Goal: Contribute content: Add original content to the website for others to see

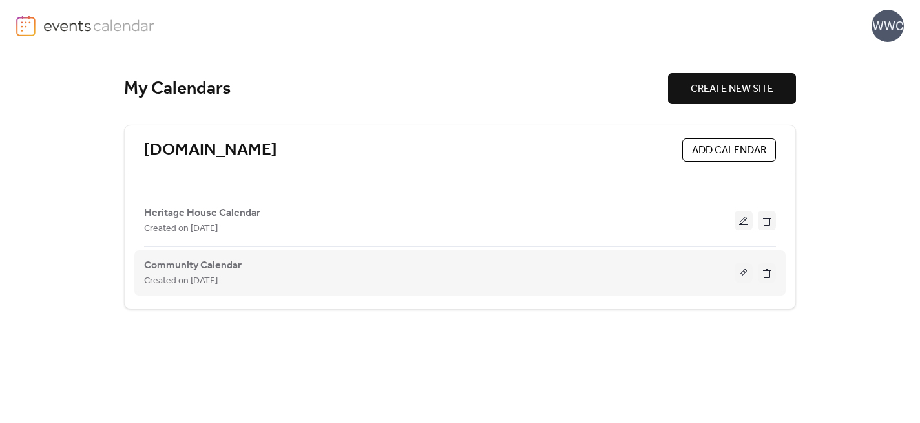
click at [744, 272] on button at bounding box center [744, 272] width 18 height 19
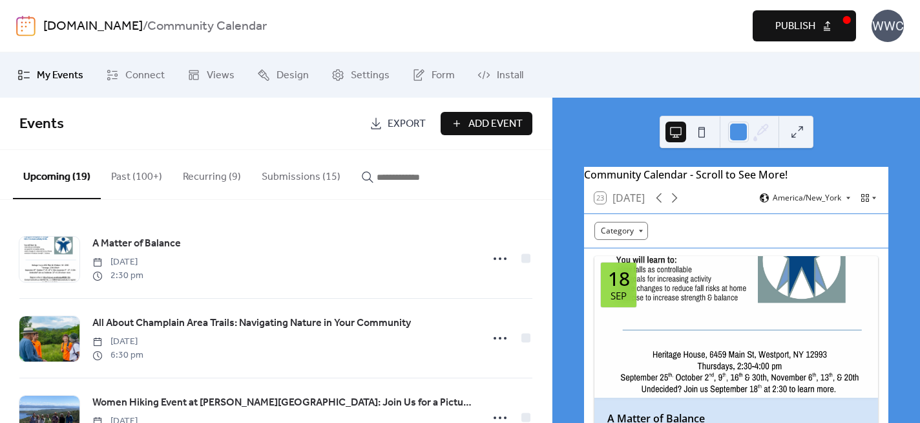
click at [290, 182] on button "Submissions (15)" at bounding box center [301, 174] width 100 height 48
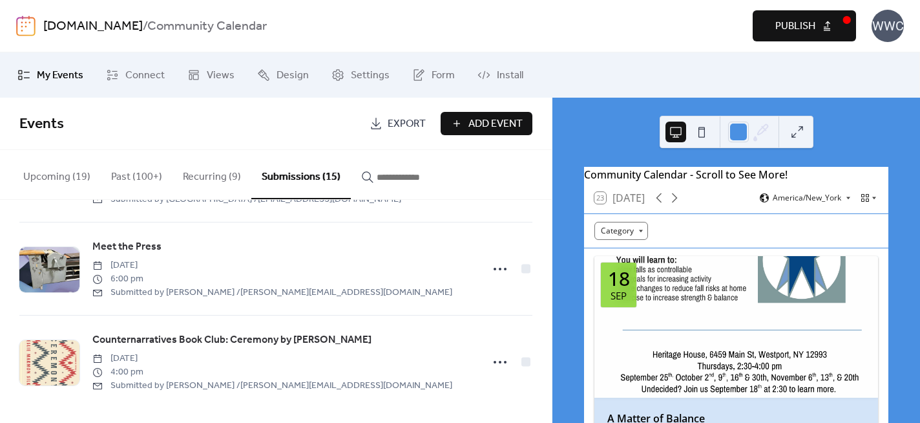
scroll to position [1202, 0]
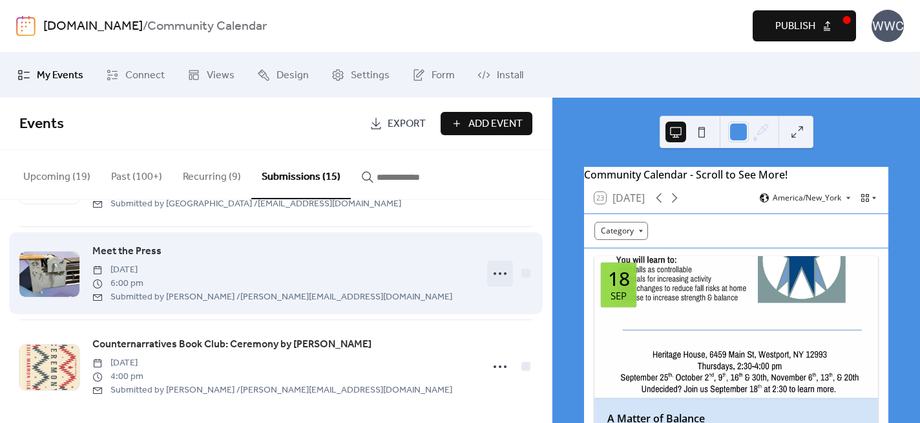
click at [494, 275] on icon at bounding box center [500, 273] width 21 height 21
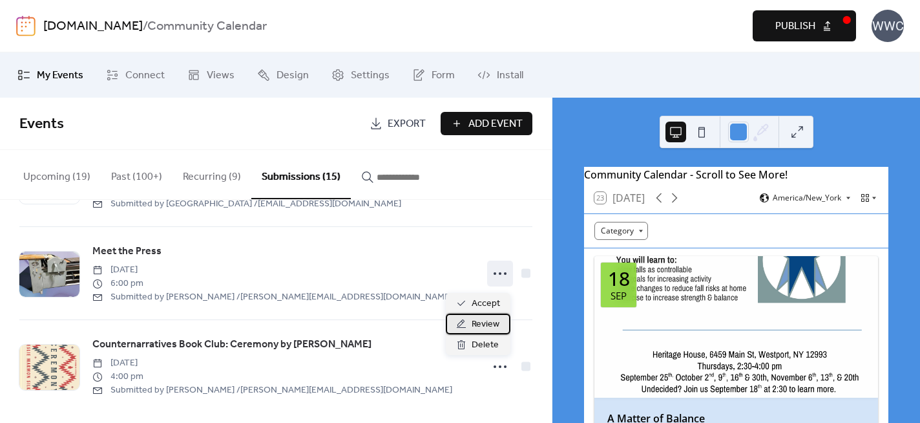
click at [482, 321] on span "Review" at bounding box center [486, 325] width 28 height 16
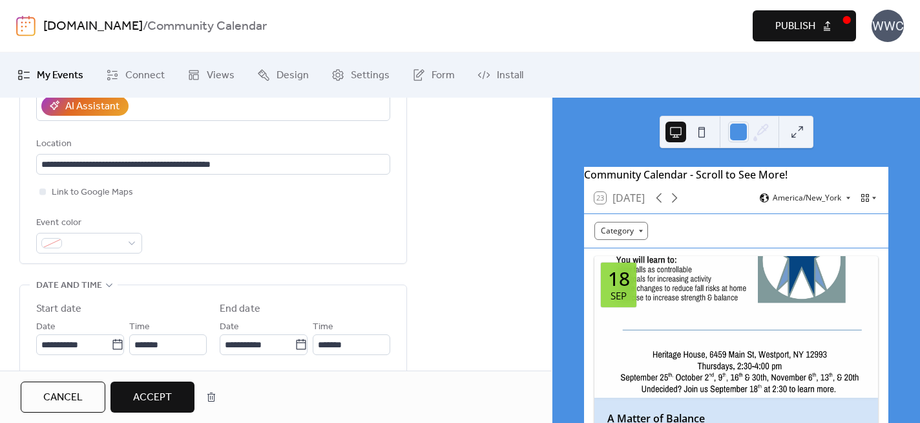
scroll to position [356, 0]
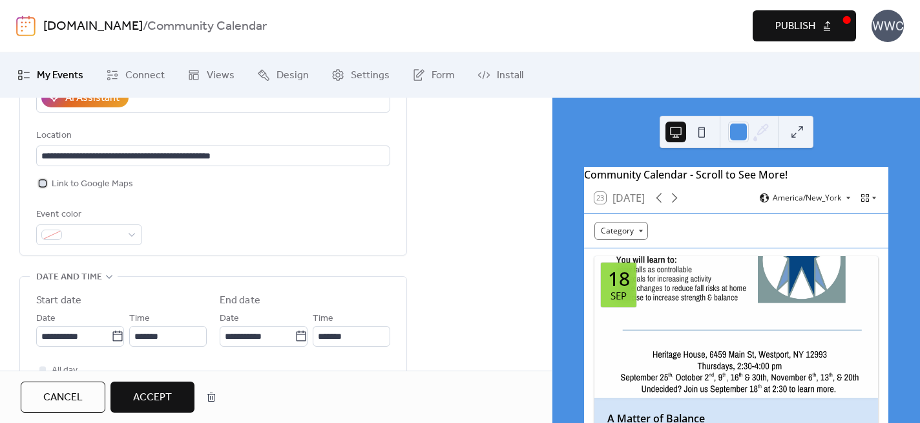
click at [44, 180] on div at bounding box center [42, 183] width 6 height 6
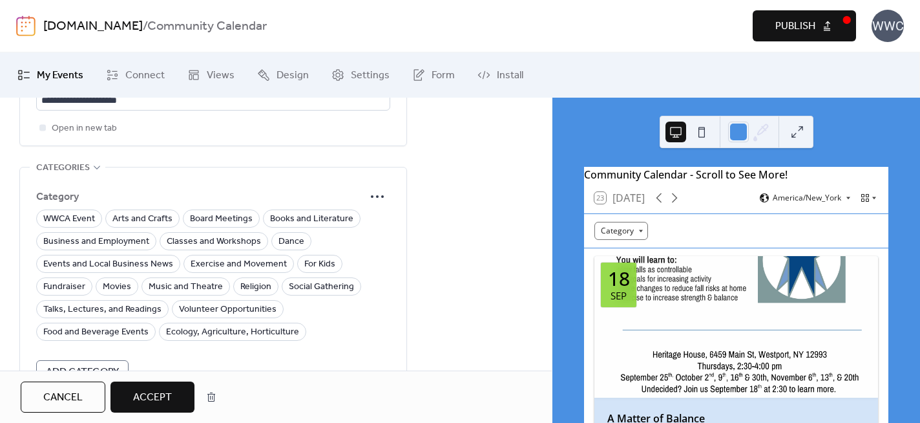
scroll to position [951, 0]
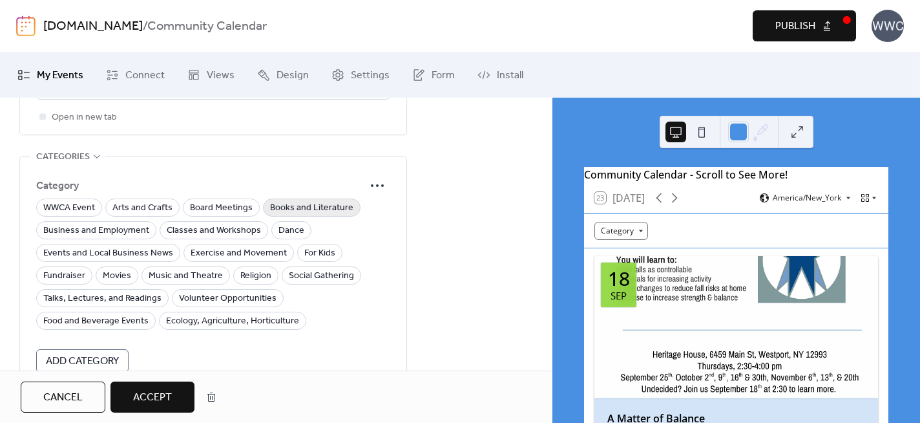
click at [274, 200] on span "Books and Literature" at bounding box center [311, 208] width 83 height 16
click at [145, 200] on span "Arts and Crafts" at bounding box center [142, 208] width 60 height 16
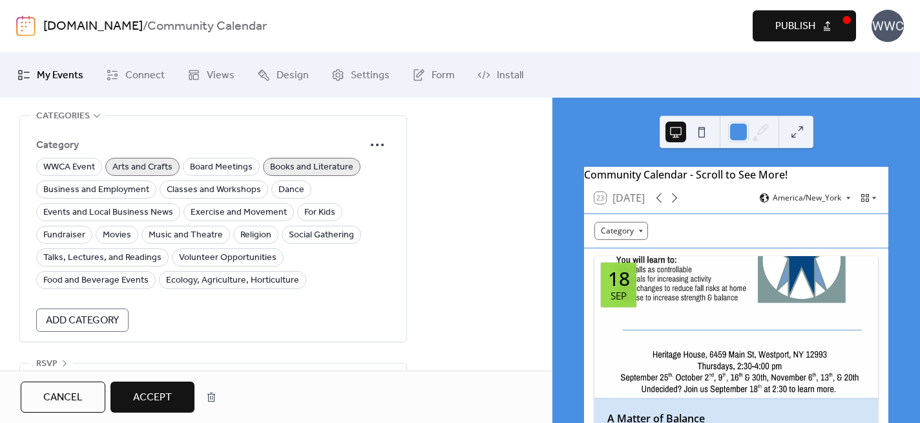
scroll to position [1013, 0]
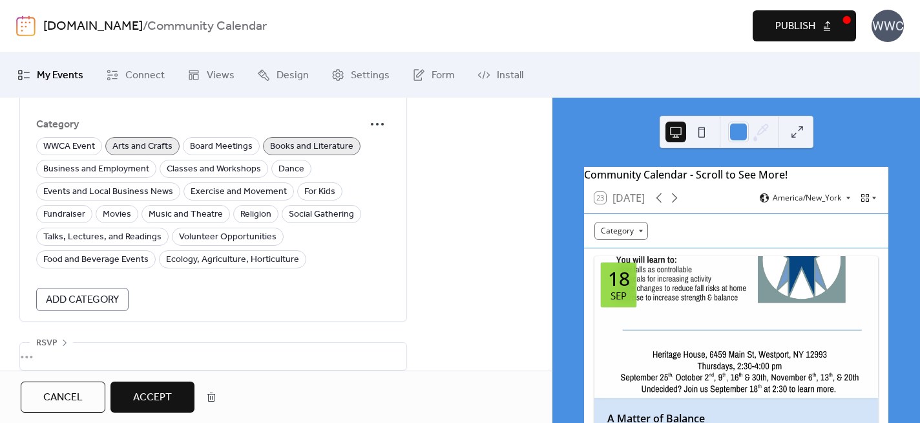
click at [154, 392] on span "Accept" at bounding box center [152, 398] width 39 height 16
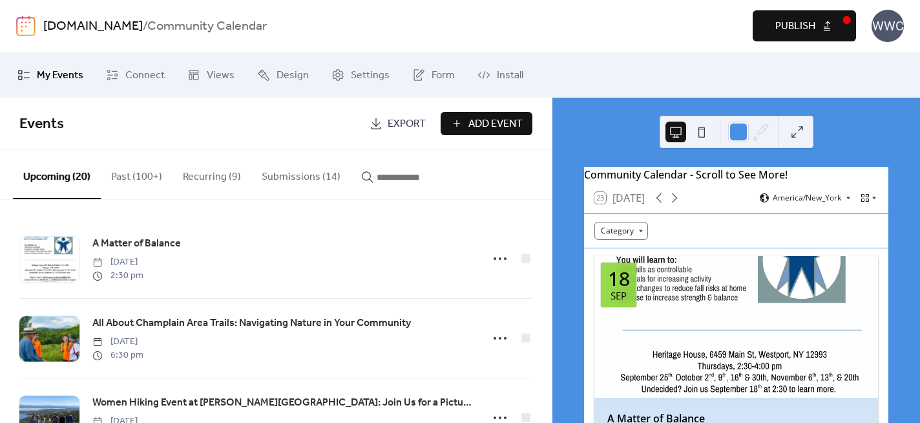
click at [794, 24] on span "Publish" at bounding box center [796, 27] width 40 height 16
click at [288, 177] on button "Submissions (14)" at bounding box center [301, 174] width 100 height 48
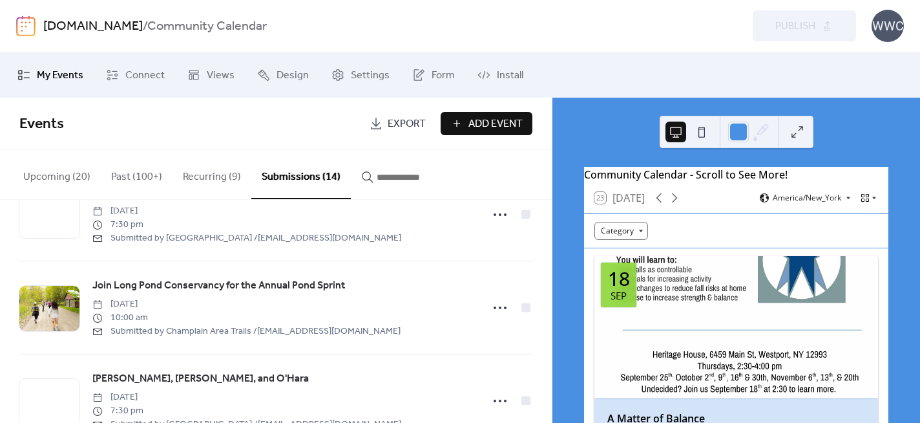
scroll to position [511, 0]
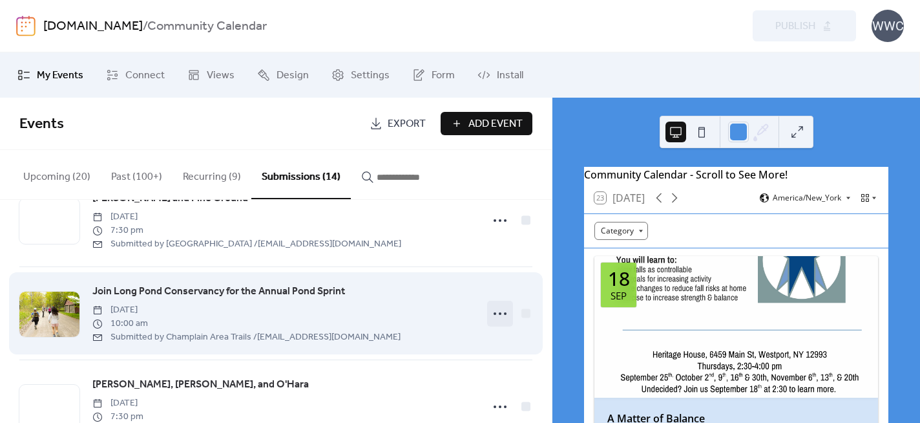
click at [496, 312] on icon at bounding box center [500, 313] width 21 height 21
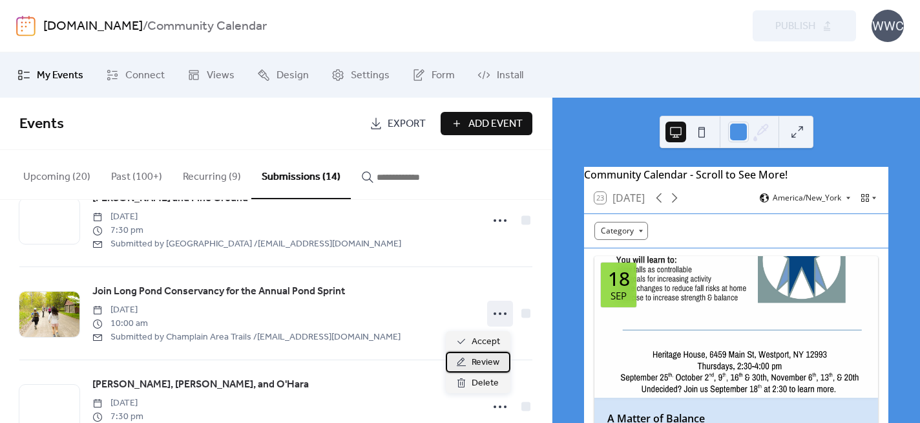
click at [481, 361] on span "Review" at bounding box center [486, 363] width 28 height 16
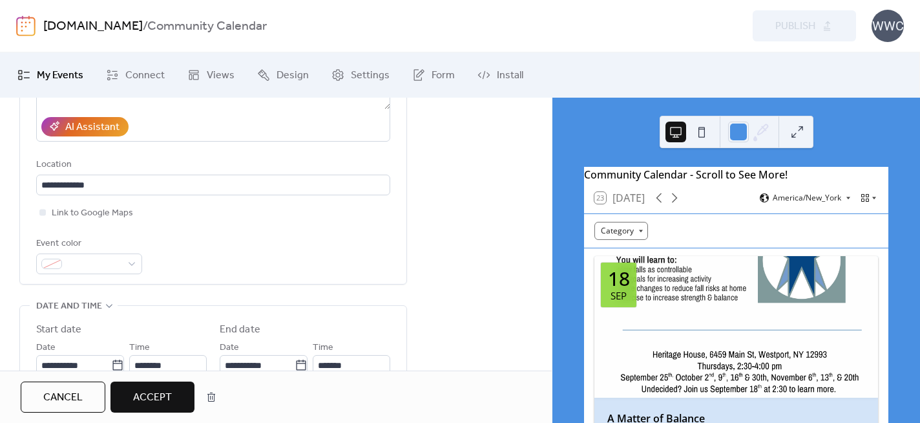
scroll to position [328, 0]
click at [43, 212] on div at bounding box center [42, 211] width 6 height 6
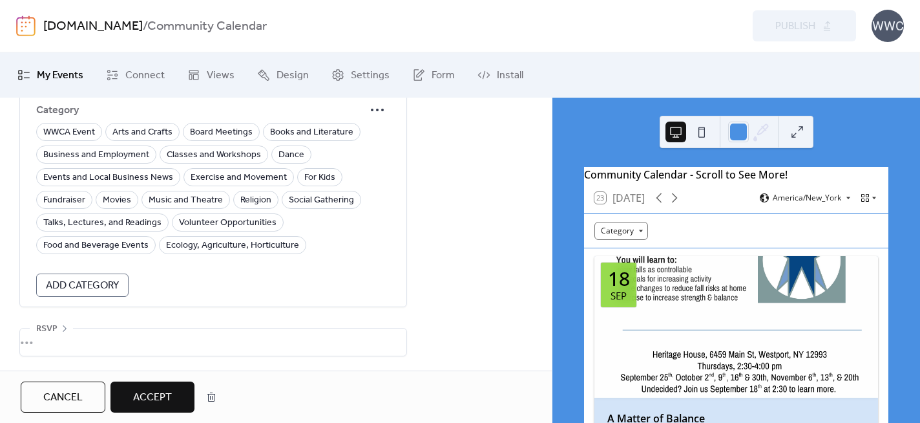
scroll to position [1021, 0]
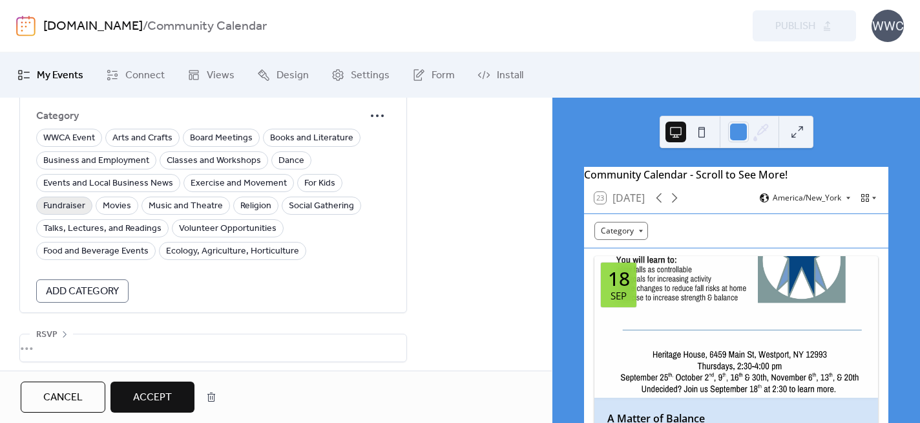
click at [69, 207] on span "Fundraiser" at bounding box center [64, 206] width 42 height 16
click at [194, 179] on span "Exercise and Movement" at bounding box center [239, 184] width 96 height 16
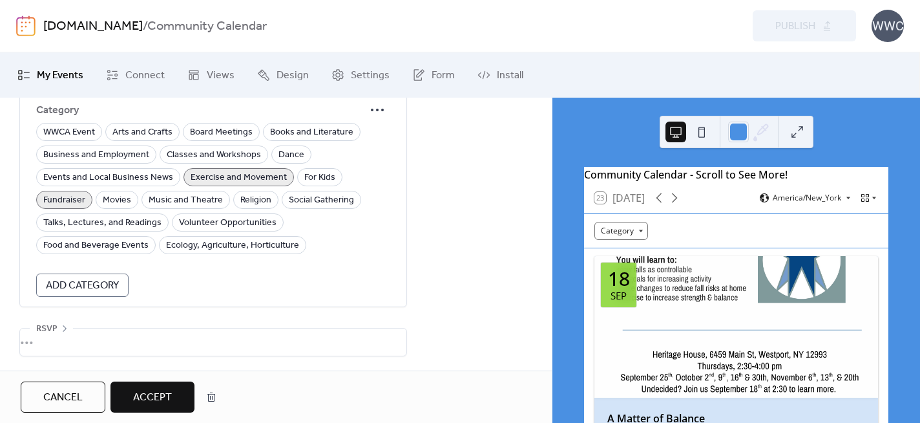
click at [149, 393] on span "Accept" at bounding box center [152, 398] width 39 height 16
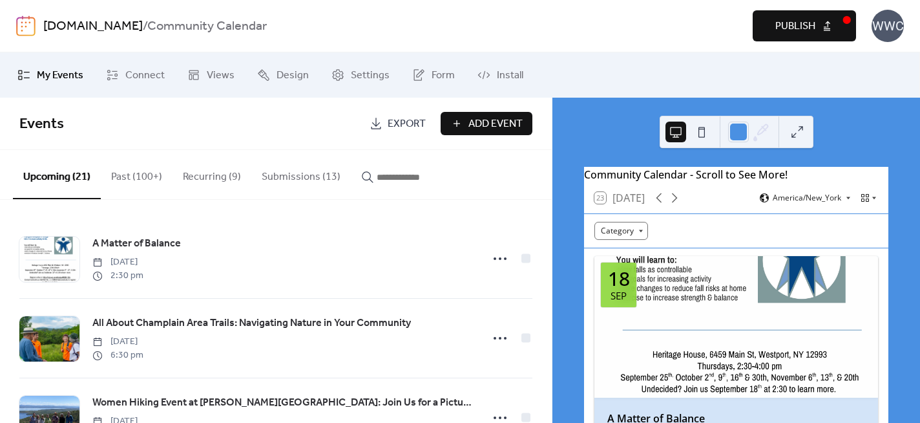
click at [782, 26] on span "Publish" at bounding box center [796, 27] width 40 height 16
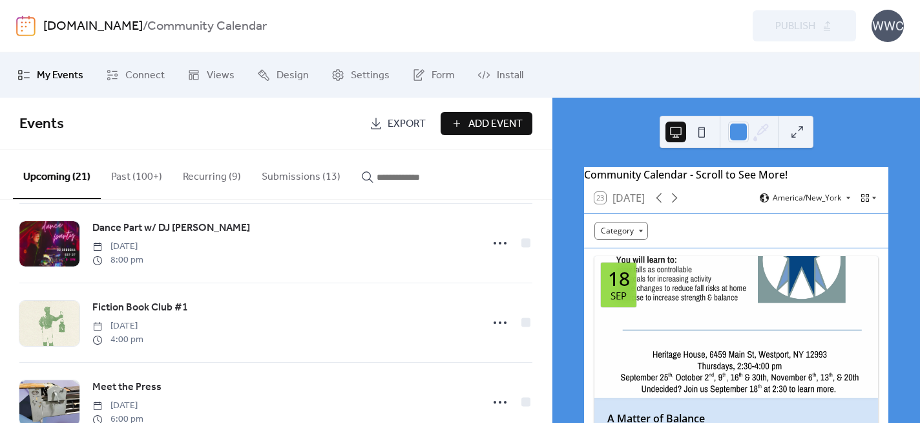
scroll to position [260, 0]
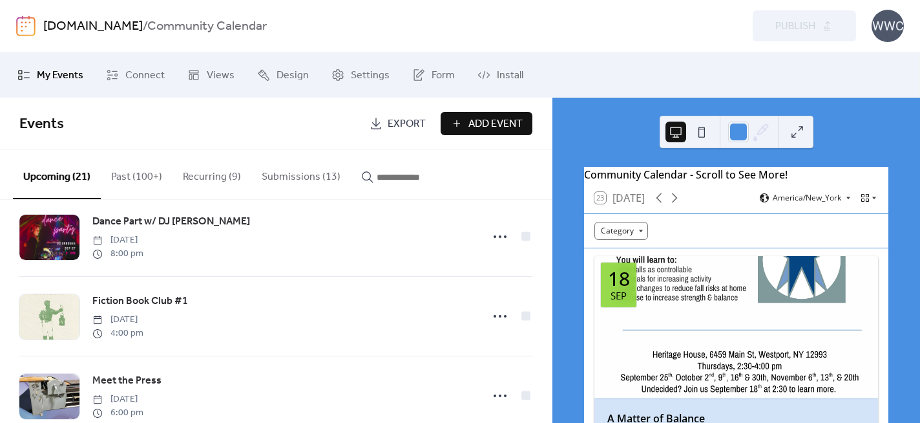
click at [302, 177] on button "Submissions (13)" at bounding box center [301, 174] width 100 height 48
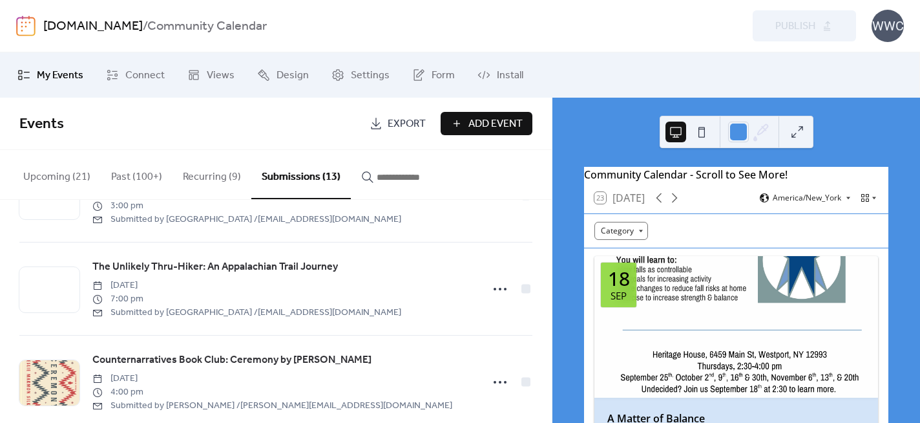
scroll to position [1029, 0]
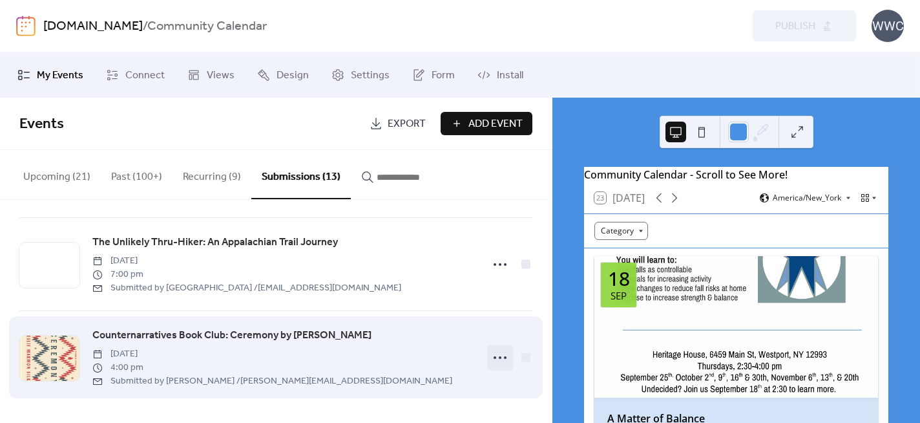
click at [494, 356] on icon at bounding box center [500, 357] width 21 height 21
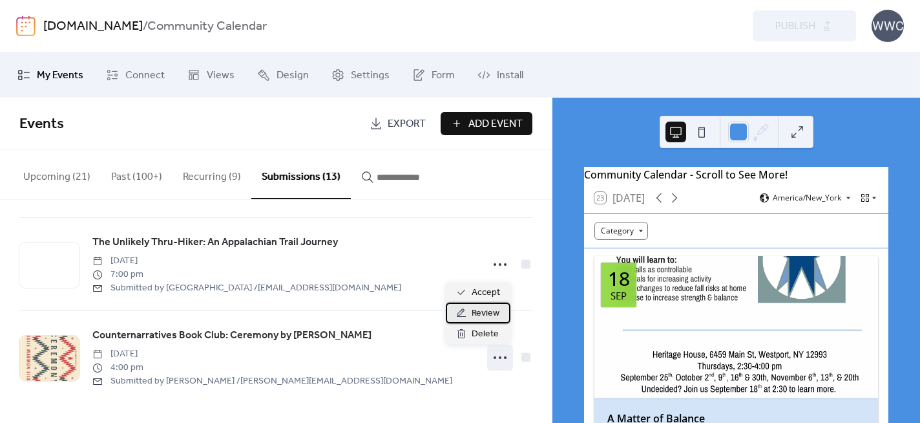
click at [484, 312] on span "Review" at bounding box center [486, 314] width 28 height 16
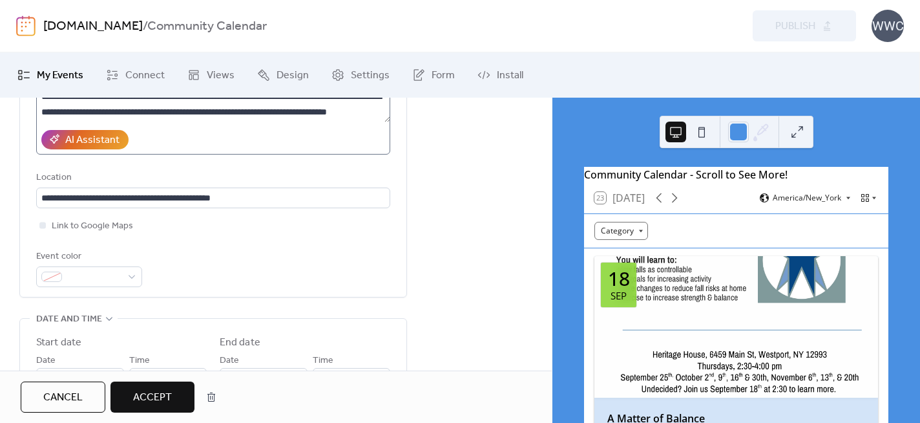
scroll to position [319, 0]
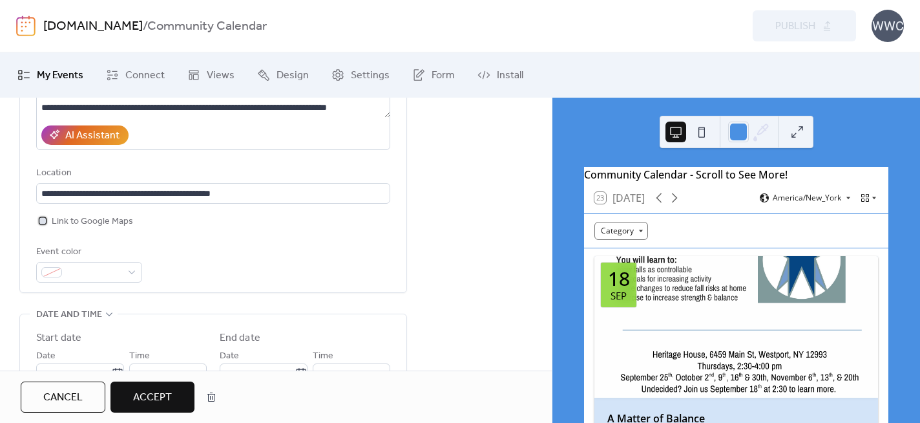
click at [43, 217] on div at bounding box center [42, 220] width 6 height 6
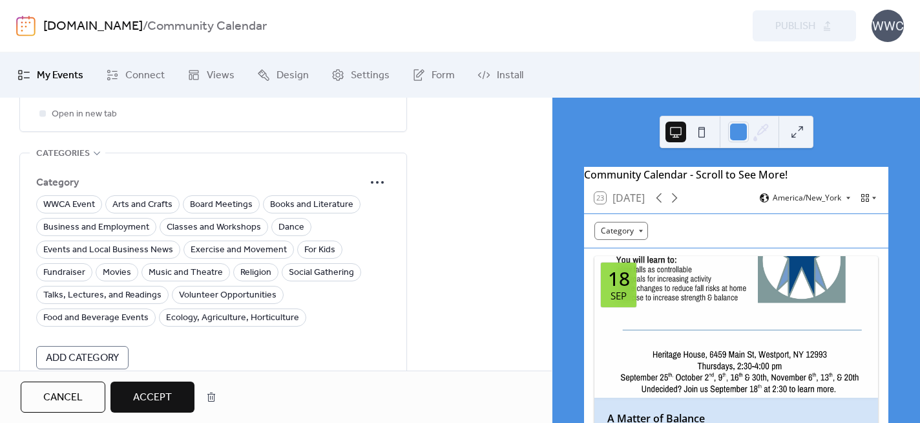
scroll to position [956, 0]
click at [285, 196] on span "Books and Literature" at bounding box center [311, 204] width 83 height 16
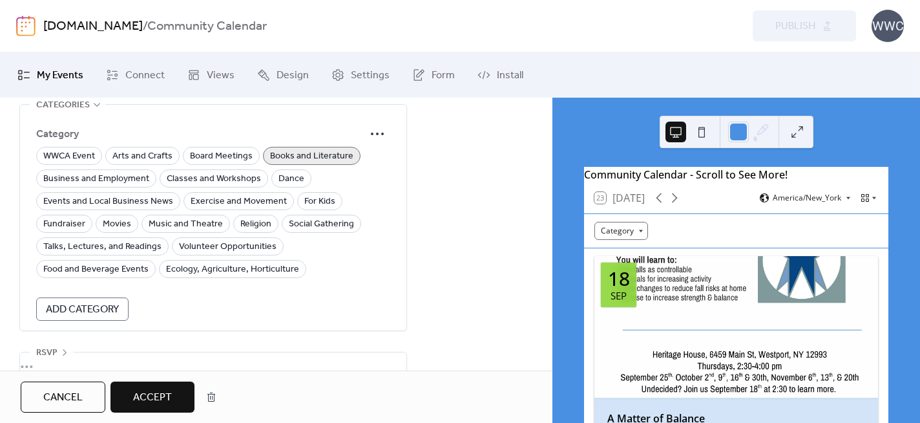
scroll to position [1013, 0]
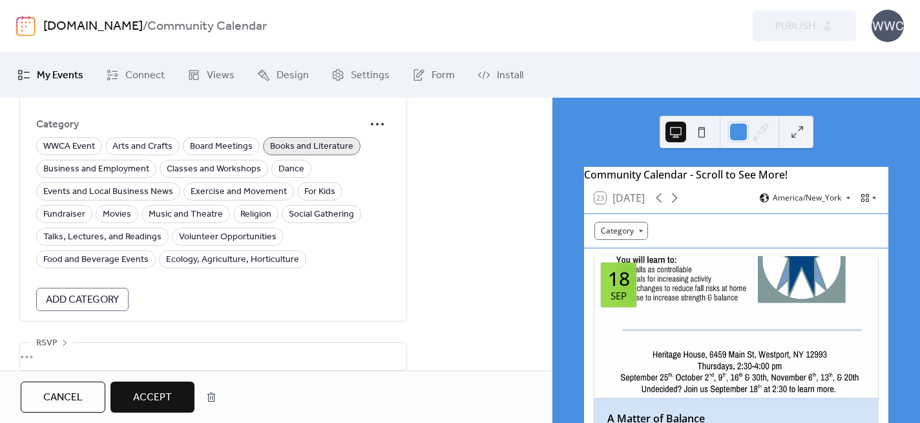
click at [149, 393] on span "Accept" at bounding box center [152, 398] width 39 height 16
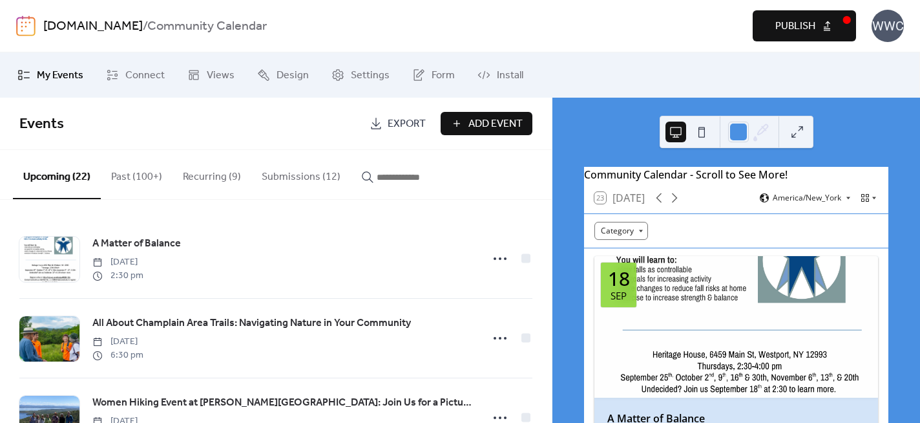
click at [783, 25] on span "Publish" at bounding box center [796, 27] width 40 height 16
click at [304, 176] on button "Submissions (12)" at bounding box center [301, 174] width 100 height 48
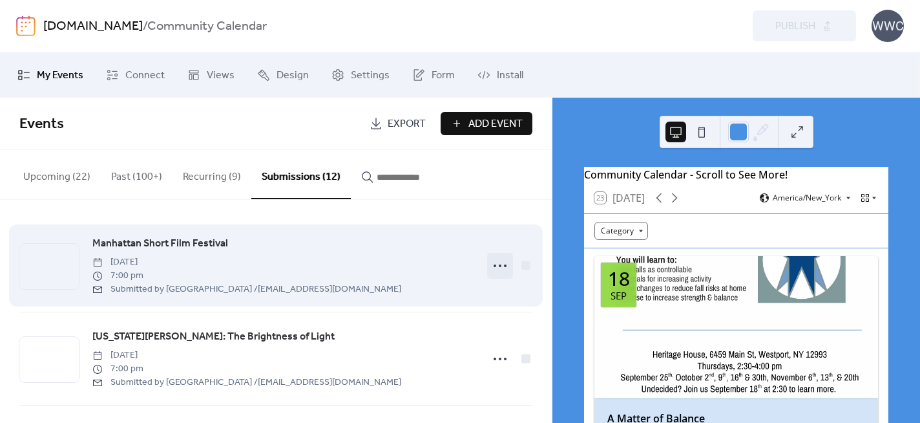
click at [496, 264] on icon at bounding box center [500, 265] width 21 height 21
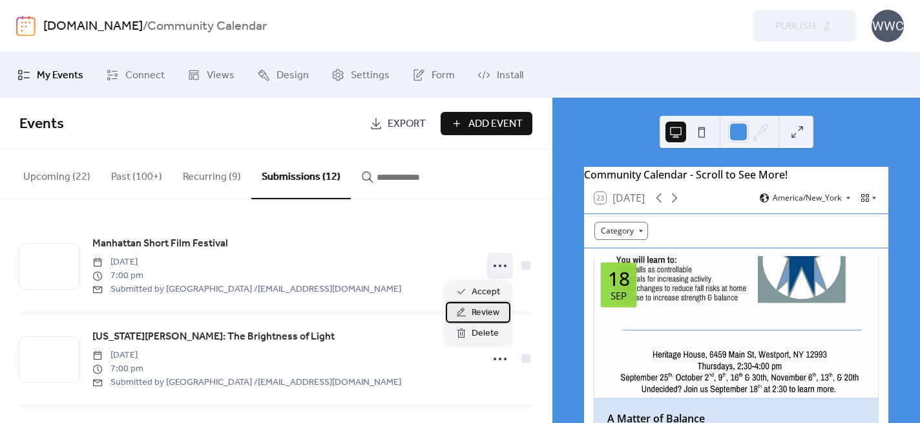
click at [482, 315] on span "Review" at bounding box center [486, 313] width 28 height 16
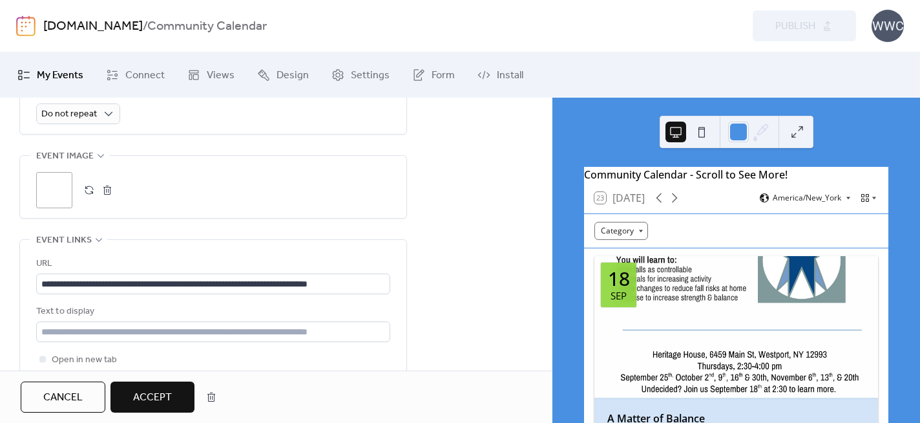
scroll to position [714, 0]
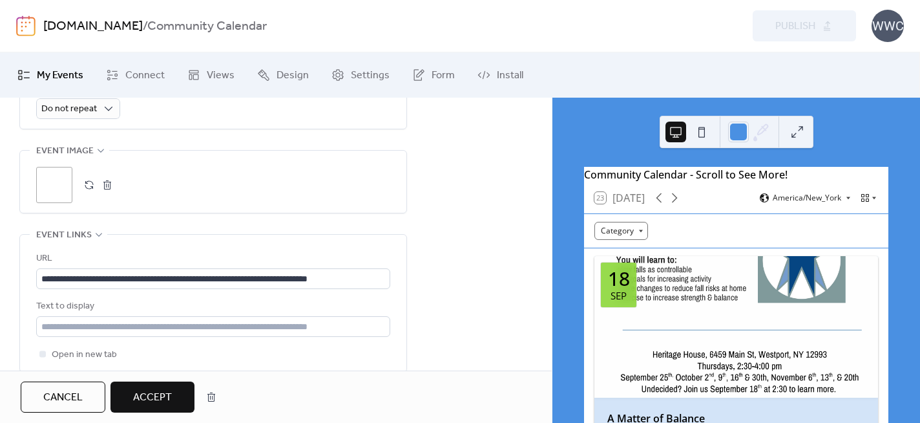
click at [53, 182] on div ";" at bounding box center [54, 185] width 36 height 36
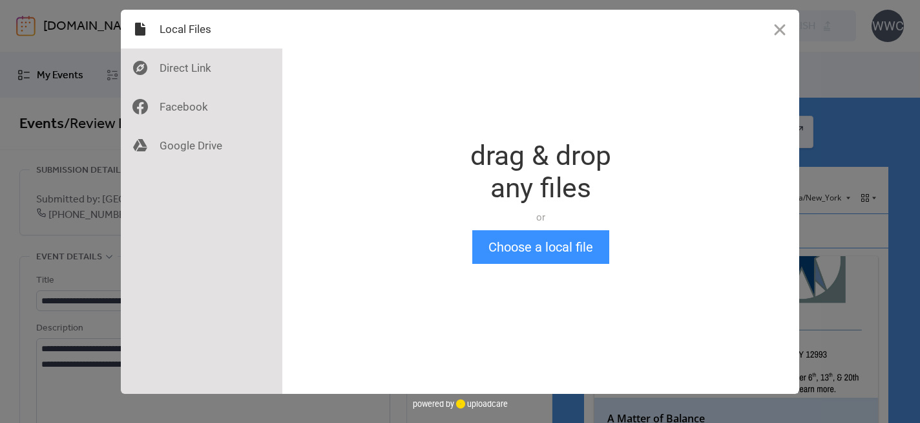
click at [525, 245] on button "Choose a local file" at bounding box center [540, 247] width 137 height 34
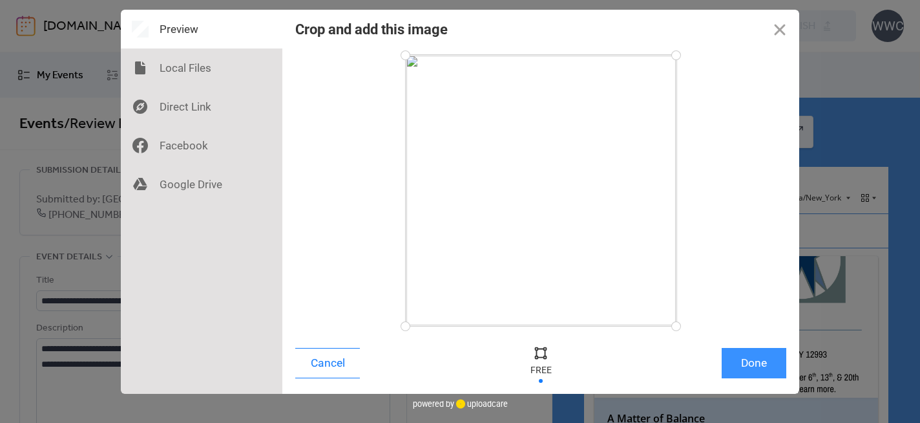
click at [745, 362] on button "Done" at bounding box center [754, 363] width 65 height 30
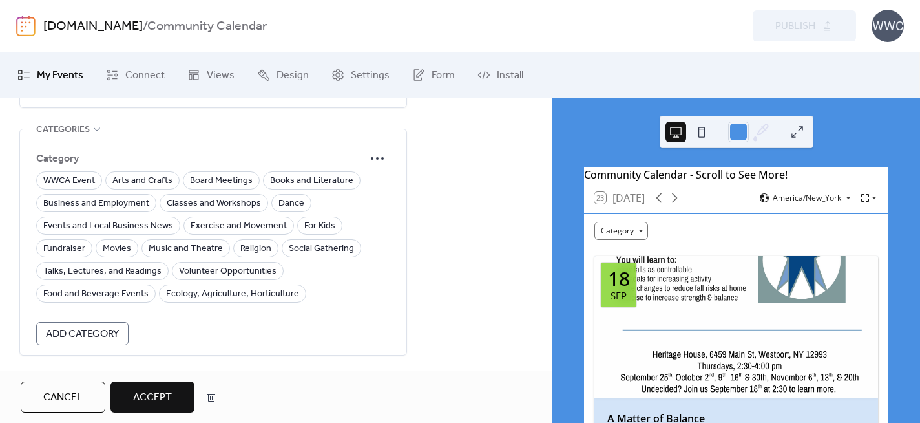
scroll to position [984, 0]
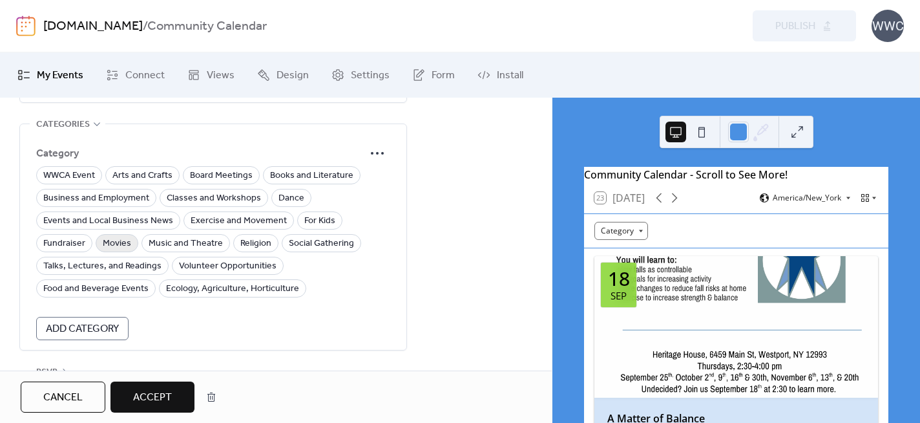
click at [114, 244] on span "Movies" at bounding box center [117, 244] width 28 height 16
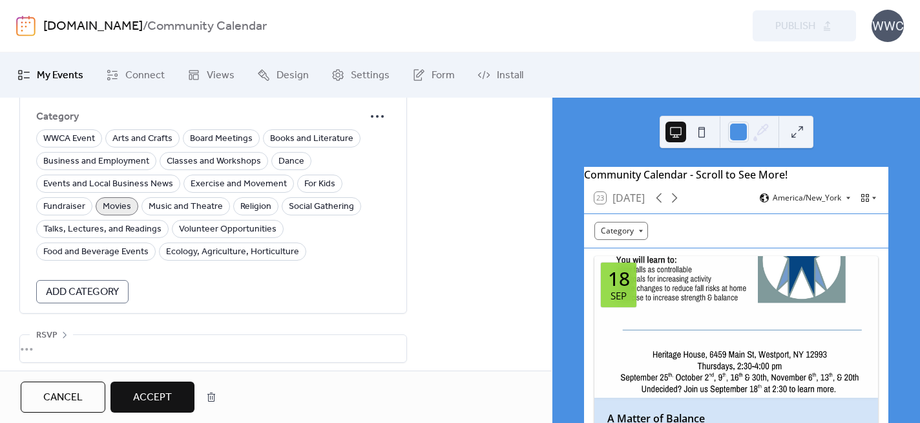
scroll to position [1028, 0]
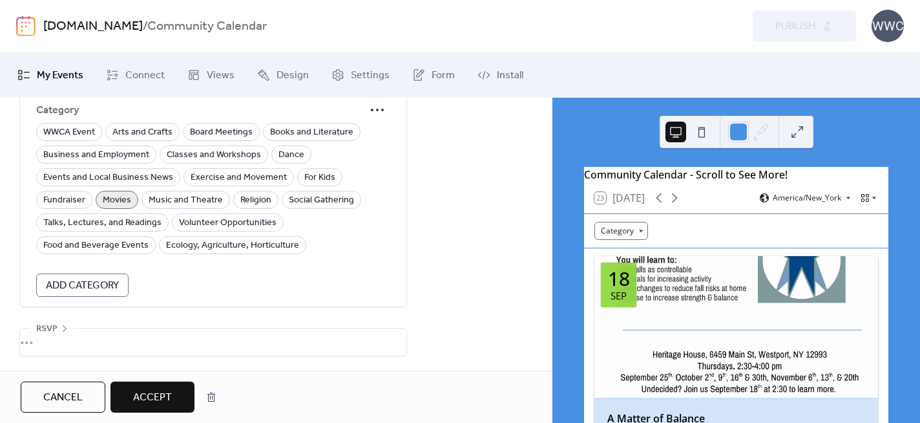
click at [153, 392] on span "Accept" at bounding box center [152, 398] width 39 height 16
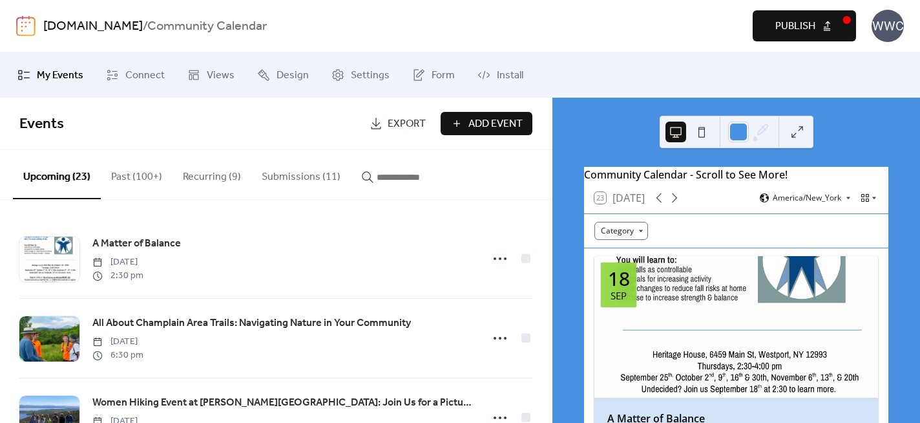
click at [788, 25] on span "Publish" at bounding box center [796, 27] width 40 height 16
click at [284, 178] on button "Submissions (11)" at bounding box center [301, 174] width 100 height 48
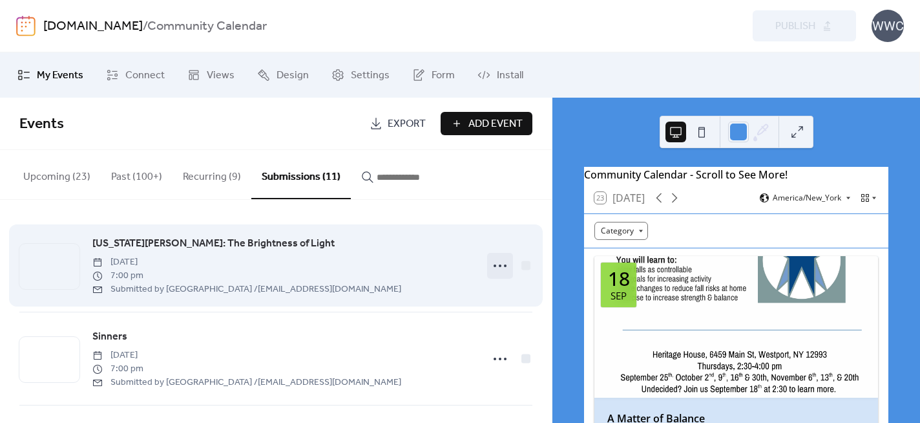
click at [499, 264] on circle at bounding box center [500, 265] width 3 height 3
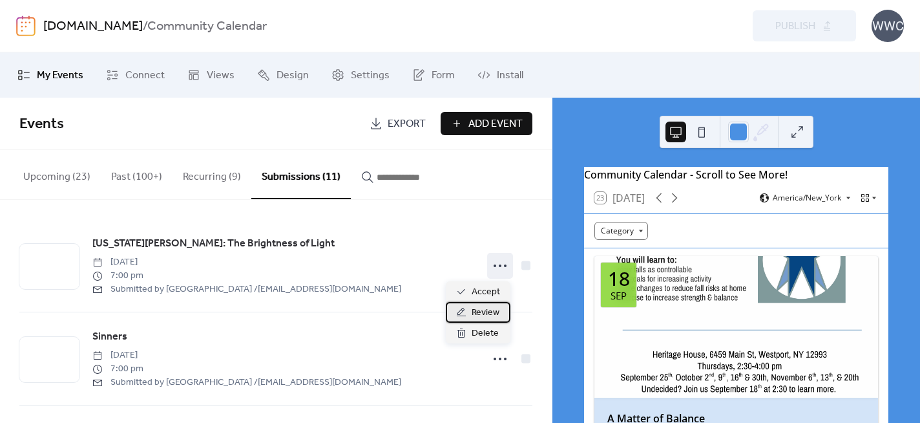
click at [478, 310] on span "Review" at bounding box center [486, 313] width 28 height 16
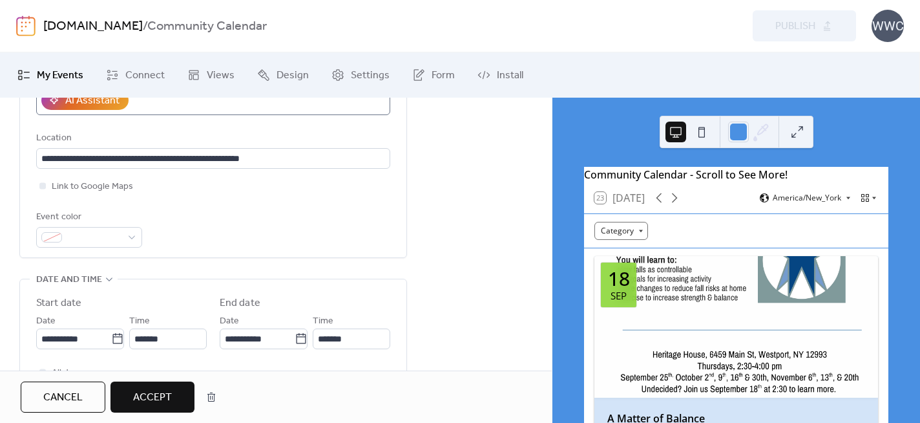
scroll to position [360, 0]
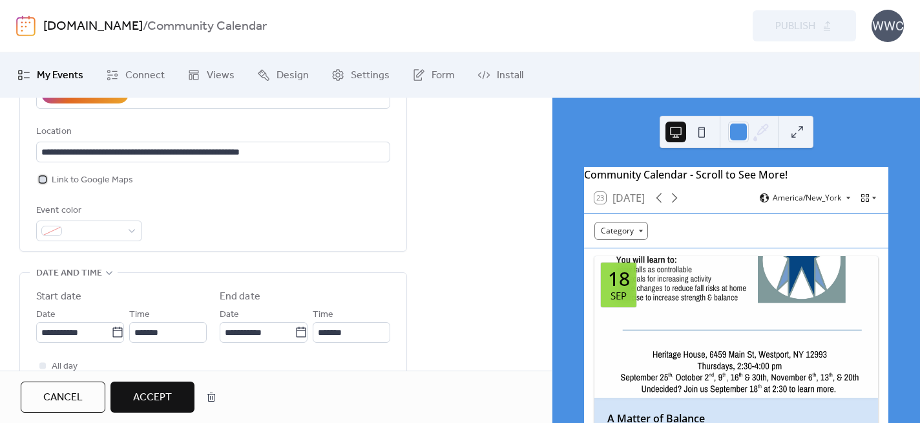
click at [42, 182] on div at bounding box center [42, 179] width 6 height 6
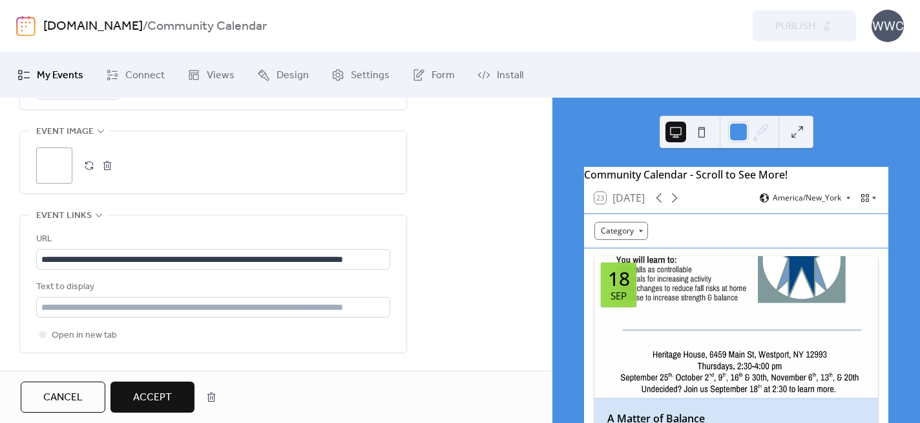
scroll to position [736, 0]
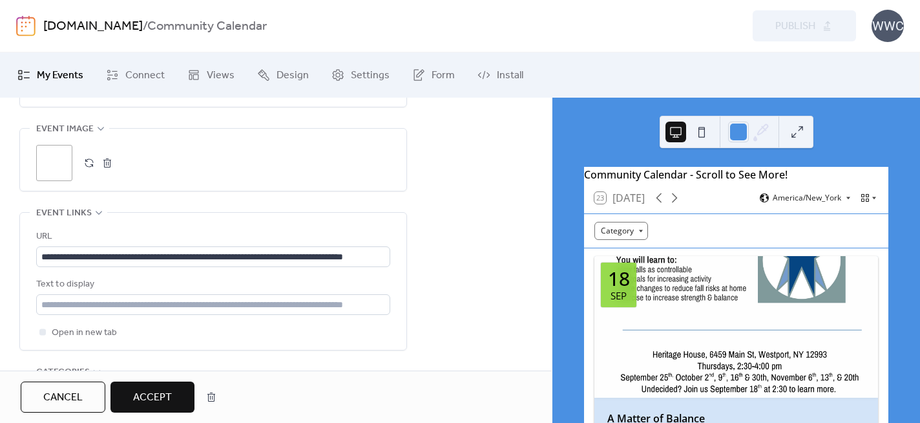
click at [61, 153] on div ";" at bounding box center [54, 163] width 36 height 36
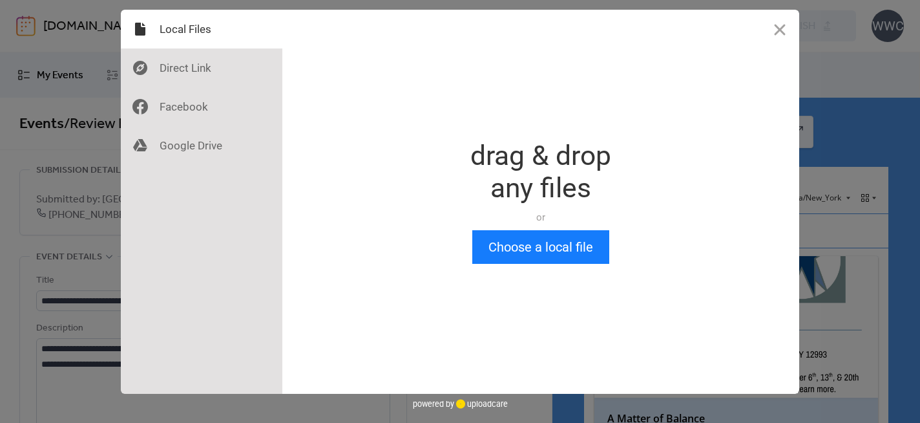
scroll to position [0, 0]
click at [516, 248] on button "Choose a local file" at bounding box center [540, 247] width 137 height 34
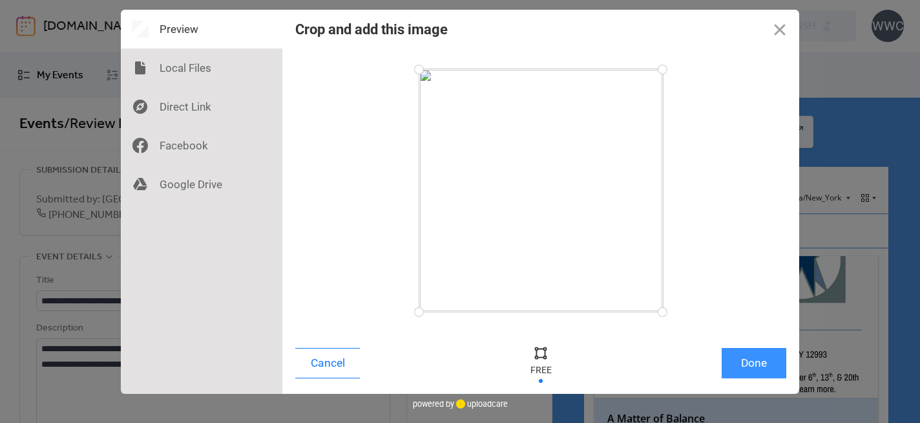
click at [740, 356] on button "Done" at bounding box center [754, 363] width 65 height 30
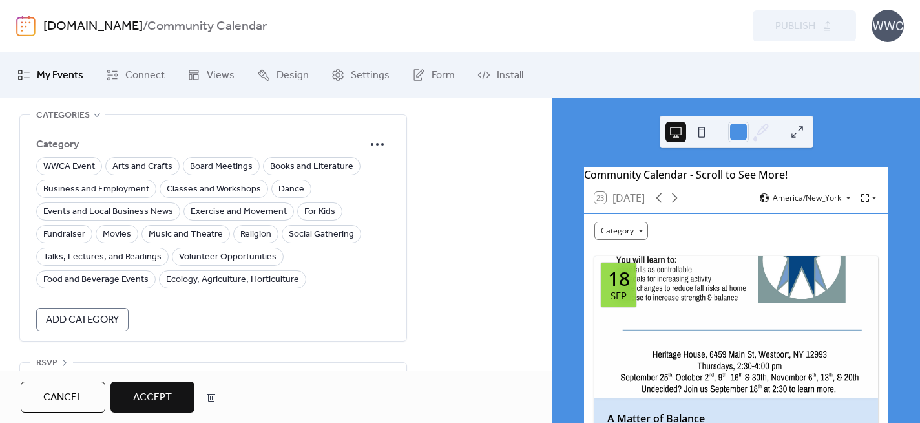
scroll to position [993, 0]
click at [109, 233] on span "Movies" at bounding box center [117, 234] width 28 height 16
click at [146, 398] on span "Accept" at bounding box center [152, 398] width 39 height 16
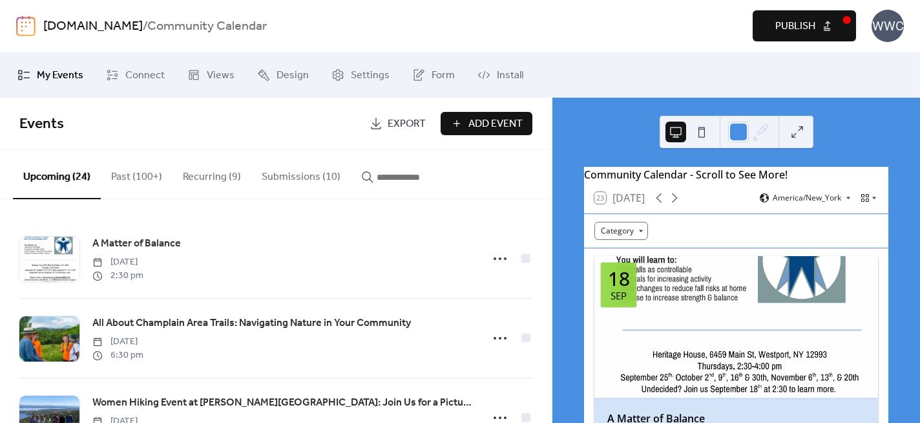
click at [783, 30] on span "Publish" at bounding box center [796, 27] width 40 height 16
click at [298, 175] on button "Submissions (10)" at bounding box center [301, 174] width 100 height 48
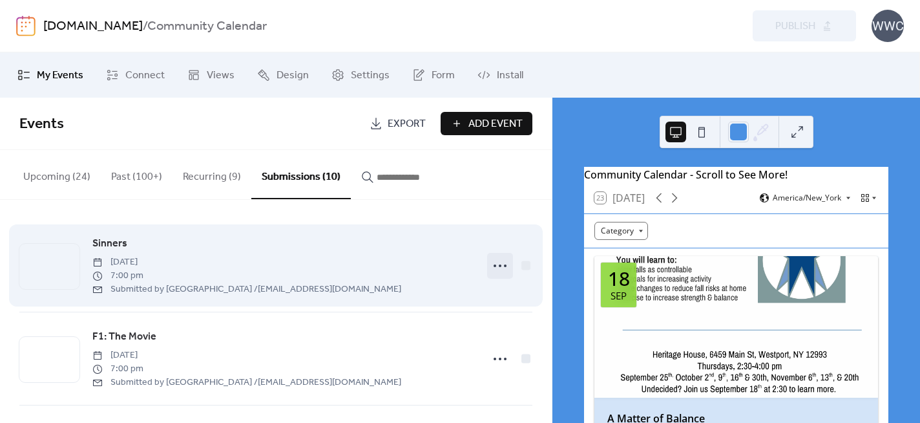
click at [498, 264] on icon at bounding box center [500, 265] width 21 height 21
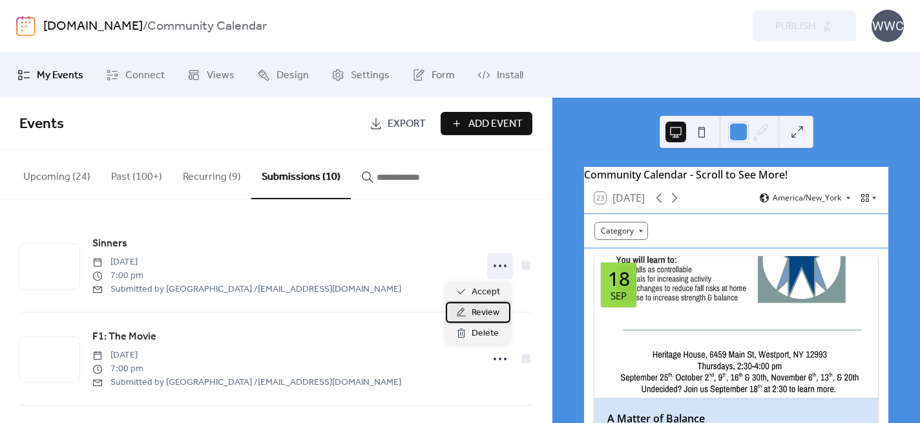
click at [483, 312] on span "Review" at bounding box center [486, 313] width 28 height 16
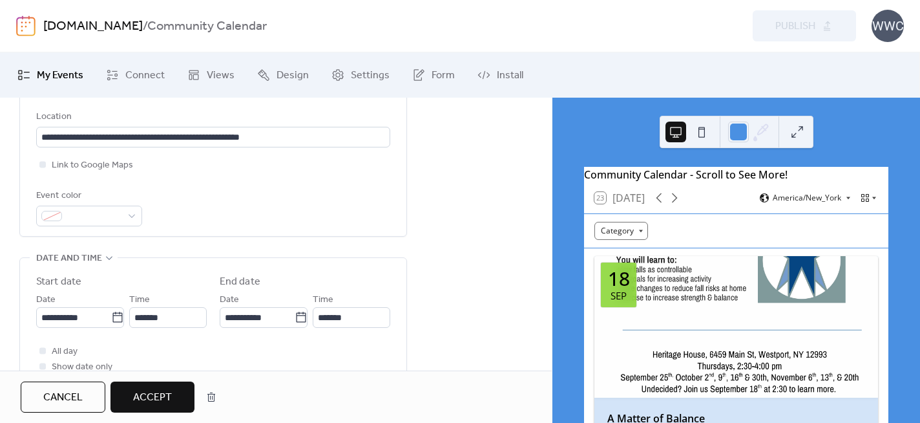
scroll to position [388, 0]
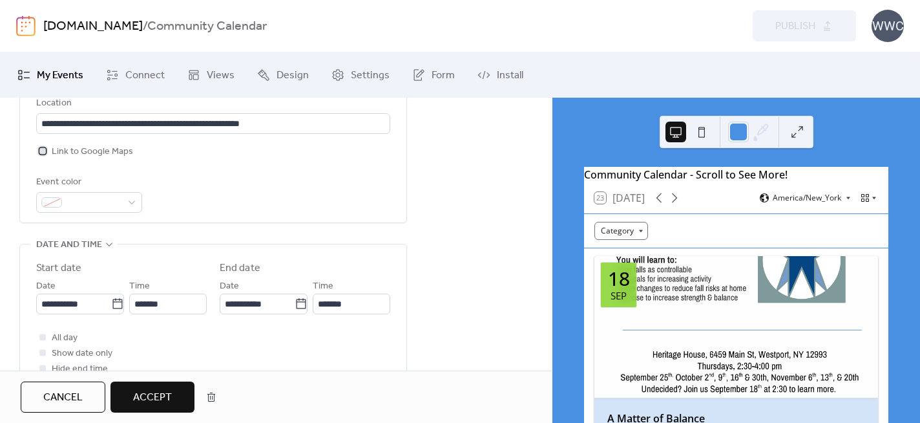
click at [40, 152] on div at bounding box center [42, 150] width 6 height 6
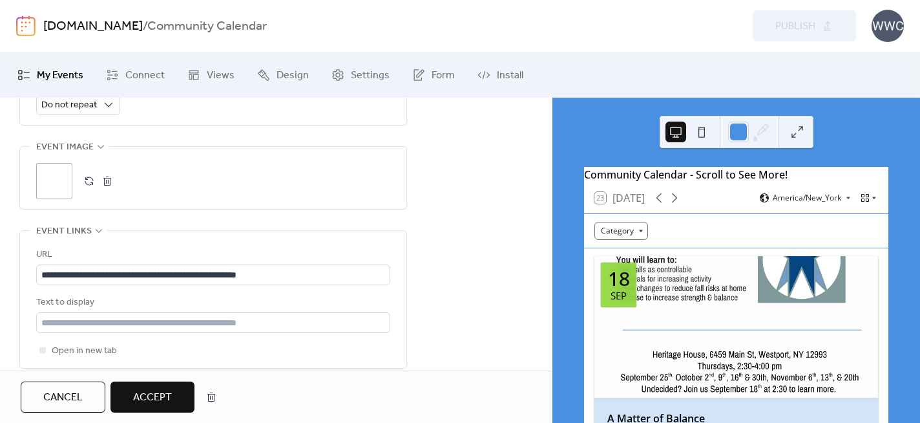
scroll to position [726, 0]
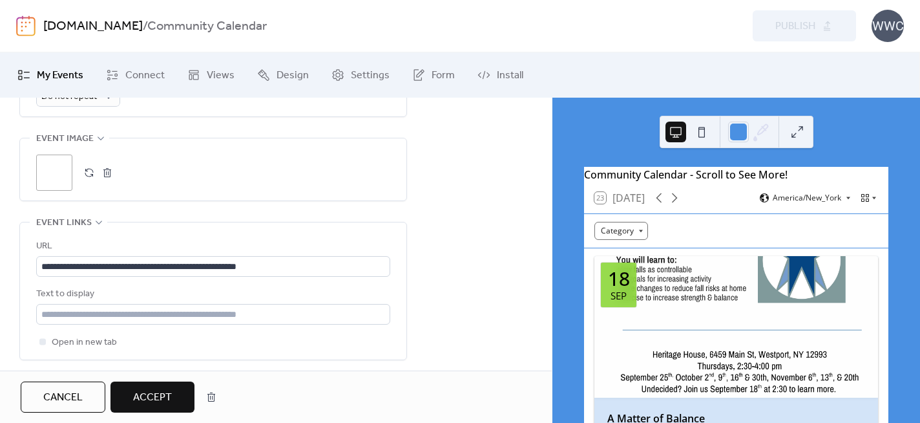
click at [52, 164] on div ";" at bounding box center [54, 172] width 36 height 36
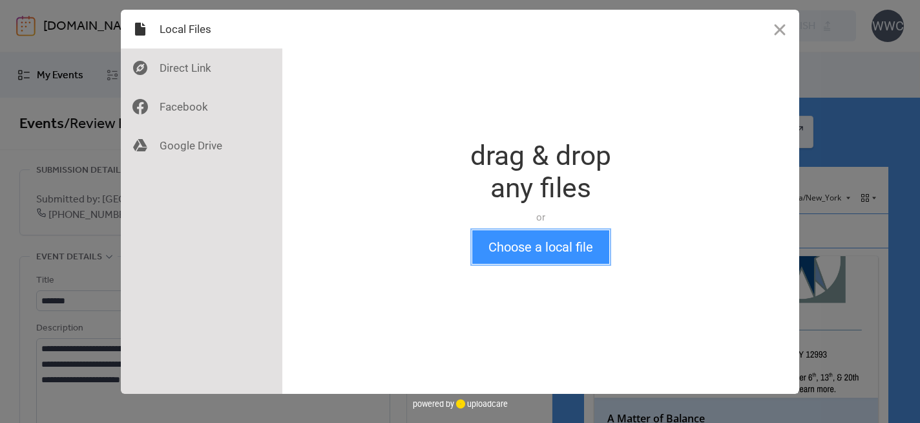
click at [516, 257] on button "Choose a local file" at bounding box center [540, 247] width 137 height 34
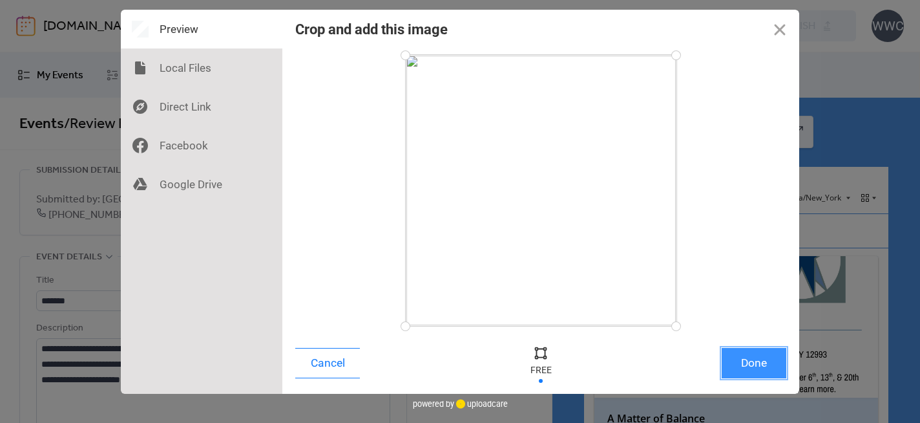
click at [759, 364] on button "Done" at bounding box center [754, 363] width 65 height 30
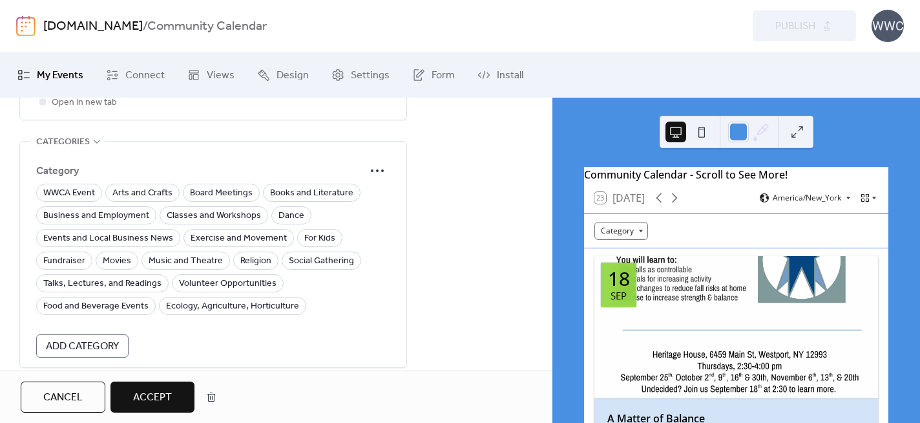
scroll to position [967, 0]
click at [116, 260] on span "Movies" at bounding box center [117, 261] width 28 height 16
click at [153, 392] on span "Accept" at bounding box center [152, 398] width 39 height 16
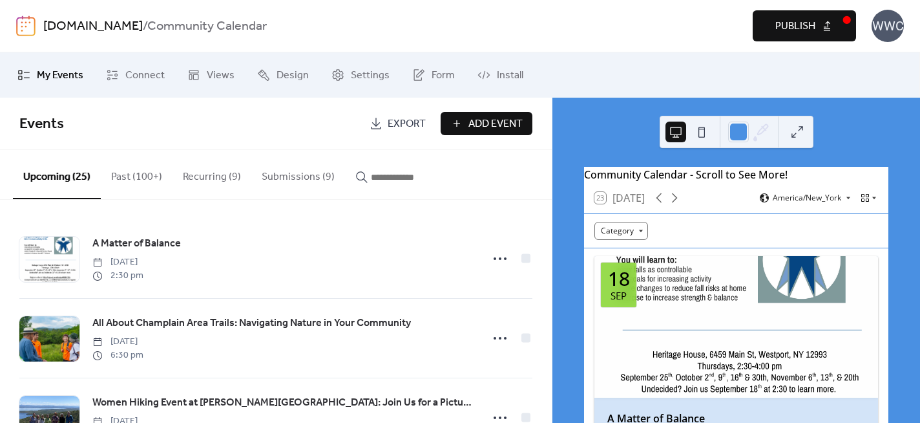
click at [792, 20] on span "Publish" at bounding box center [796, 27] width 40 height 16
click at [285, 175] on button "Submissions (9)" at bounding box center [298, 174] width 94 height 48
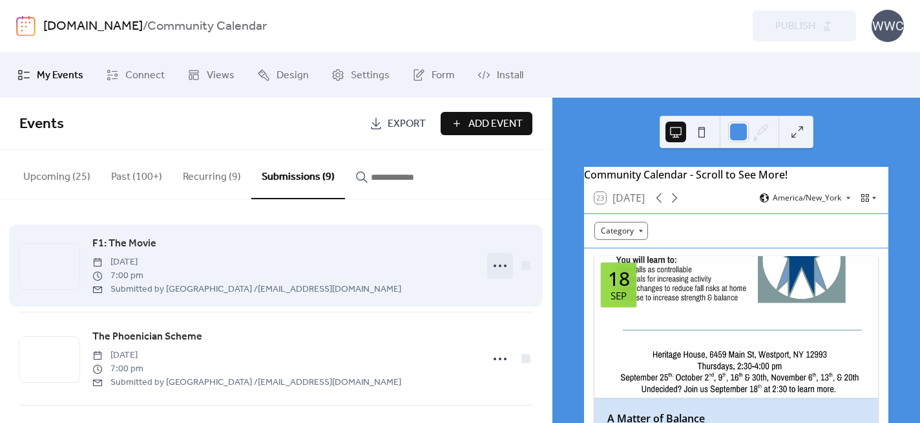
click at [499, 266] on circle at bounding box center [500, 265] width 3 height 3
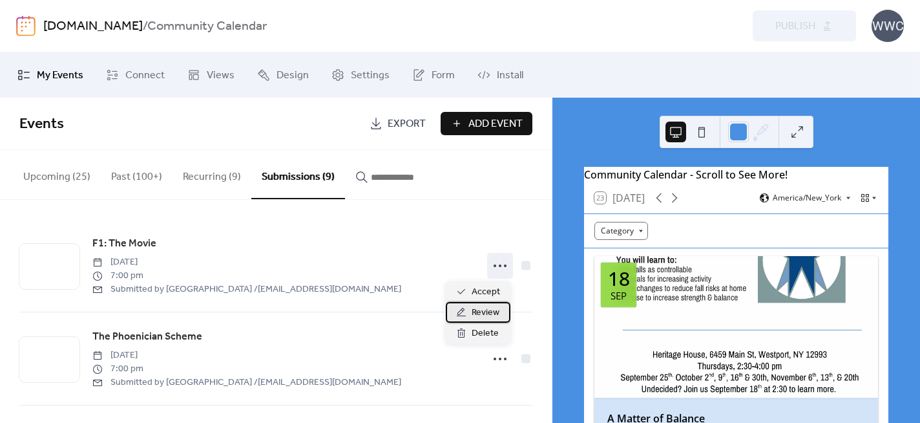
click at [482, 312] on span "Review" at bounding box center [486, 313] width 28 height 16
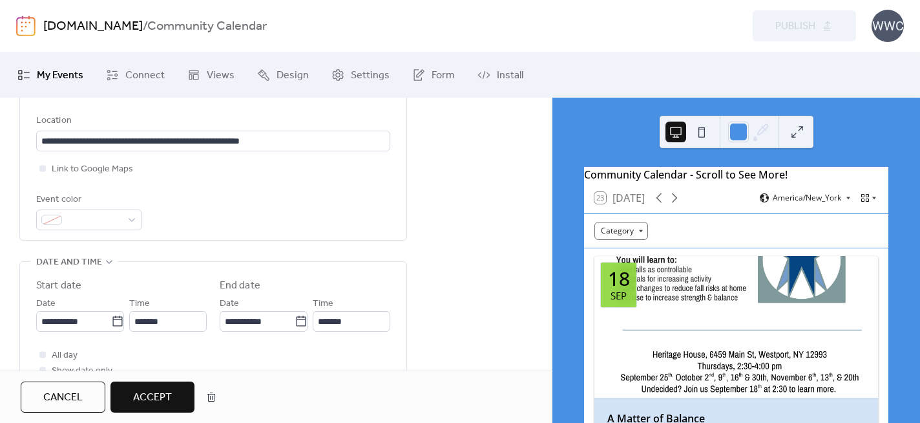
scroll to position [370, 0]
click at [43, 169] on div at bounding box center [42, 168] width 6 height 6
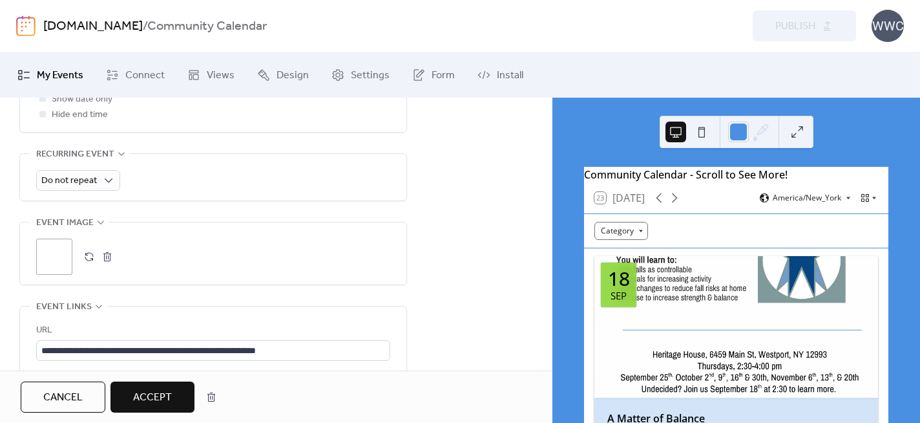
scroll to position [644, 0]
click at [52, 252] on div ";" at bounding box center [54, 255] width 36 height 36
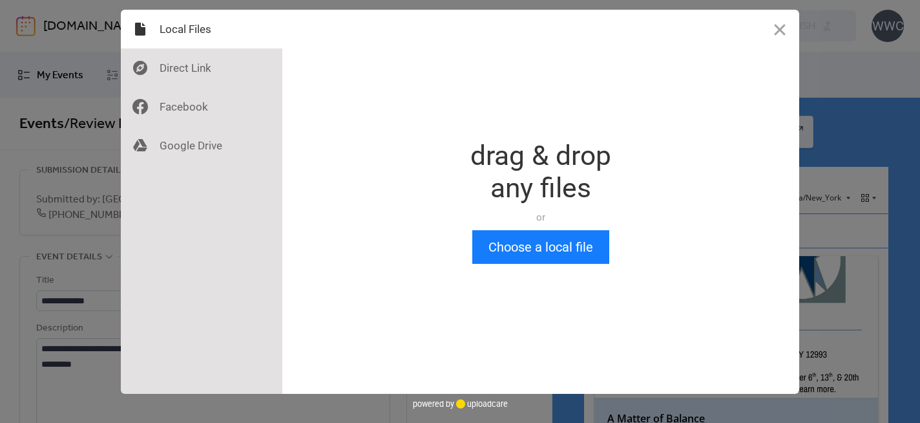
scroll to position [0, 0]
click at [510, 238] on button "Choose a local file" at bounding box center [540, 247] width 137 height 34
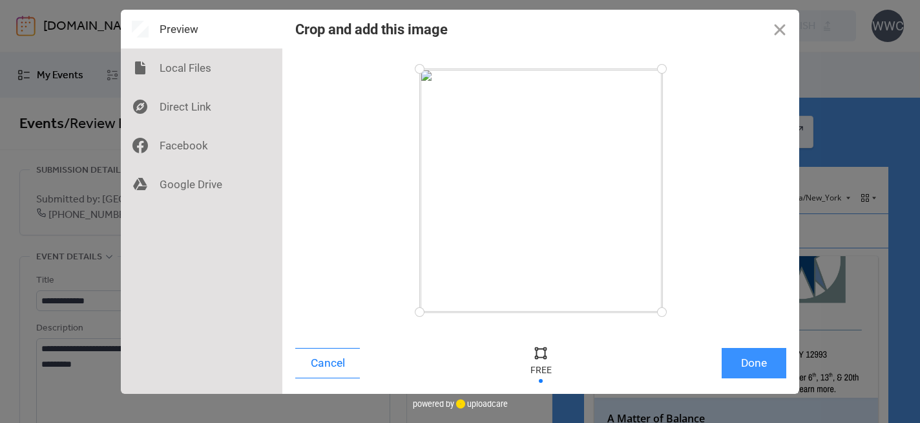
click at [762, 363] on button "Done" at bounding box center [754, 363] width 65 height 30
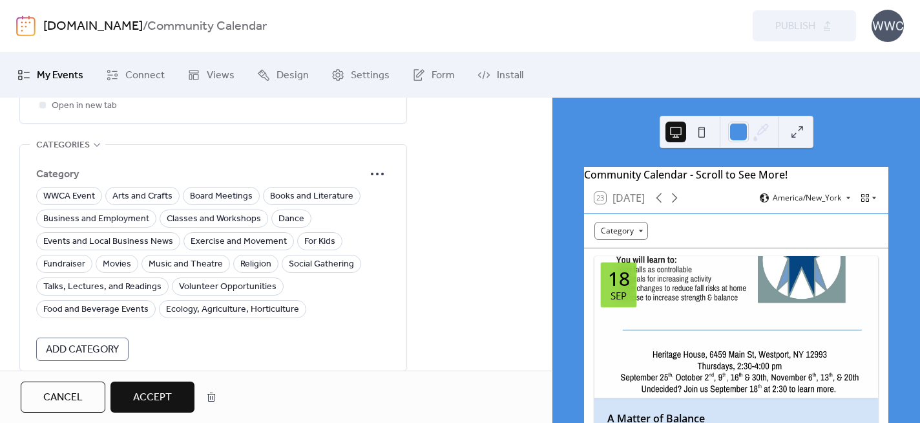
scroll to position [967, 0]
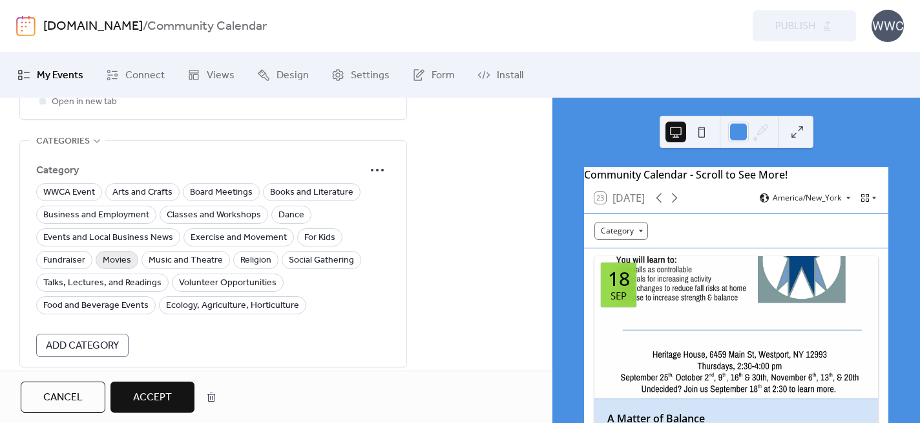
click at [123, 259] on span "Movies" at bounding box center [117, 261] width 28 height 16
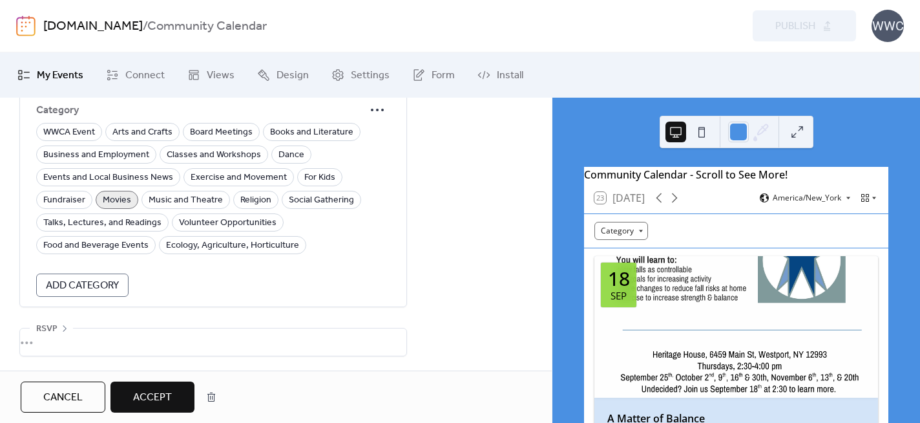
click at [161, 397] on span "Accept" at bounding box center [152, 398] width 39 height 16
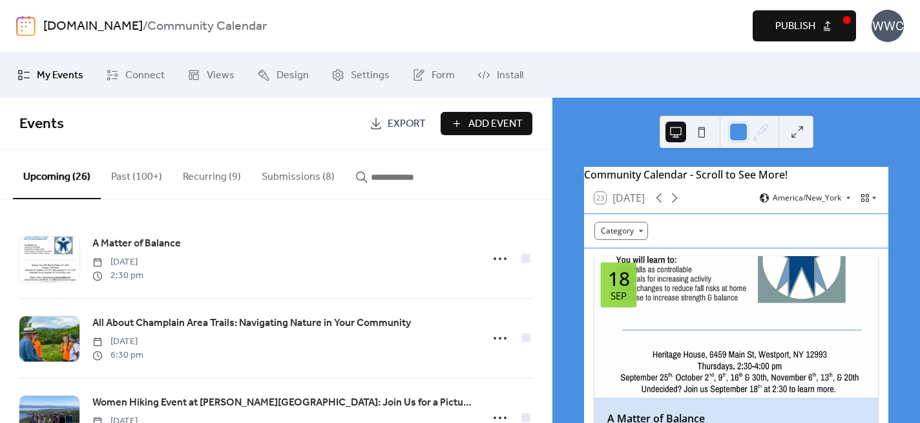
click at [789, 26] on span "Publish" at bounding box center [796, 27] width 40 height 16
click at [299, 180] on button "Submissions (8)" at bounding box center [298, 174] width 94 height 48
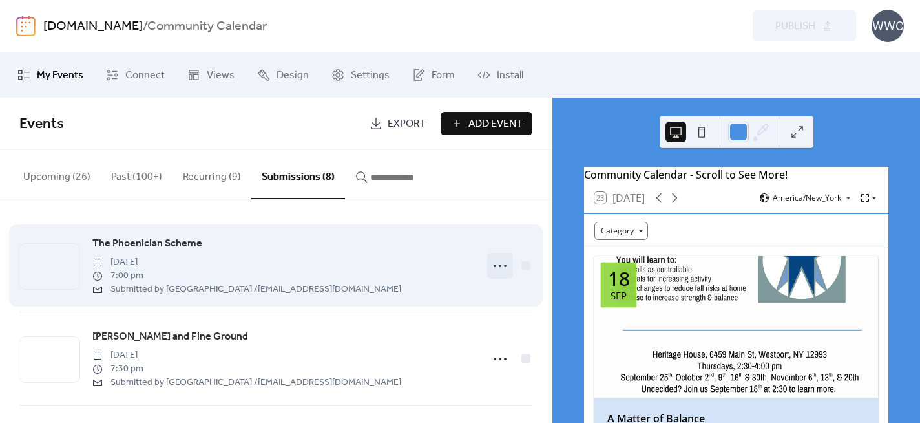
click at [498, 265] on icon at bounding box center [500, 265] width 21 height 21
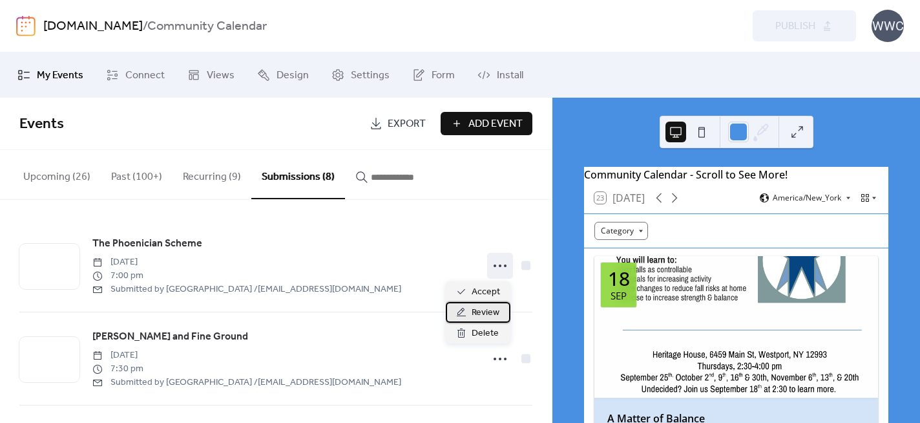
click at [484, 310] on span "Review" at bounding box center [486, 313] width 28 height 16
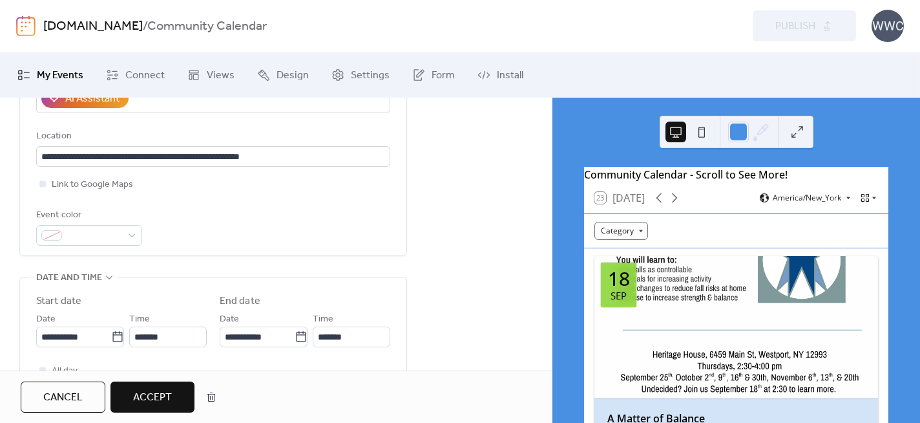
scroll to position [357, 0]
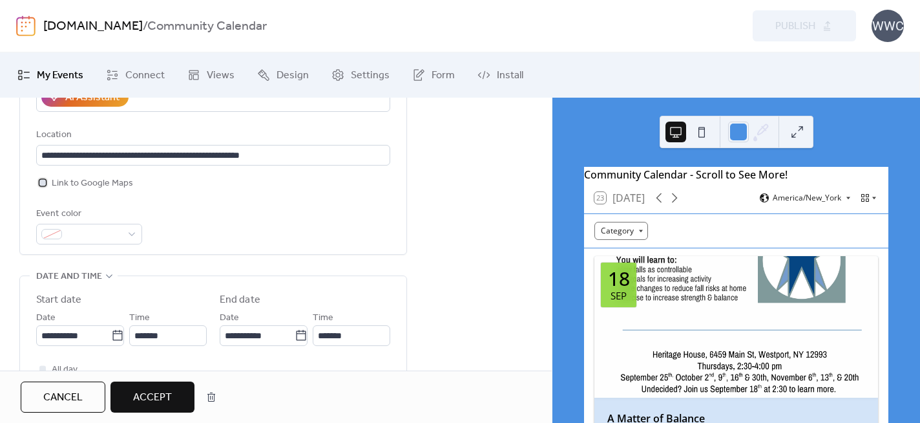
click at [43, 182] on div at bounding box center [42, 182] width 6 height 6
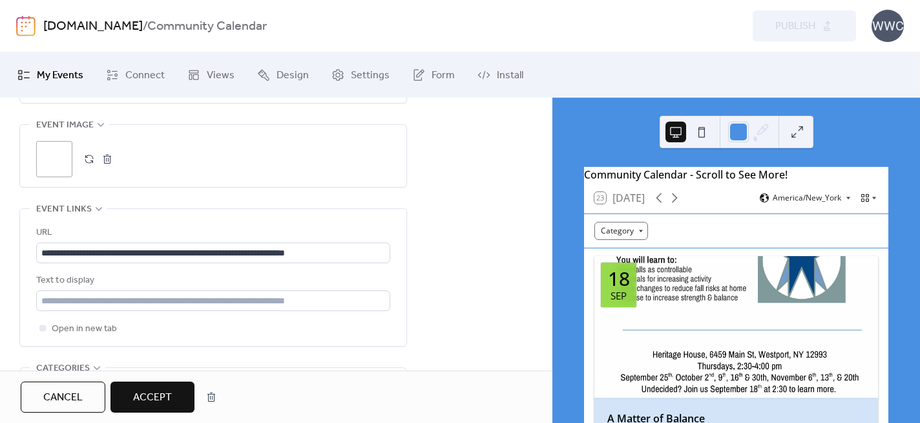
scroll to position [743, 0]
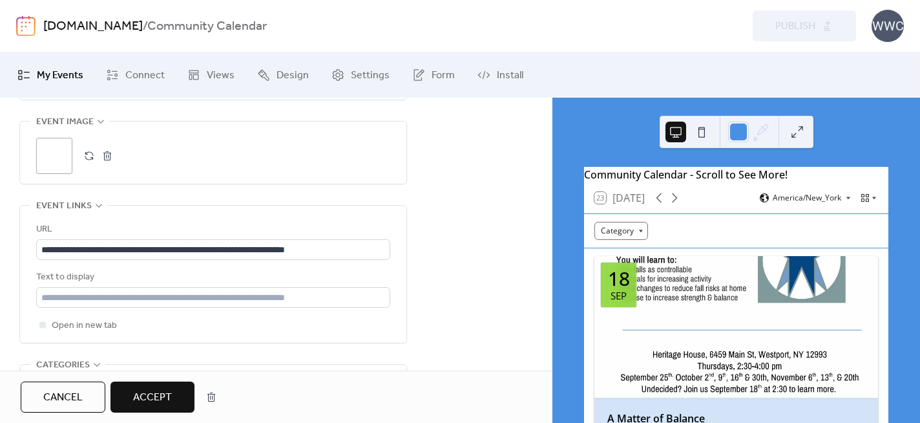
click at [51, 156] on div ";" at bounding box center [54, 156] width 36 height 36
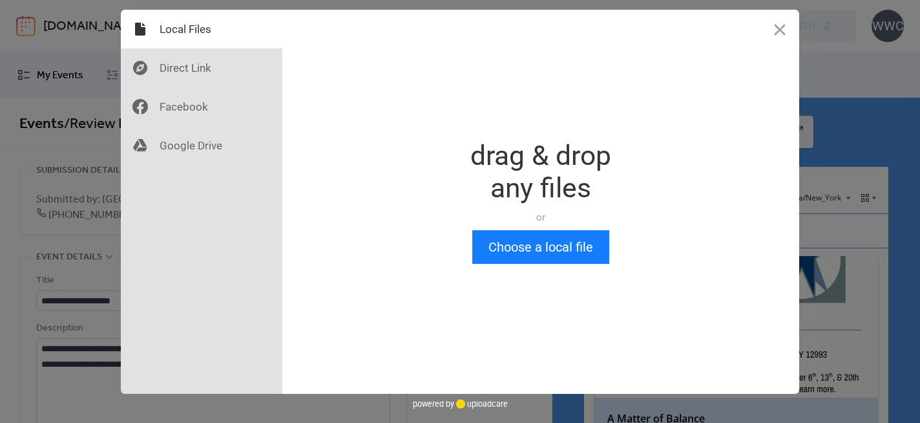
scroll to position [0, 0]
click at [518, 251] on button "Choose a local file" at bounding box center [540, 247] width 137 height 34
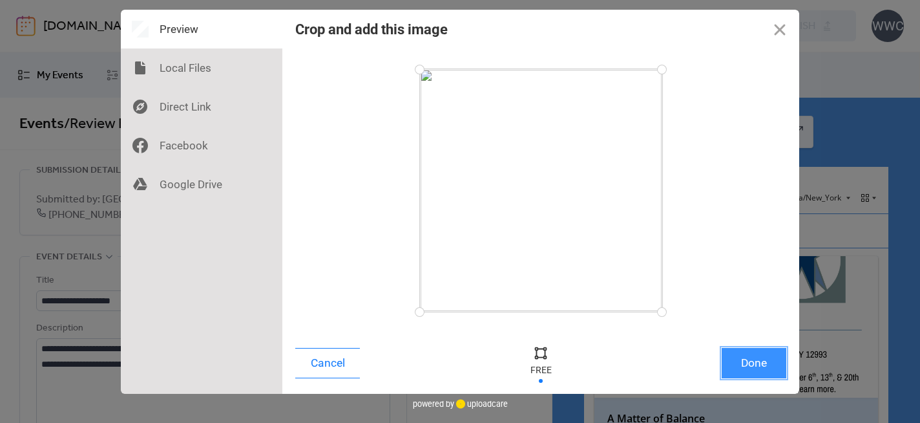
click at [754, 363] on button "Done" at bounding box center [754, 363] width 65 height 30
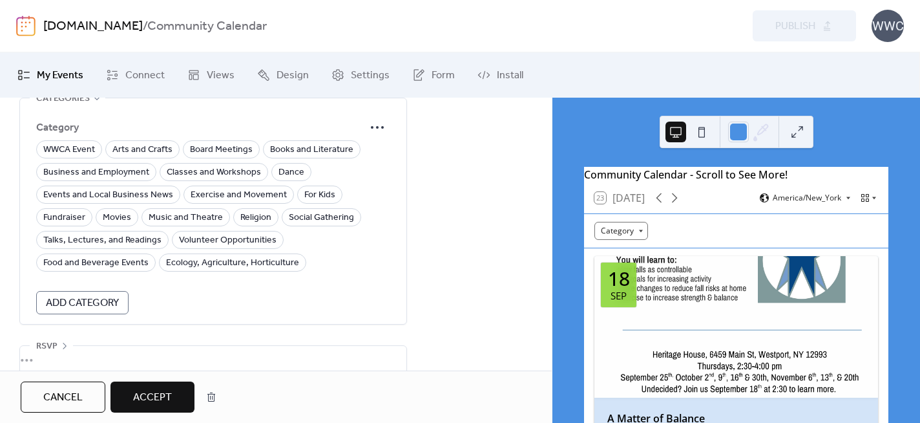
scroll to position [1013, 0]
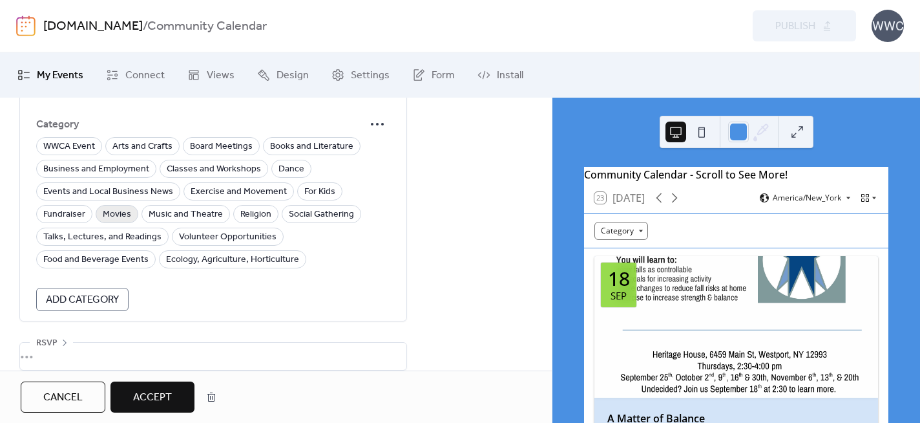
click at [116, 213] on span "Movies" at bounding box center [117, 215] width 28 height 16
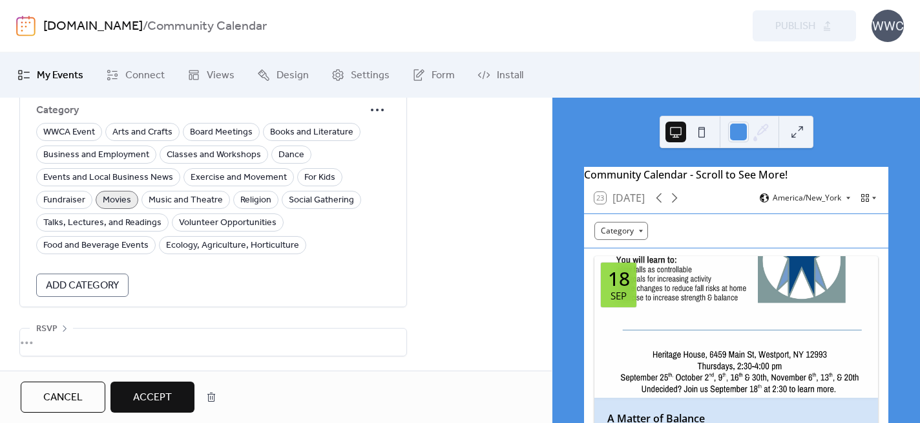
click at [155, 392] on span "Accept" at bounding box center [152, 398] width 39 height 16
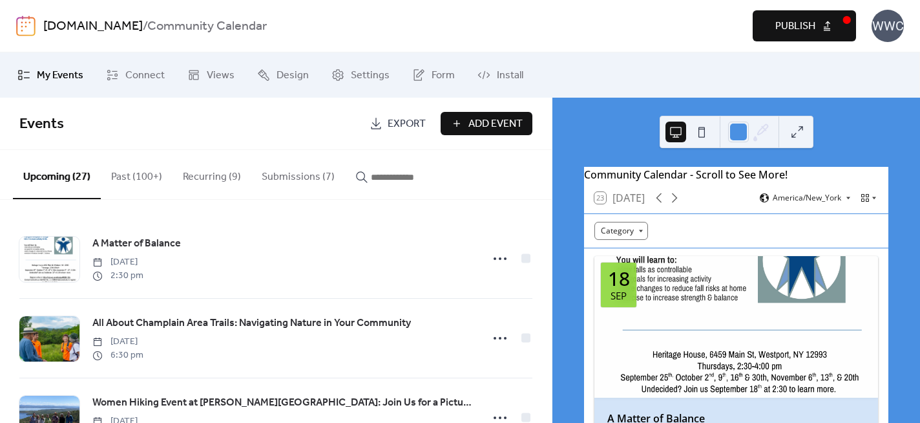
click at [798, 26] on span "Publish" at bounding box center [796, 27] width 40 height 16
click at [302, 175] on button "Submissions (7)" at bounding box center [298, 174] width 94 height 48
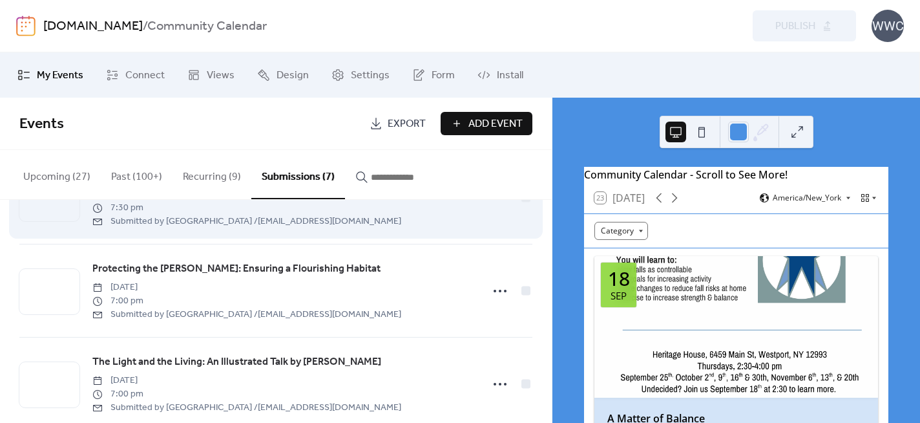
scroll to position [164, 0]
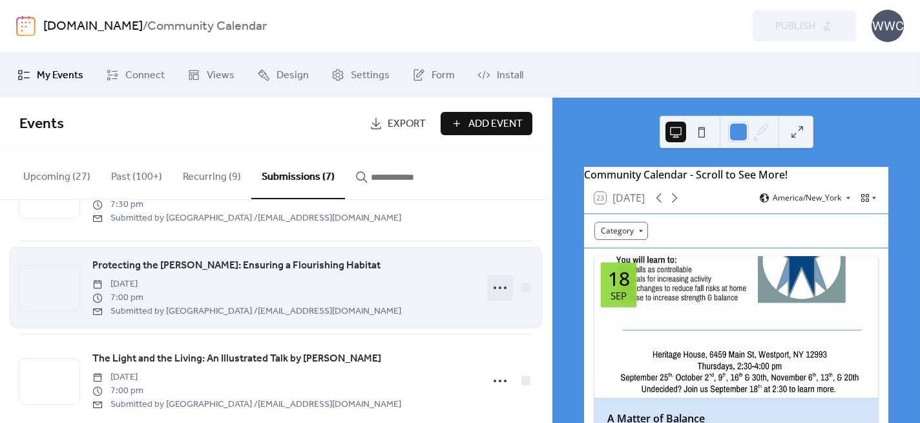
click at [502, 293] on icon at bounding box center [500, 287] width 21 height 21
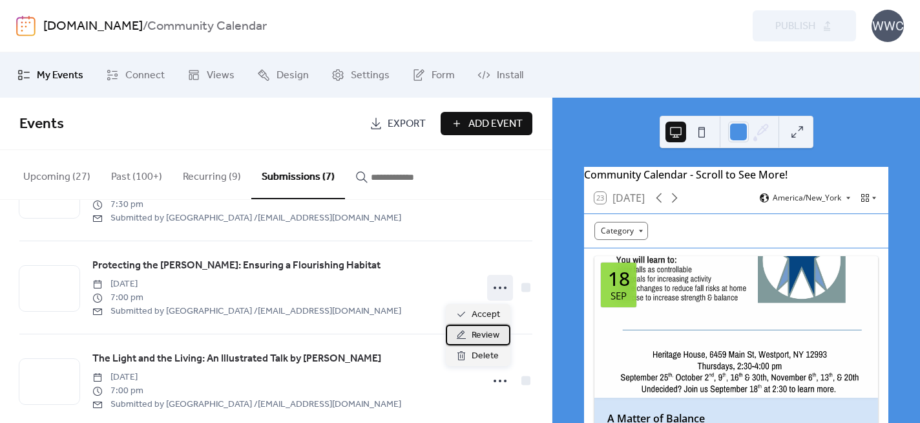
click at [482, 336] on span "Review" at bounding box center [486, 336] width 28 height 16
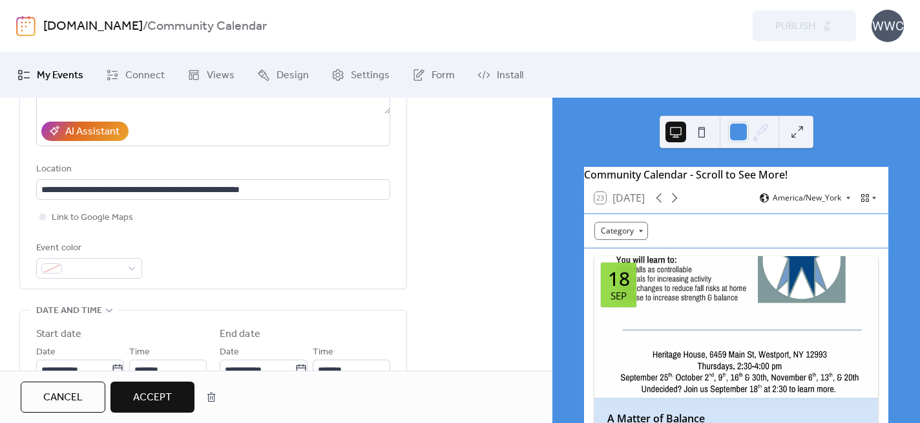
scroll to position [325, 0]
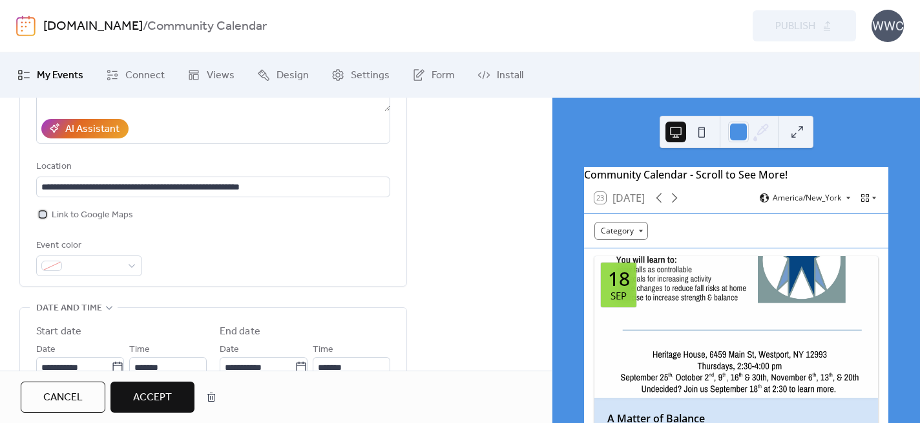
click at [42, 213] on div at bounding box center [42, 214] width 6 height 6
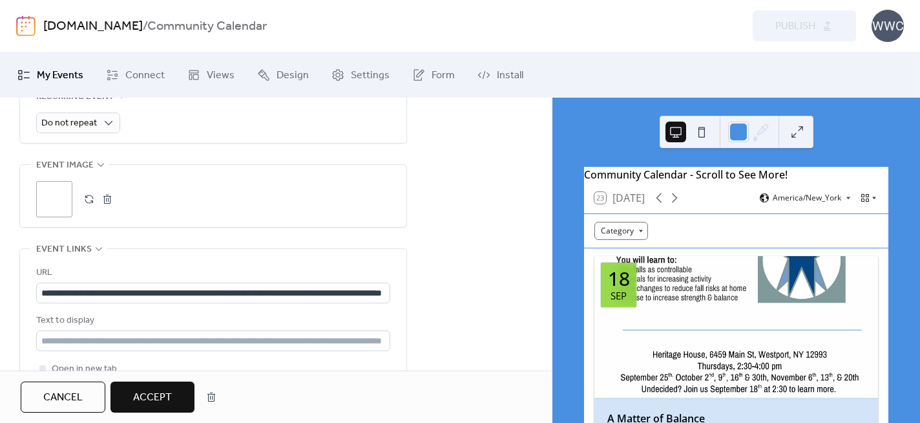
scroll to position [703, 0]
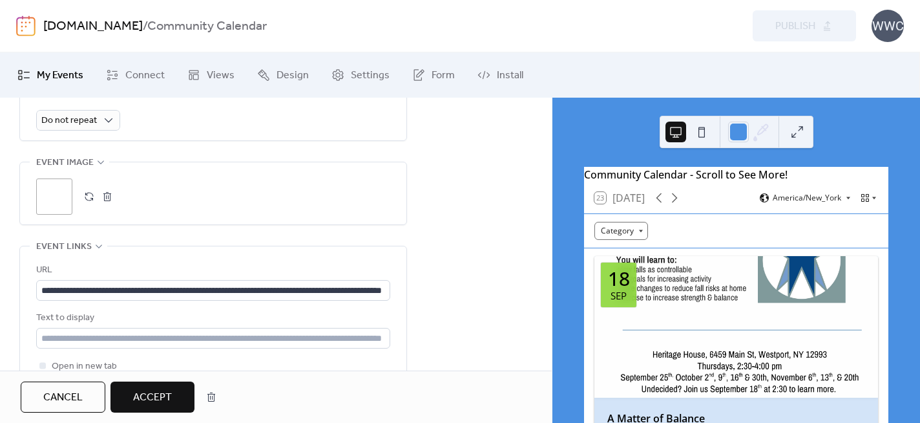
click at [57, 191] on div ";" at bounding box center [54, 196] width 36 height 36
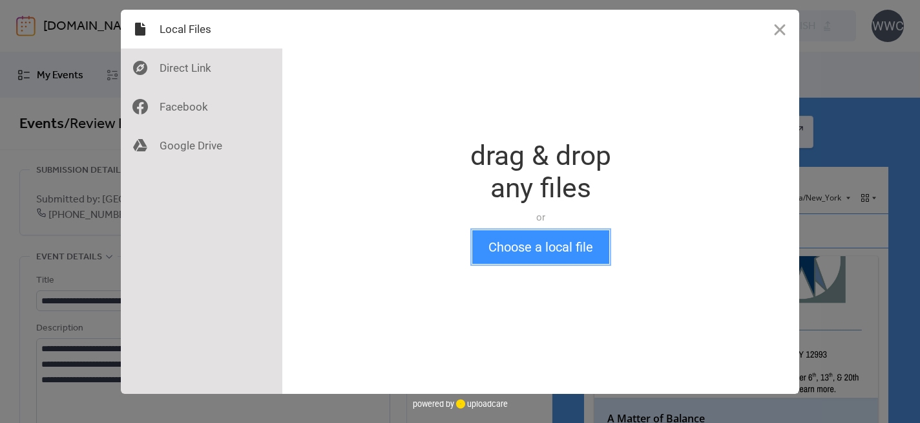
click at [518, 245] on button "Choose a local file" at bounding box center [540, 247] width 137 height 34
click at [536, 248] on button "Choose a local file" at bounding box center [540, 247] width 137 height 34
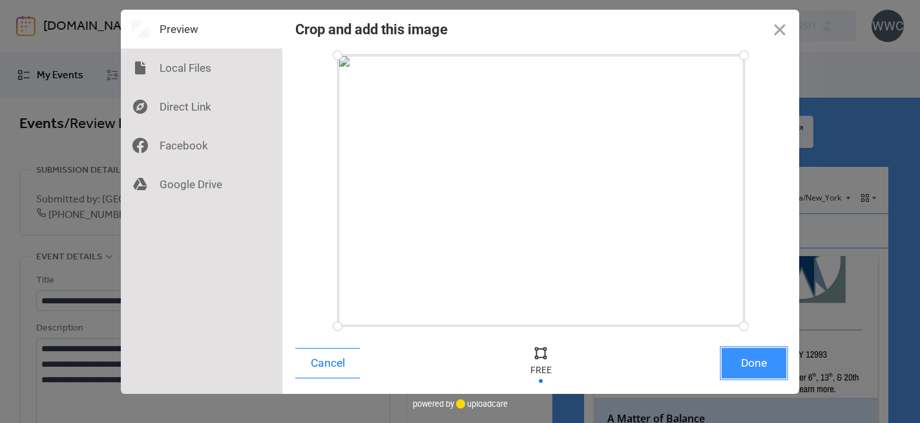
click at [757, 364] on button "Done" at bounding box center [754, 363] width 65 height 30
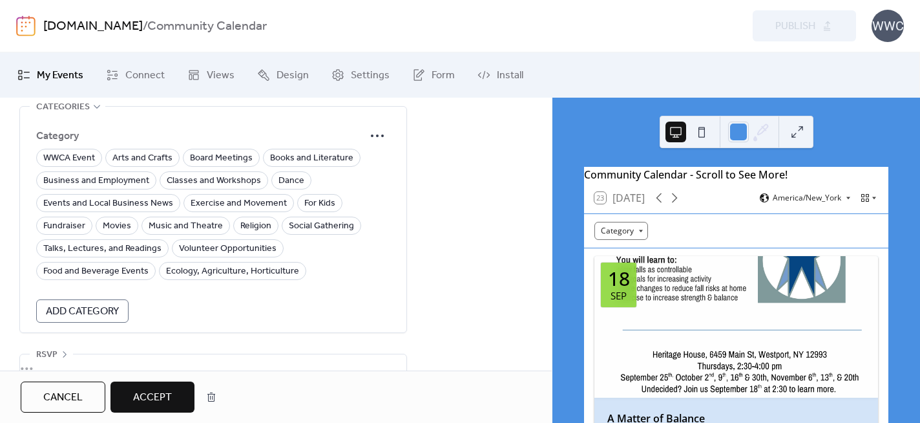
scroll to position [1005, 0]
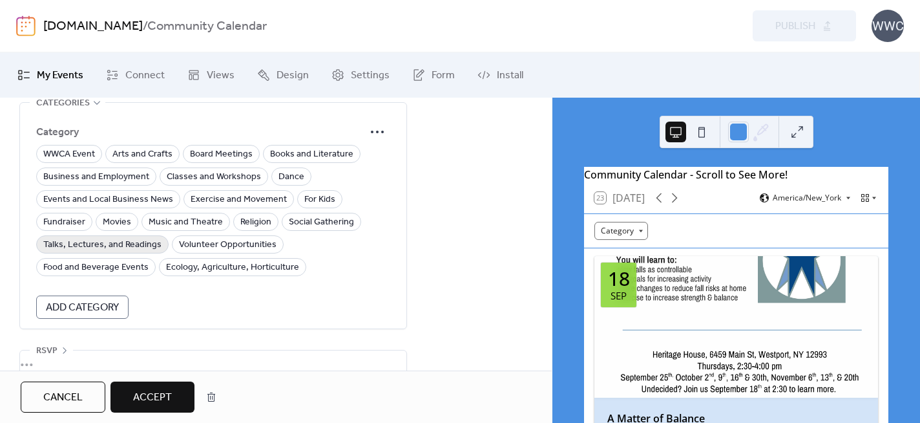
click at [134, 243] on span "Talks, Lectures, and Readings" at bounding box center [102, 245] width 118 height 16
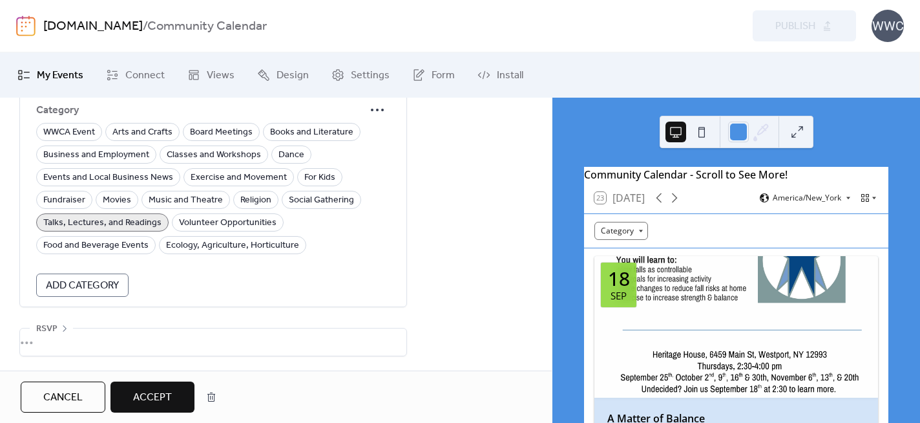
click at [151, 394] on span "Accept" at bounding box center [152, 398] width 39 height 16
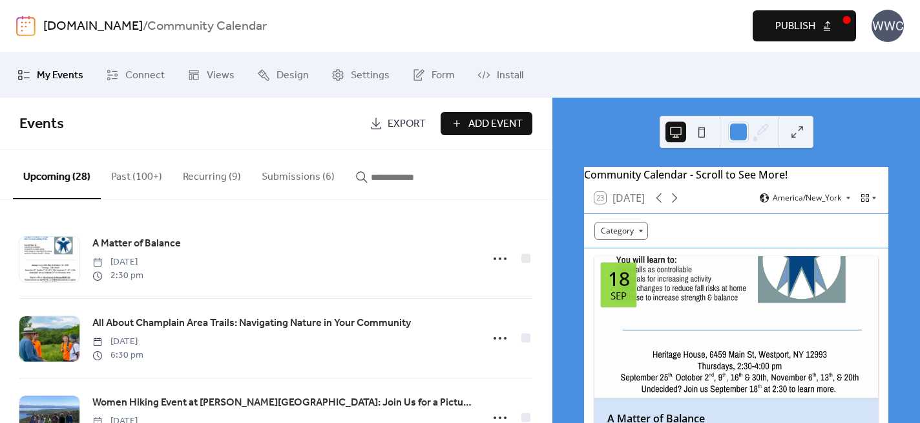
click at [803, 23] on span "Publish" at bounding box center [796, 27] width 40 height 16
click at [295, 179] on button "Submissions (6)" at bounding box center [298, 174] width 94 height 48
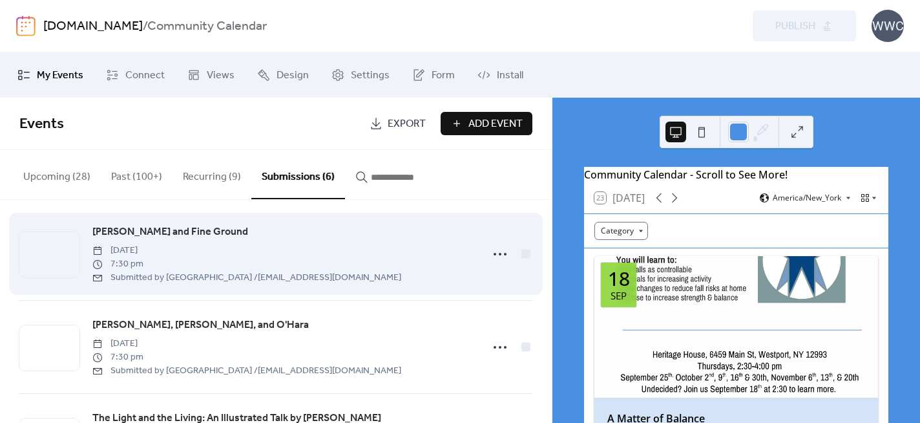
scroll to position [1, 0]
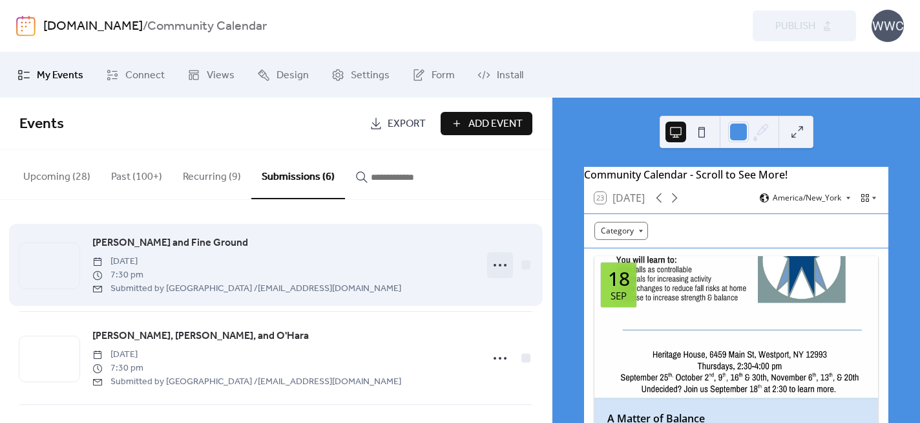
click at [497, 260] on icon at bounding box center [500, 265] width 21 height 21
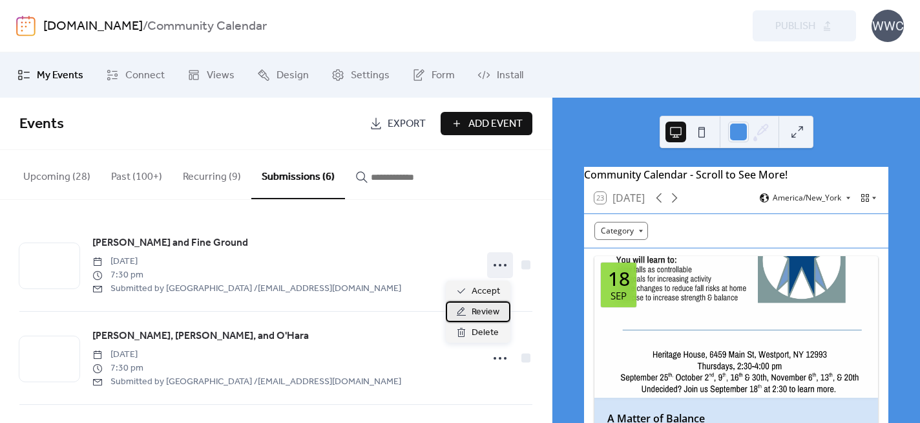
click at [485, 317] on span "Review" at bounding box center [486, 312] width 28 height 16
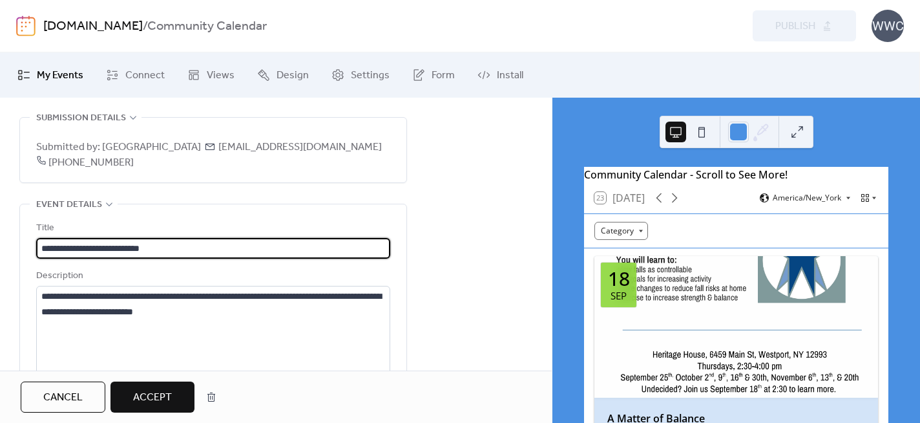
scroll to position [58, 0]
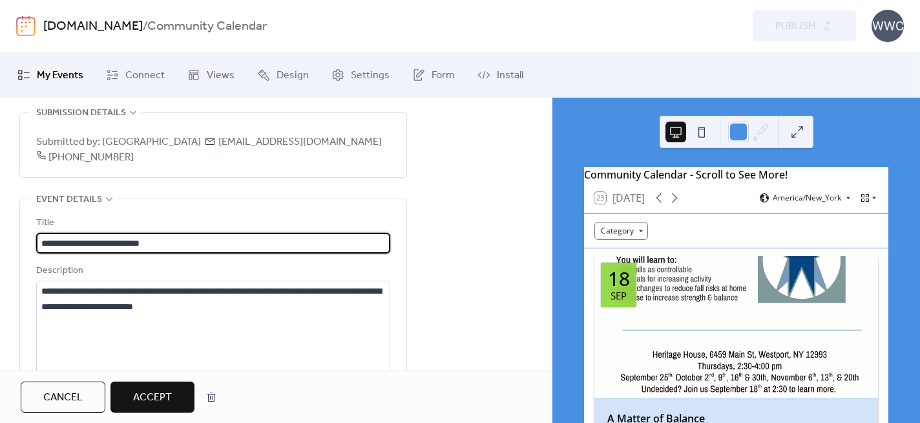
click at [42, 242] on input "**********" at bounding box center [213, 243] width 354 height 21
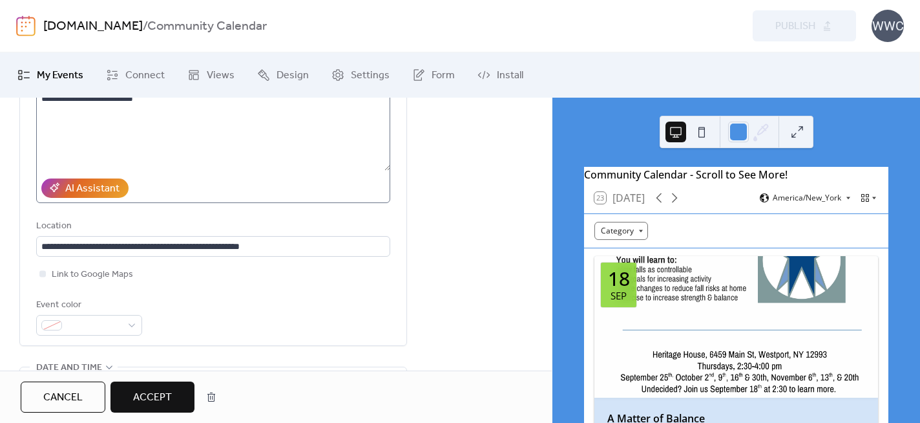
scroll to position [302, 0]
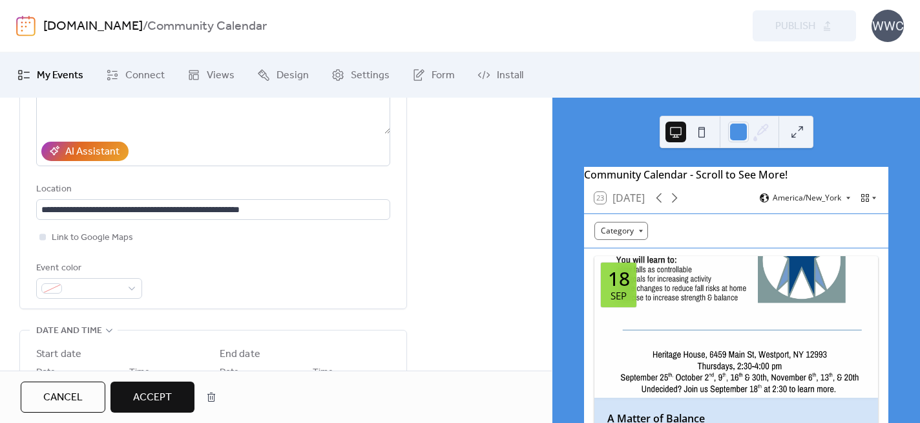
type input "**********"
click at [43, 238] on div at bounding box center [42, 236] width 6 height 6
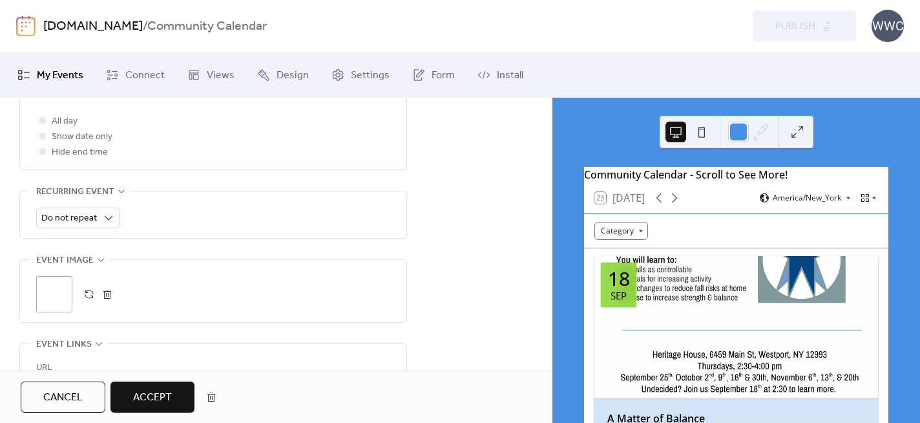
scroll to position [645, 0]
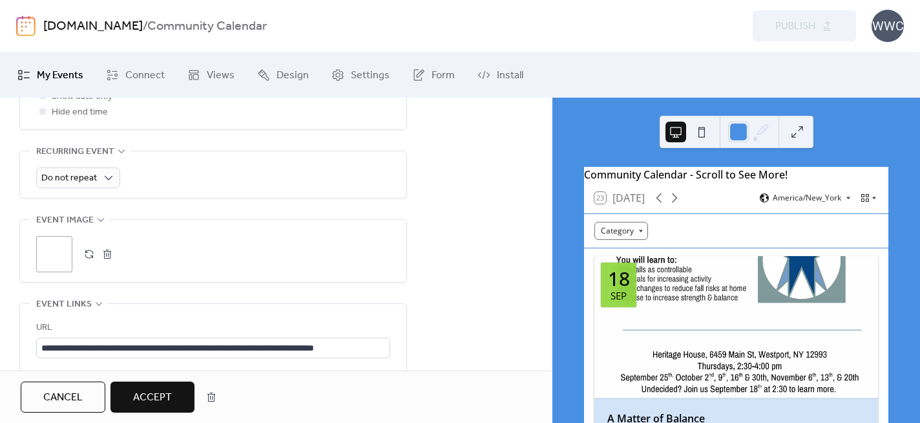
click at [60, 251] on div ";" at bounding box center [54, 254] width 36 height 36
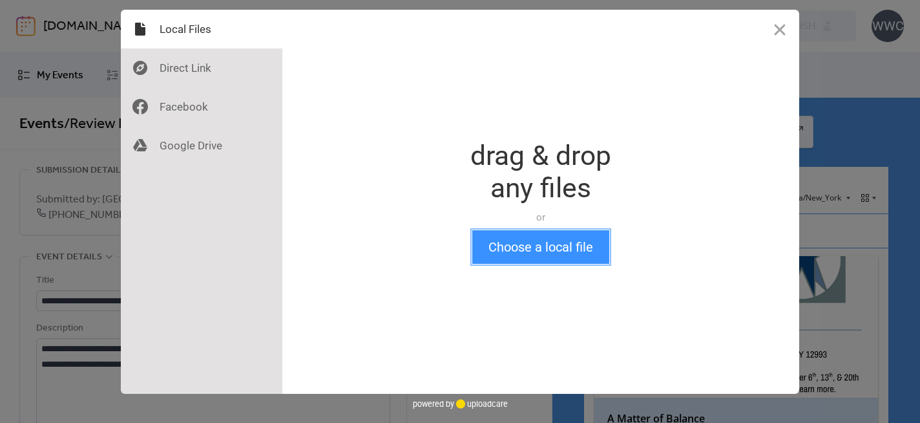
click at [518, 249] on button "Choose a local file" at bounding box center [540, 247] width 137 height 34
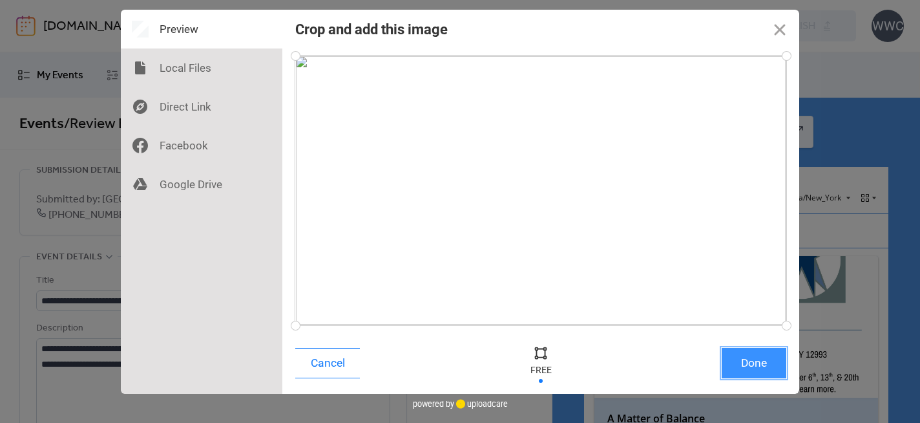
click at [746, 360] on button "Done" at bounding box center [754, 363] width 65 height 30
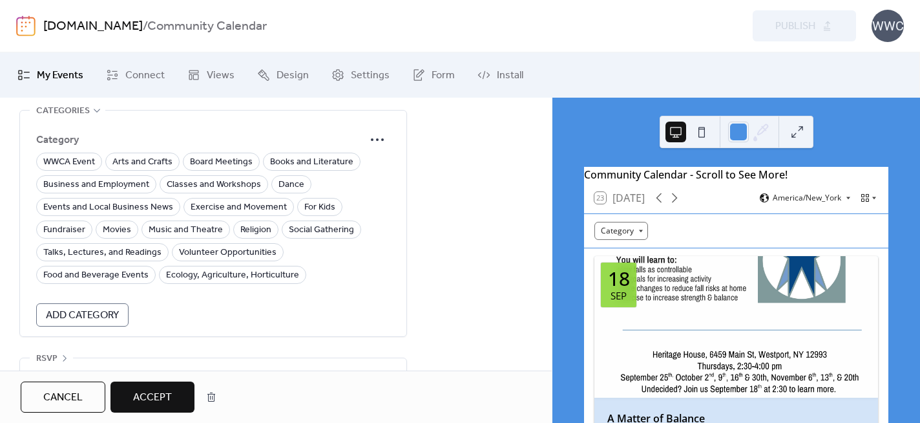
scroll to position [1005, 0]
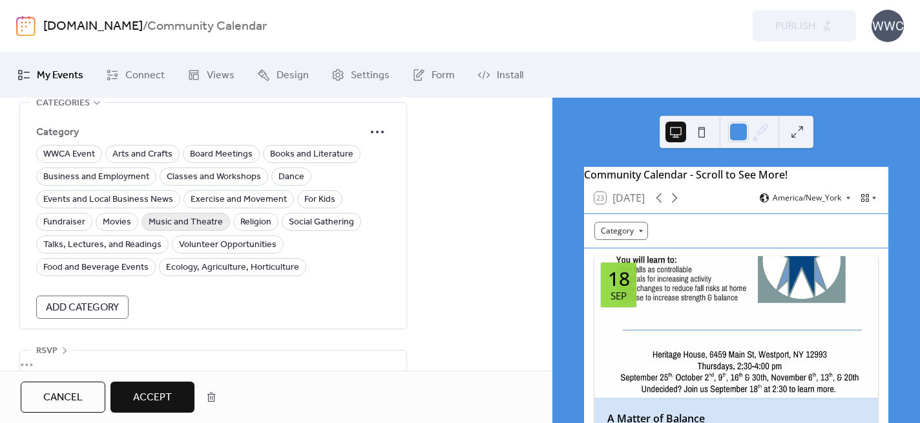
click at [194, 217] on span "Music and Theatre" at bounding box center [186, 223] width 74 height 16
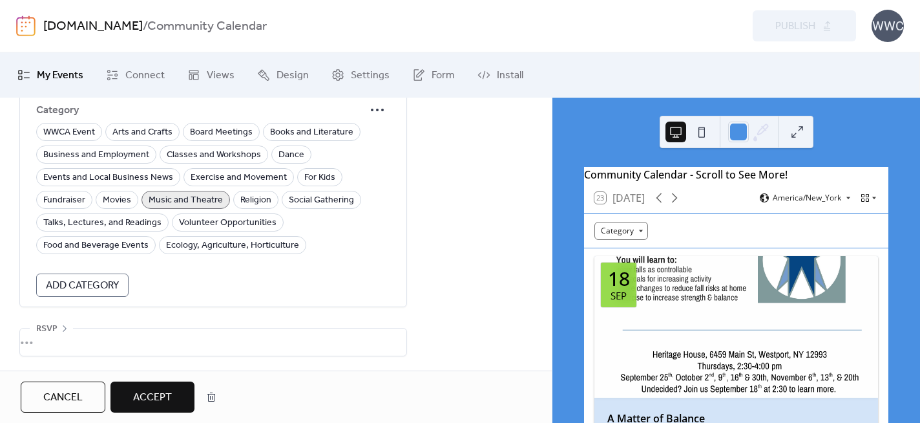
click at [151, 394] on span "Accept" at bounding box center [152, 398] width 39 height 16
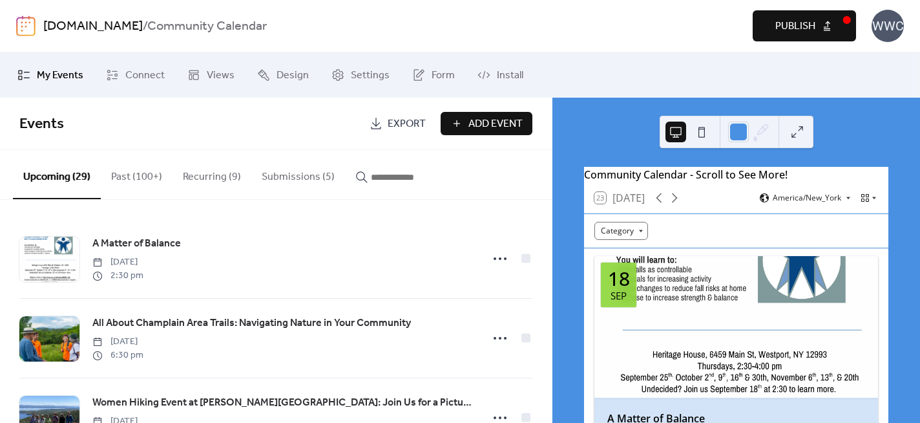
click at [790, 19] on span "Publish" at bounding box center [796, 27] width 40 height 16
click at [301, 174] on button "Submissions (5)" at bounding box center [298, 174] width 94 height 48
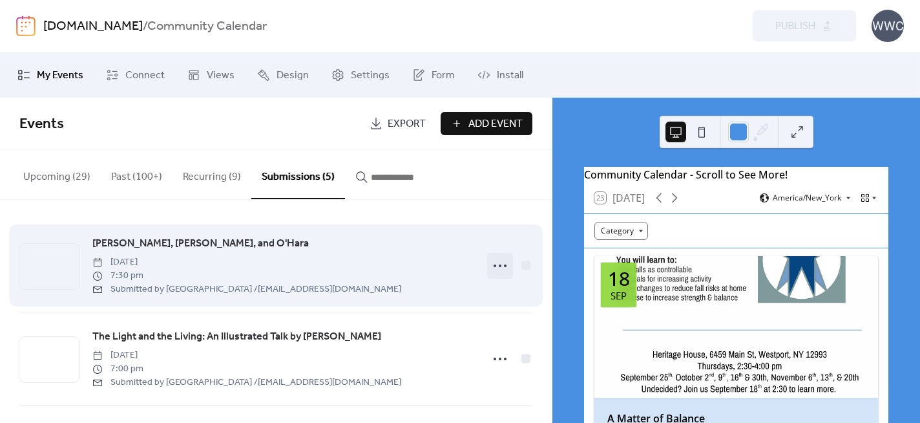
click at [499, 266] on circle at bounding box center [500, 265] width 3 height 3
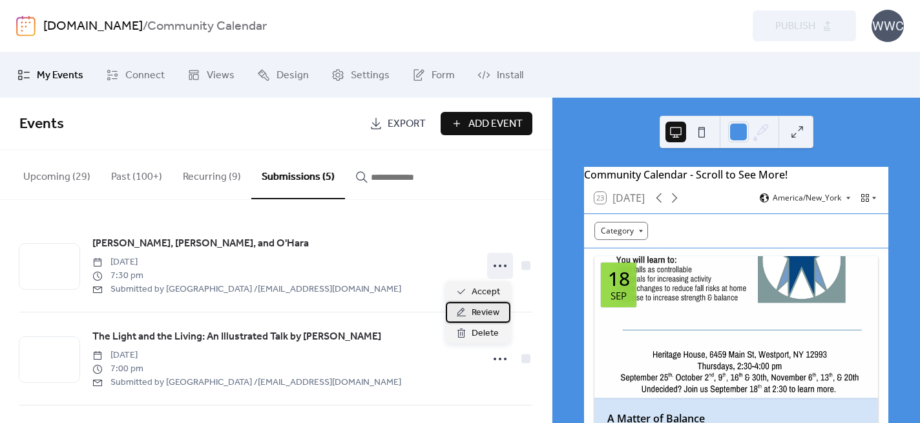
click at [478, 319] on span "Review" at bounding box center [486, 313] width 28 height 16
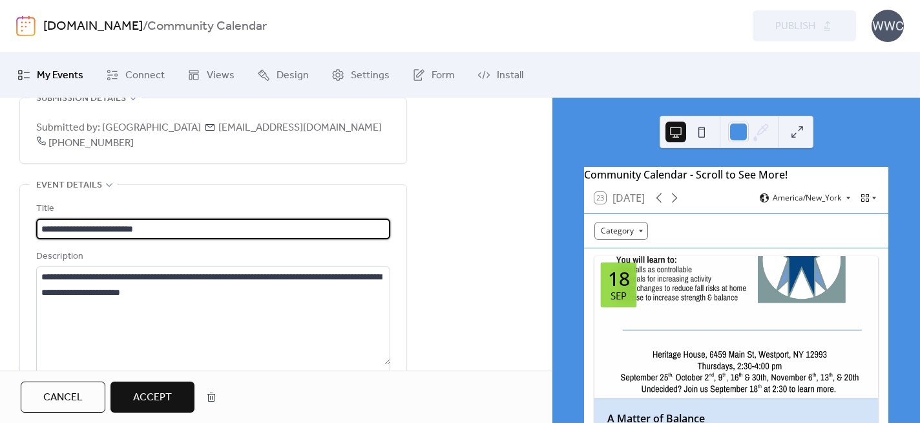
scroll to position [69, 0]
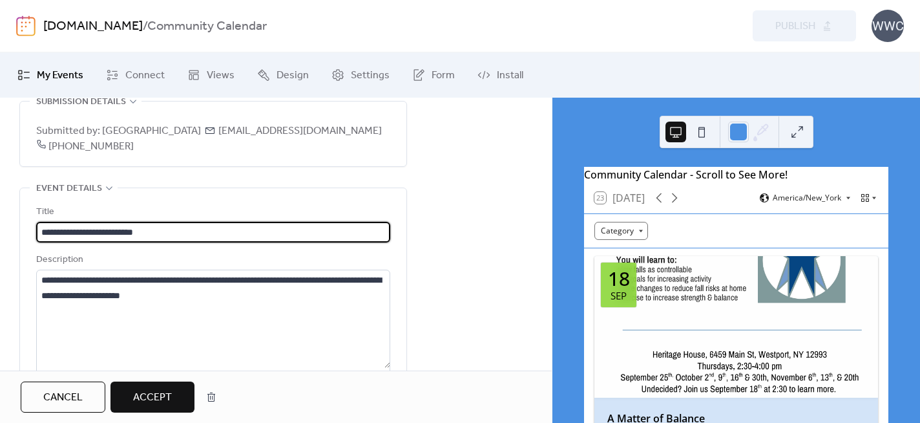
click at [41, 230] on input "**********" at bounding box center [213, 232] width 354 height 21
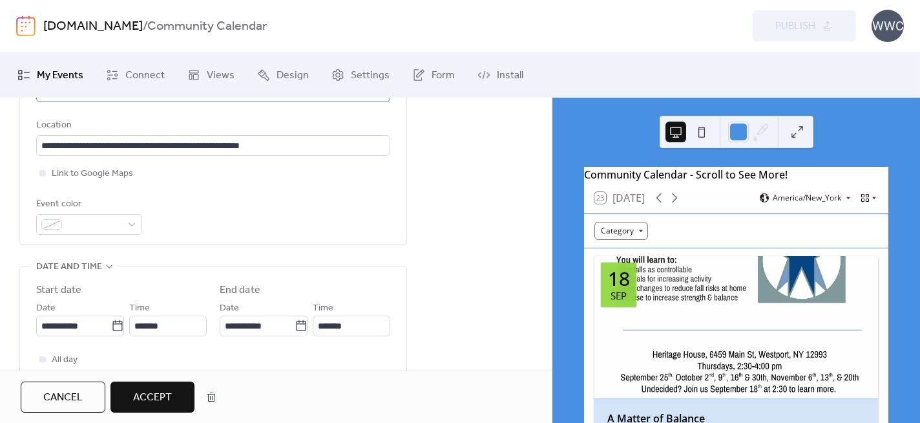
scroll to position [372, 0]
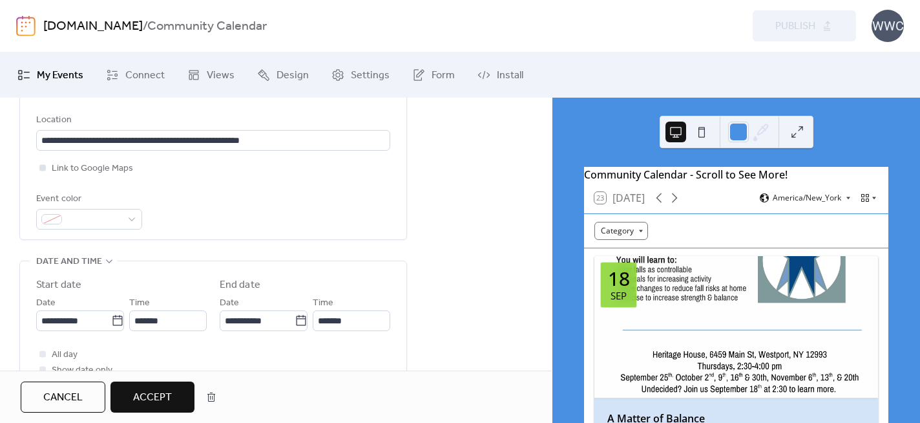
type input "**********"
click at [43, 169] on div at bounding box center [42, 167] width 6 height 6
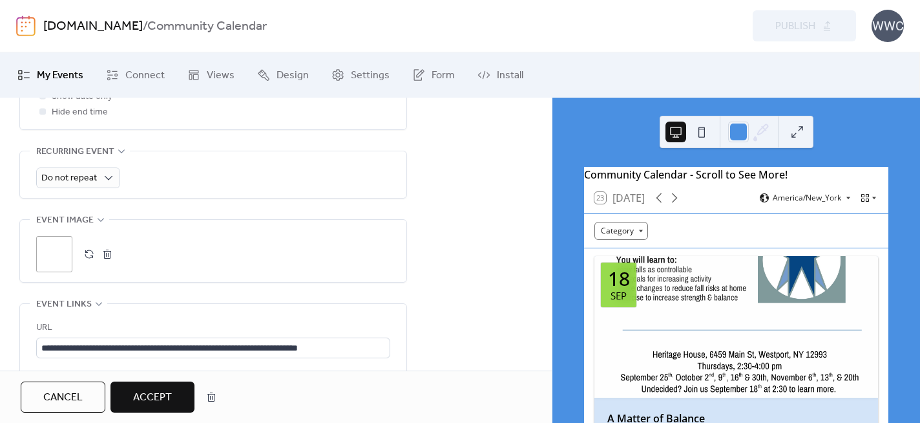
scroll to position [648, 0]
click at [59, 249] on div ";" at bounding box center [54, 251] width 36 height 36
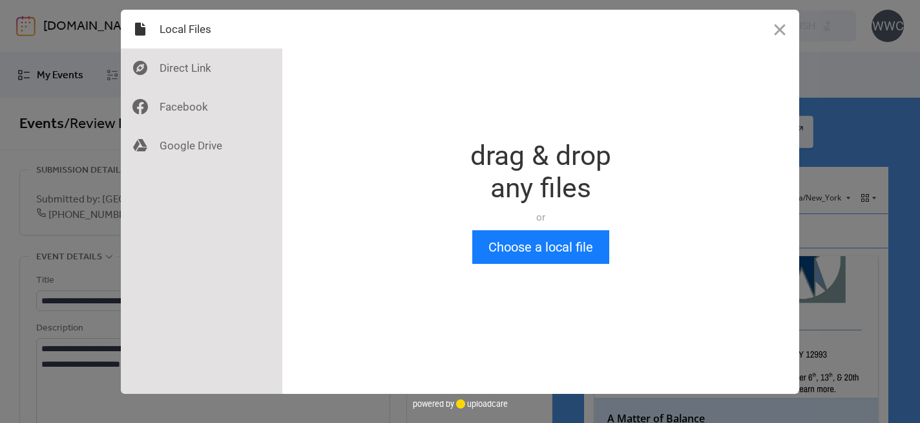
scroll to position [0, 0]
click at [520, 251] on button "Choose a local file" at bounding box center [540, 247] width 137 height 34
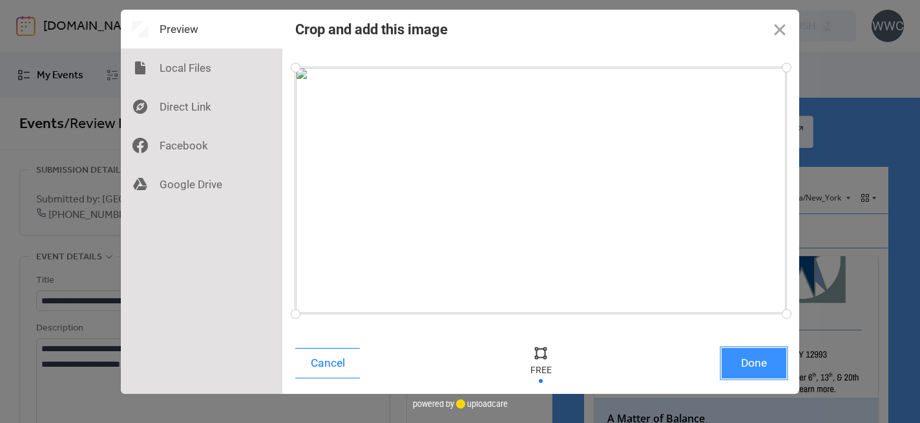
click at [753, 364] on button "Done" at bounding box center [754, 363] width 65 height 30
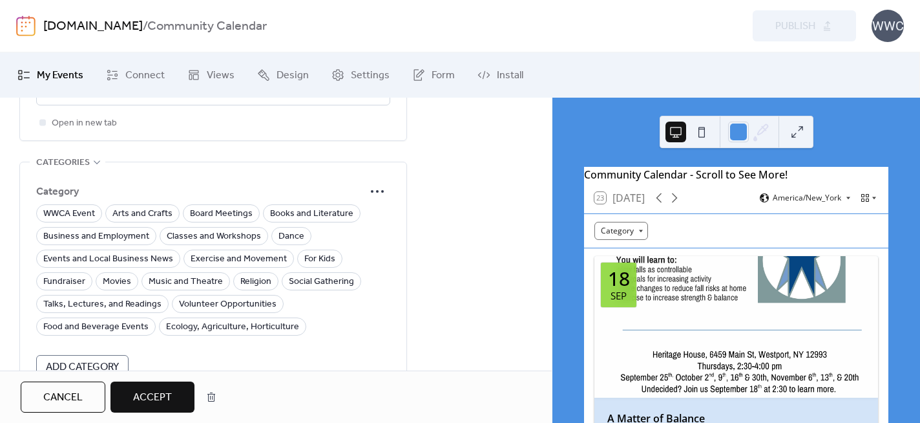
scroll to position [957, 0]
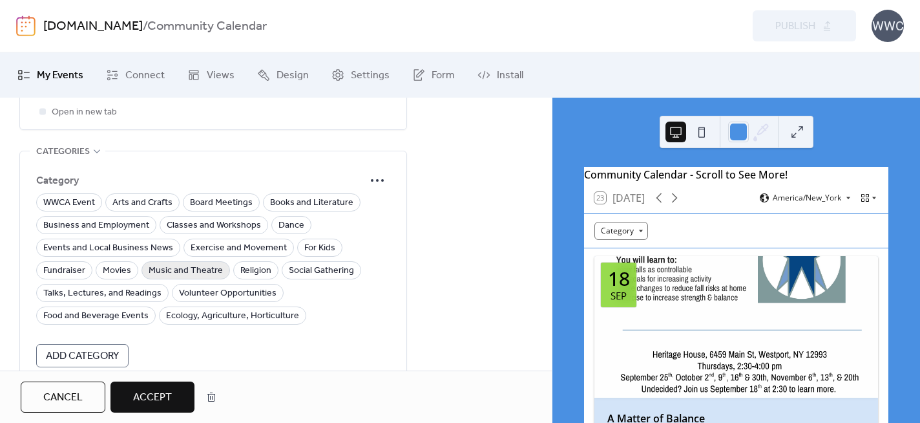
click at [184, 271] on span "Music and Theatre" at bounding box center [186, 271] width 74 height 16
click at [153, 396] on span "Accept" at bounding box center [152, 398] width 39 height 16
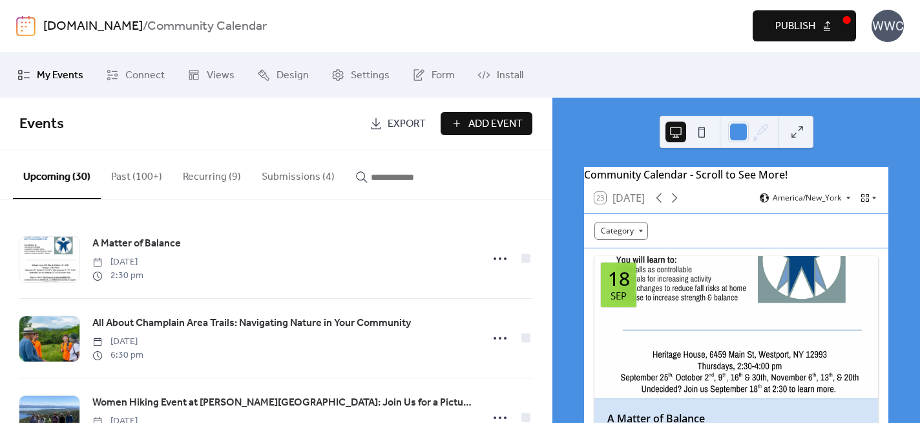
click at [779, 23] on span "Publish" at bounding box center [796, 27] width 40 height 16
click at [312, 174] on button "Submissions (4)" at bounding box center [298, 174] width 94 height 48
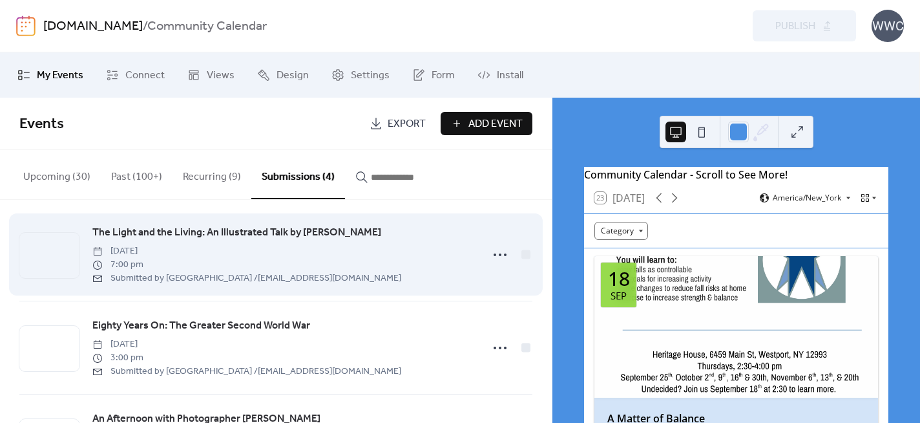
scroll to position [6, 0]
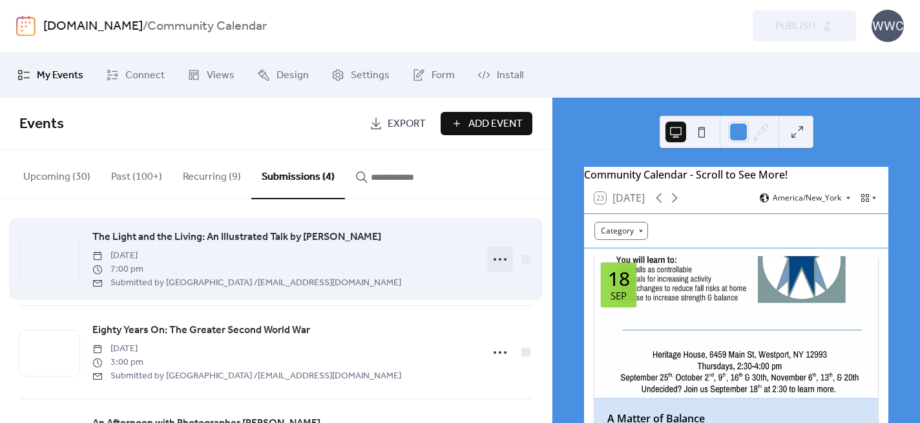
click at [494, 259] on icon at bounding box center [500, 259] width 21 height 21
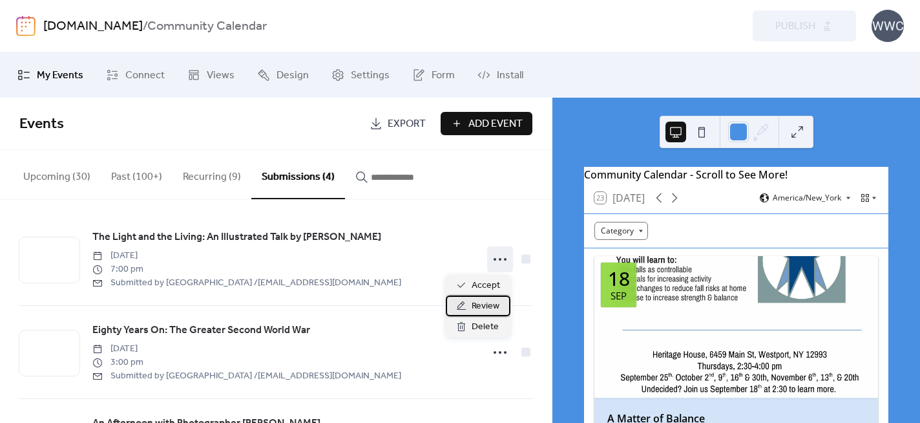
click at [475, 308] on span "Review" at bounding box center [486, 307] width 28 height 16
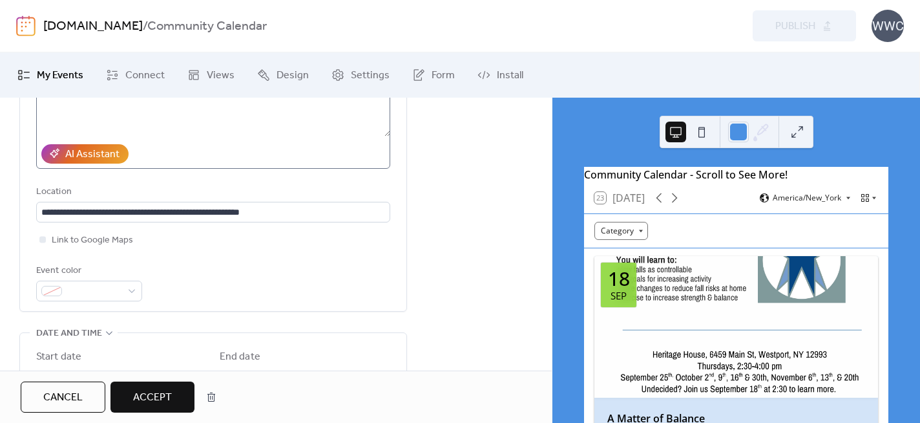
scroll to position [345, 0]
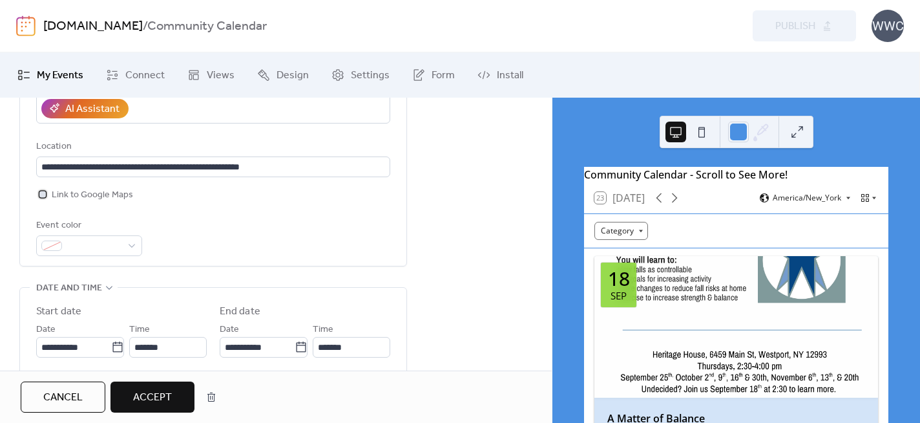
click at [43, 193] on div at bounding box center [42, 194] width 6 height 6
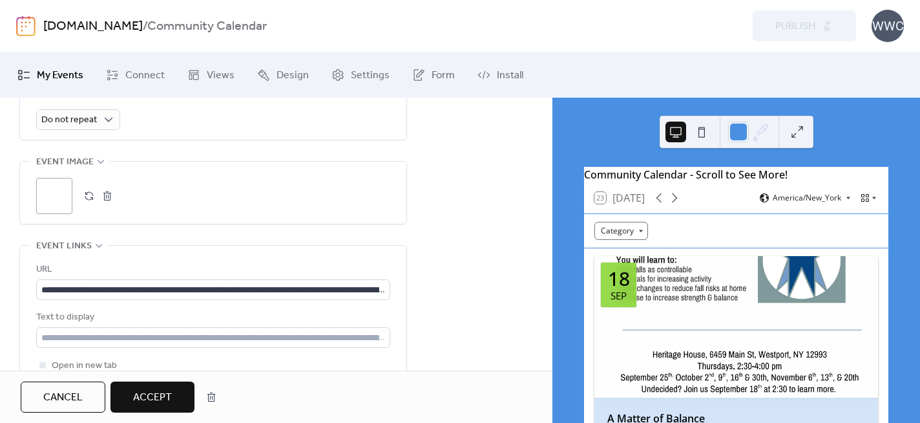
scroll to position [708, 0]
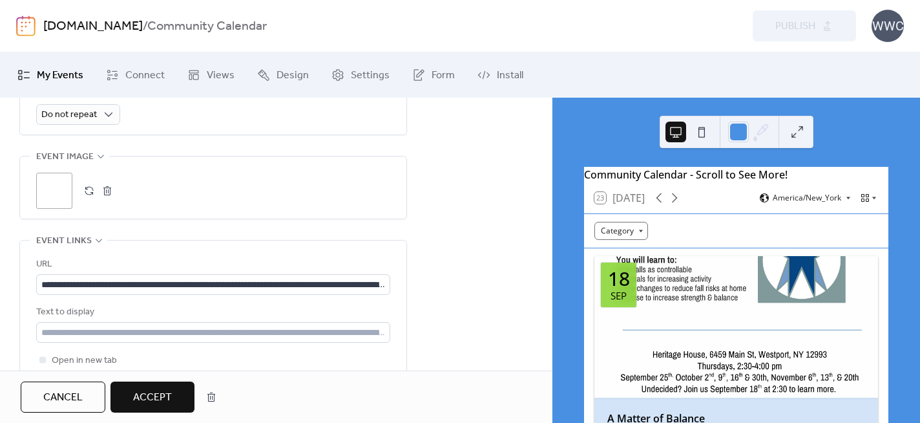
click at [54, 193] on div ";" at bounding box center [54, 191] width 36 height 36
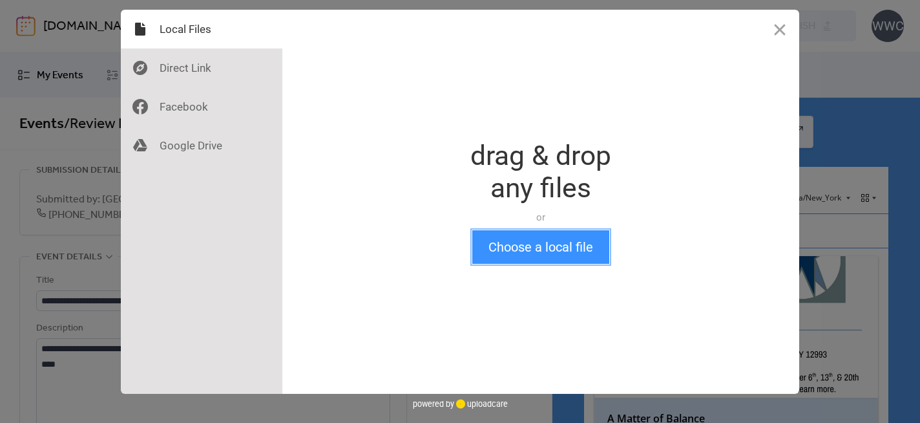
click at [519, 248] on button "Choose a local file" at bounding box center [540, 247] width 137 height 34
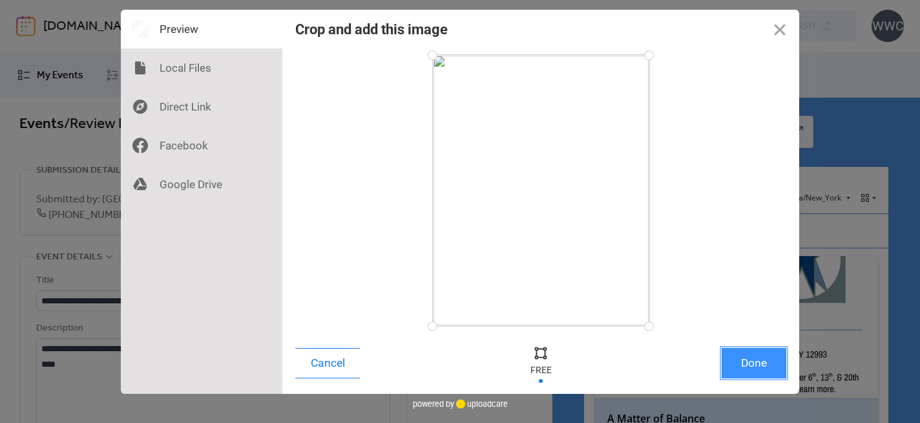
click at [752, 363] on button "Done" at bounding box center [754, 363] width 65 height 30
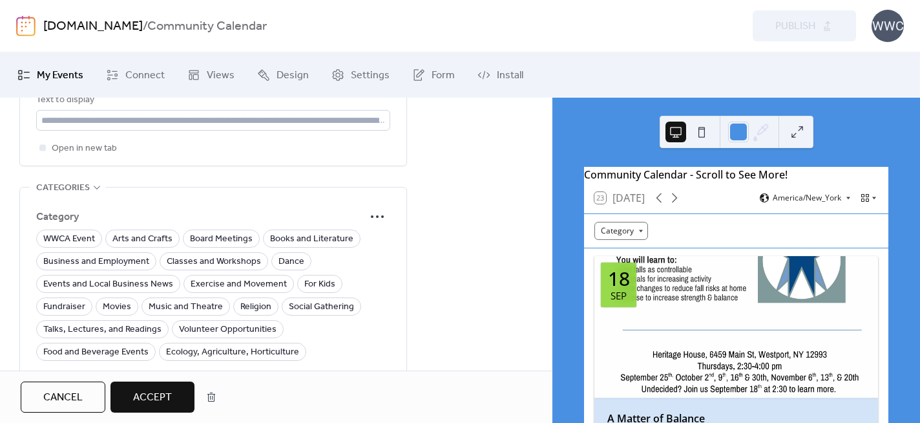
scroll to position [921, 0]
click at [106, 330] on span "Talks, Lectures, and Readings" at bounding box center [102, 329] width 118 height 16
click at [147, 396] on span "Accept" at bounding box center [152, 398] width 39 height 16
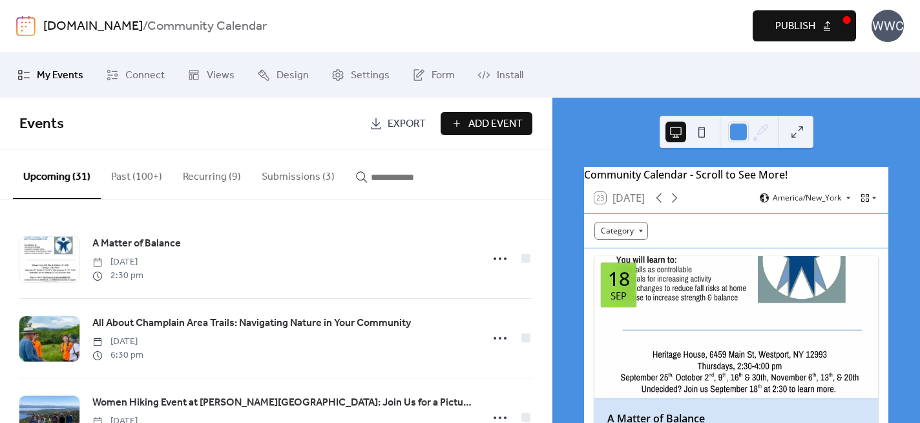
click at [787, 24] on span "Publish" at bounding box center [796, 27] width 40 height 16
click at [289, 175] on button "Submissions (3)" at bounding box center [298, 174] width 94 height 48
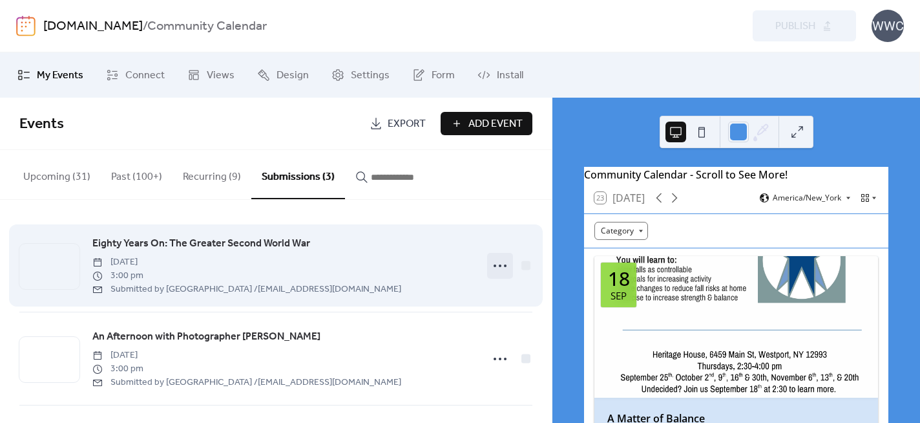
click at [498, 264] on icon at bounding box center [500, 265] width 21 height 21
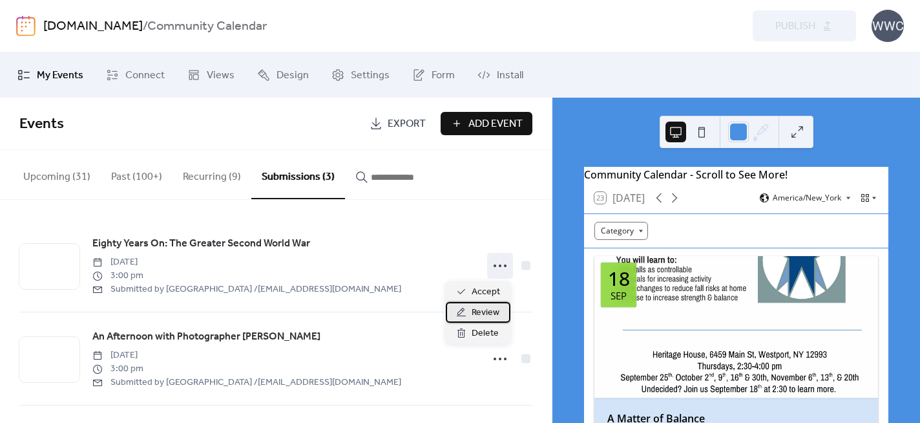
click at [485, 310] on span "Review" at bounding box center [486, 313] width 28 height 16
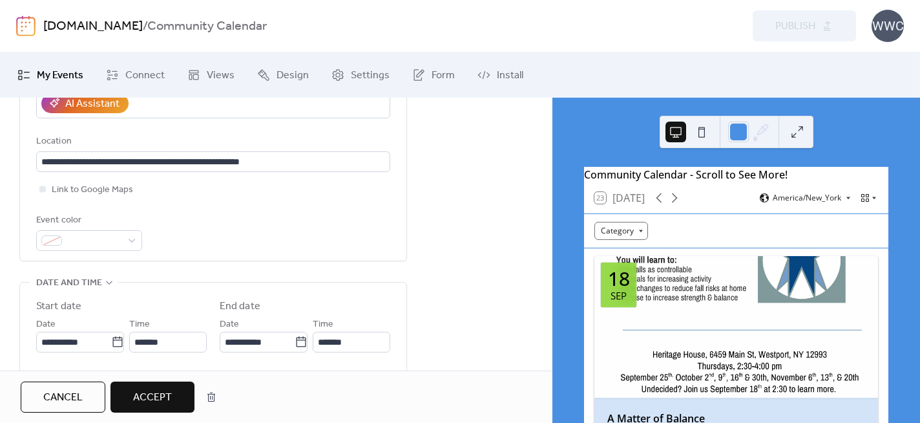
scroll to position [352, 0]
click at [43, 188] on div at bounding box center [42, 187] width 6 height 6
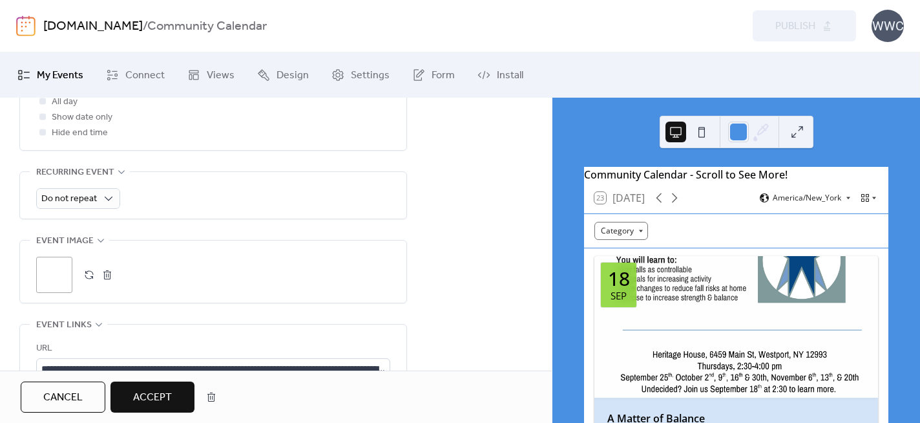
scroll to position [688, 0]
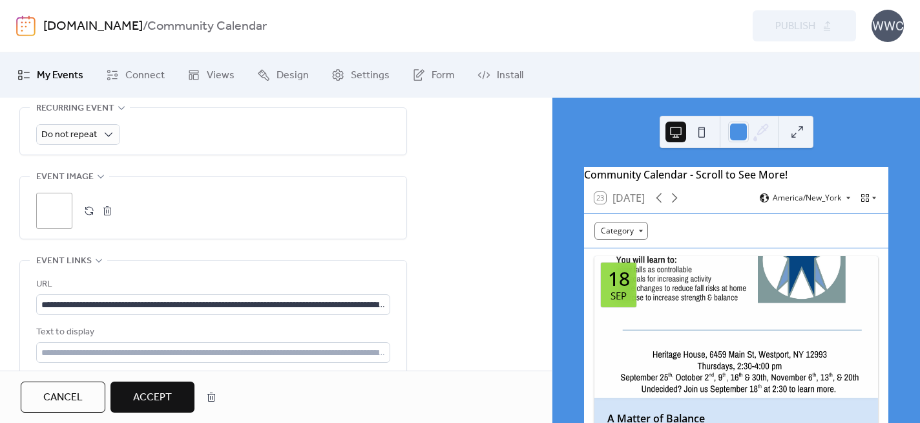
click at [54, 206] on div ";" at bounding box center [54, 211] width 36 height 36
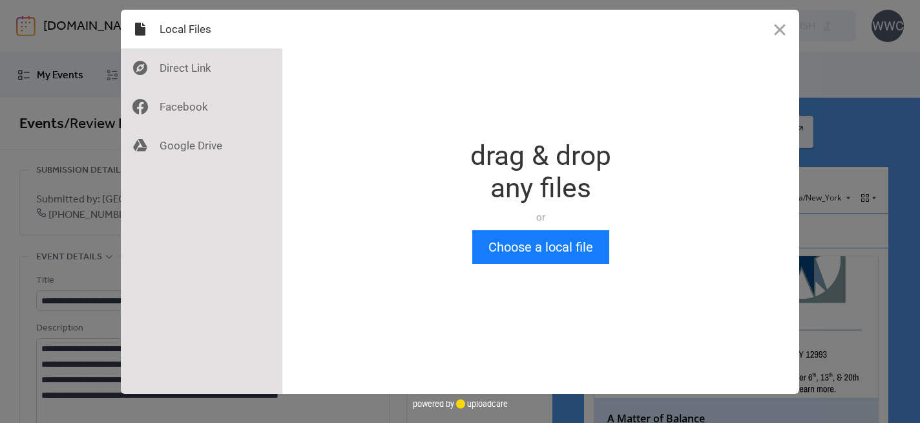
scroll to position [0, 0]
click at [510, 247] on button "Choose a local file" at bounding box center [540, 247] width 137 height 34
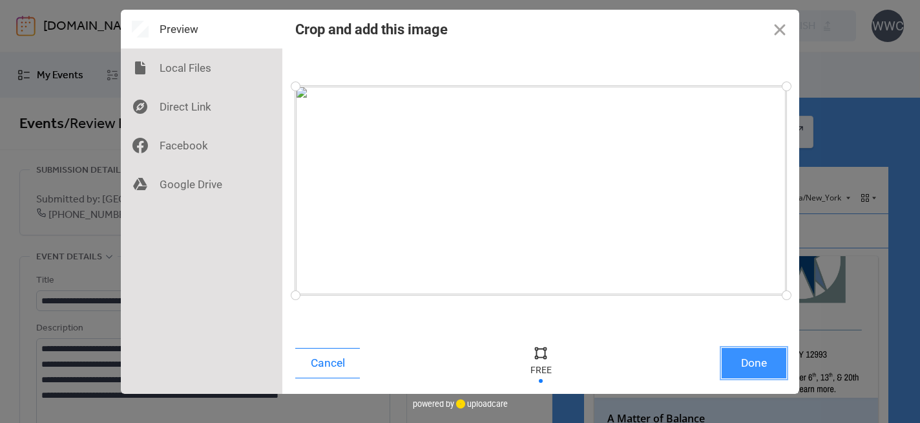
click at [743, 361] on button "Done" at bounding box center [754, 363] width 65 height 30
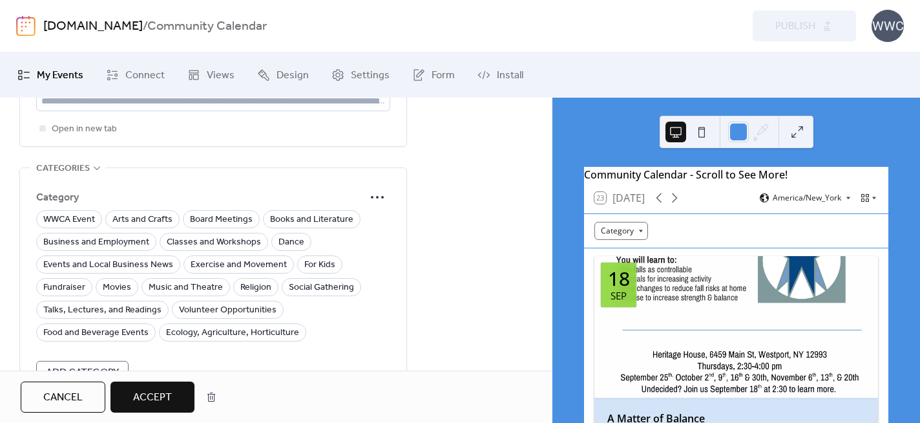
scroll to position [942, 0]
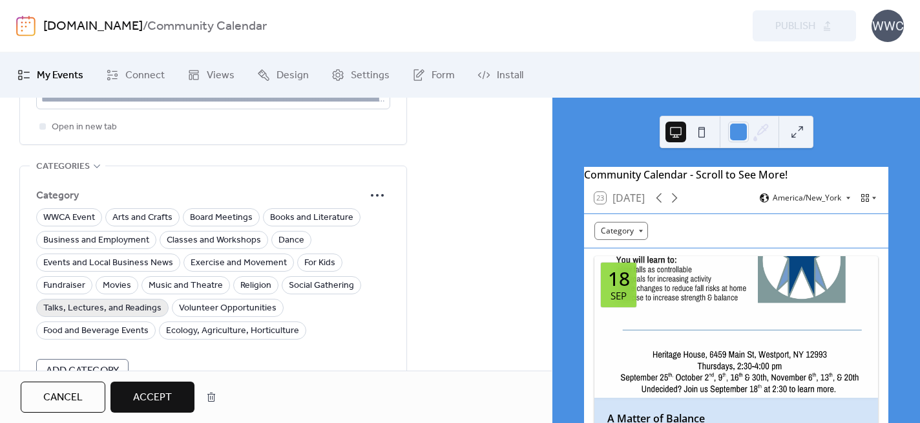
click at [122, 313] on span "Talks, Lectures, and Readings" at bounding box center [102, 309] width 118 height 16
click at [144, 395] on span "Accept" at bounding box center [152, 398] width 39 height 16
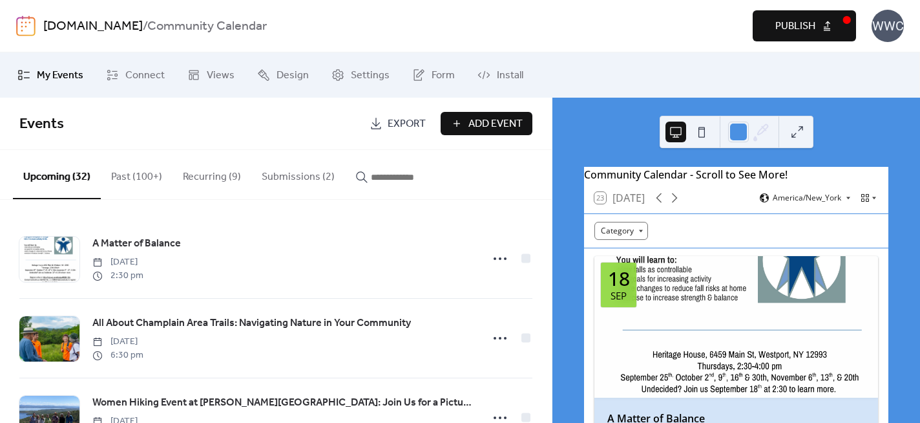
click at [790, 25] on span "Publish" at bounding box center [796, 27] width 40 height 16
click at [282, 176] on button "Submissions (2)" at bounding box center [298, 174] width 94 height 48
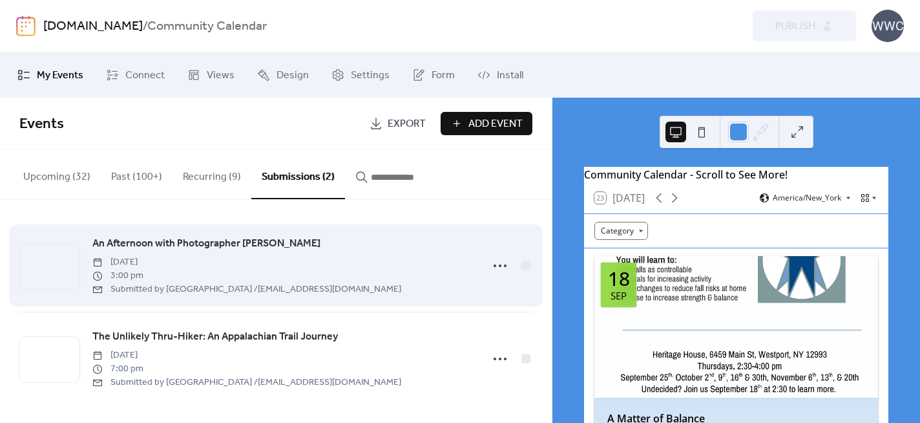
scroll to position [2, 0]
click at [498, 266] on icon at bounding box center [500, 264] width 21 height 21
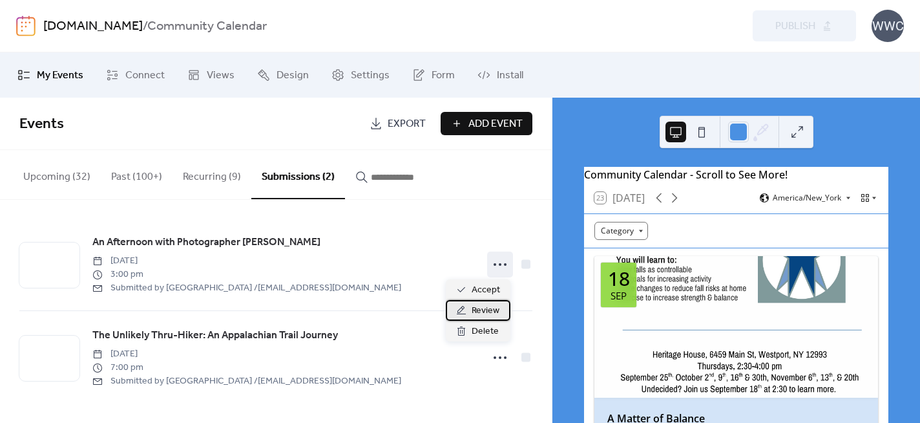
click at [482, 312] on span "Review" at bounding box center [486, 311] width 28 height 16
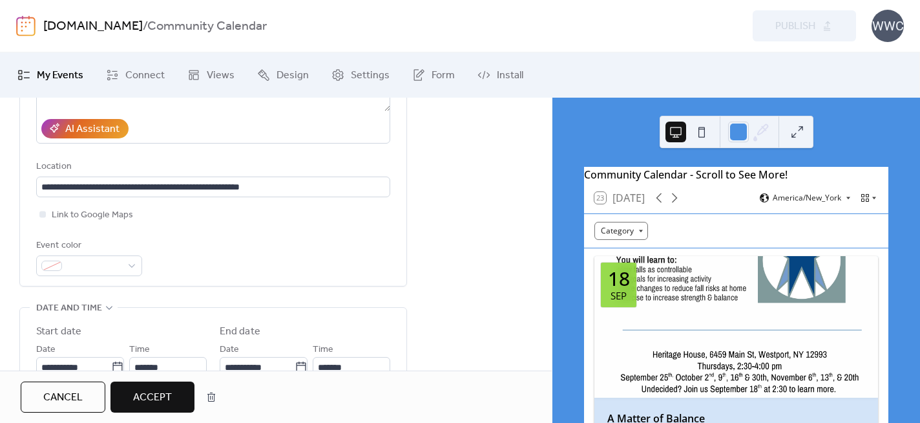
scroll to position [326, 0]
click at [204, 268] on div "Event color" at bounding box center [213, 256] width 354 height 38
click at [43, 213] on div at bounding box center [42, 213] width 6 height 6
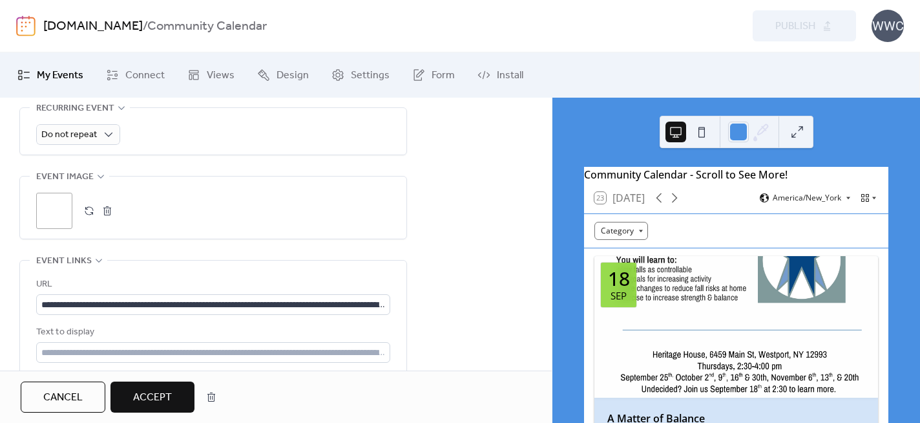
scroll to position [695, 0]
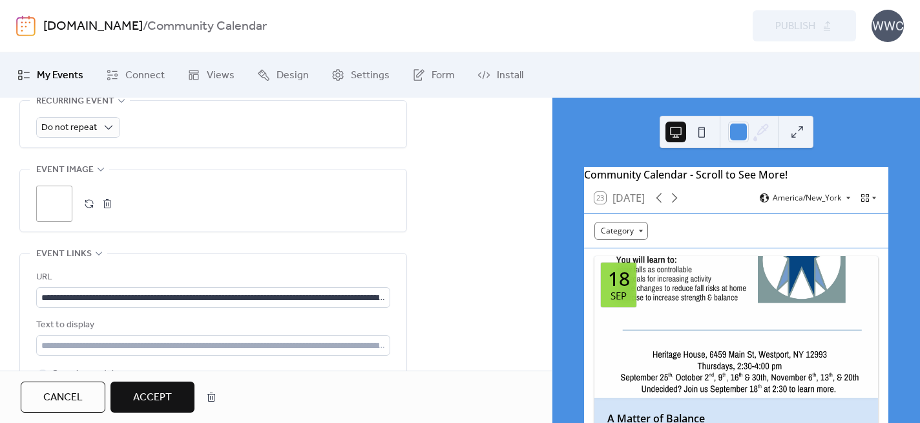
click at [60, 198] on div ";" at bounding box center [54, 203] width 36 height 36
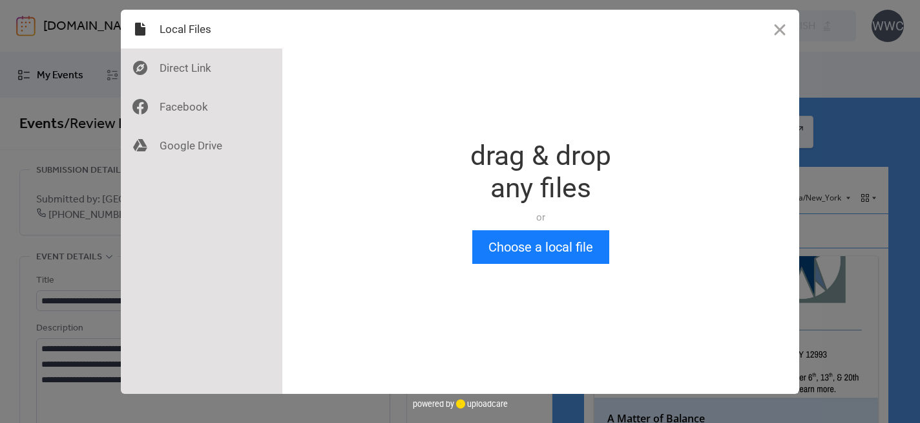
scroll to position [0, 0]
click at [511, 248] on button "Choose a local file" at bounding box center [540, 247] width 137 height 34
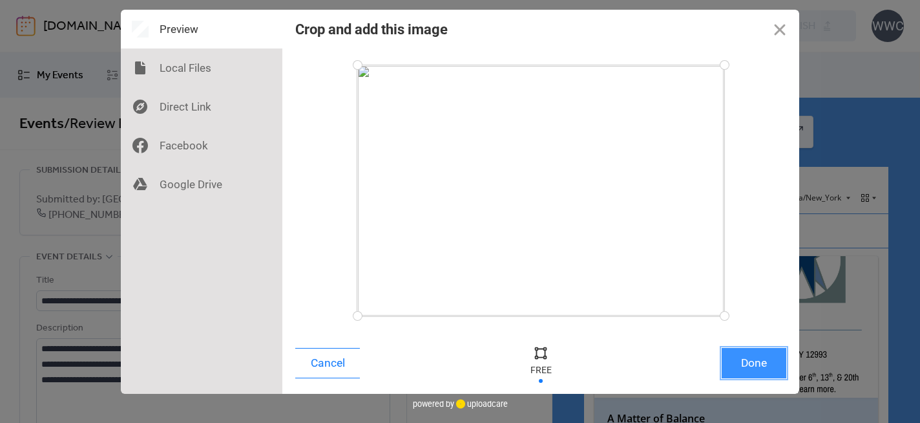
click at [754, 365] on button "Done" at bounding box center [754, 363] width 65 height 30
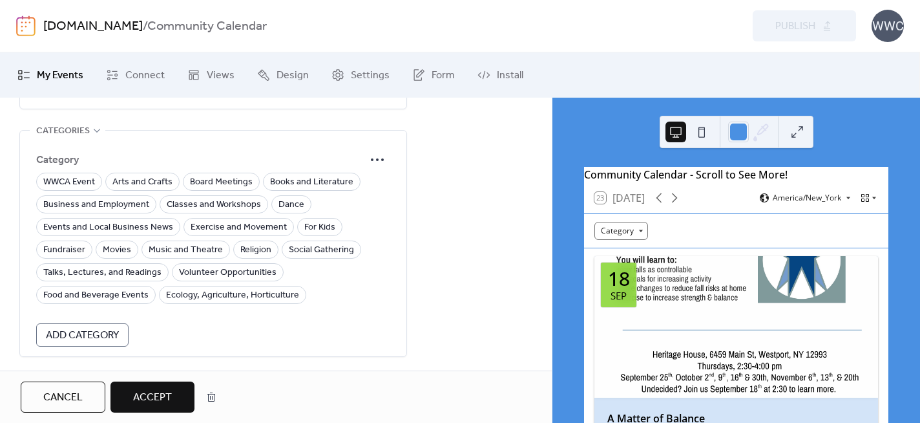
scroll to position [979, 0]
click at [141, 269] on span "Talks, Lectures, and Readings" at bounding box center [102, 271] width 118 height 16
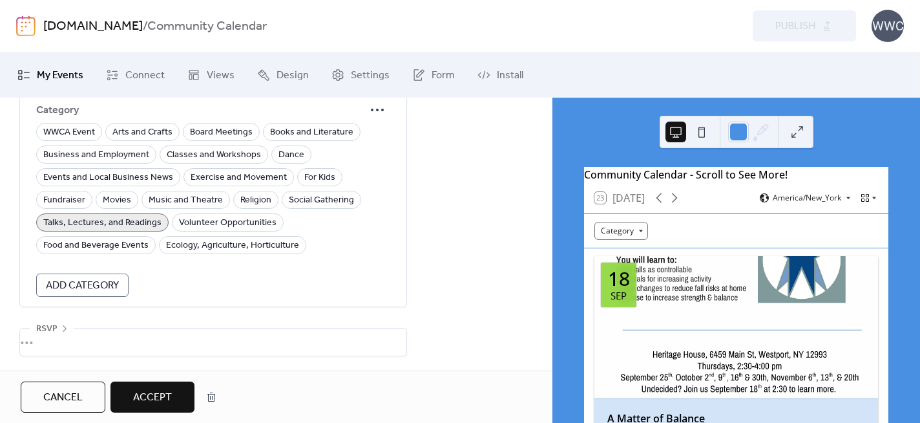
scroll to position [1028, 0]
click at [147, 392] on span "Accept" at bounding box center [152, 398] width 39 height 16
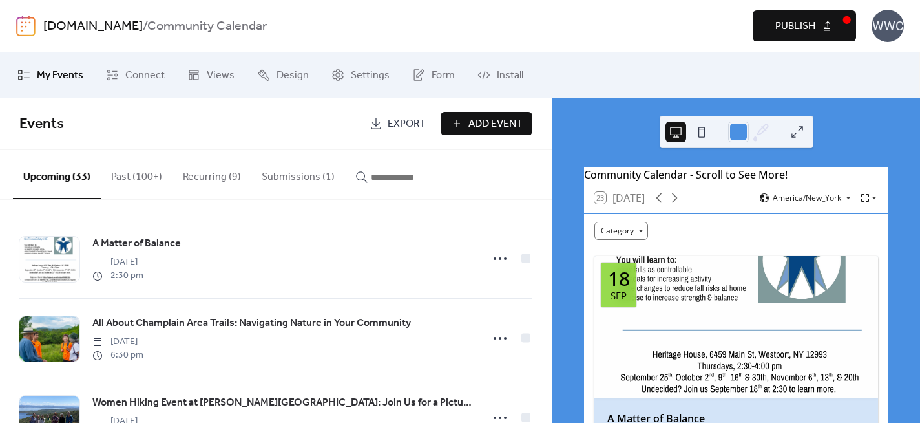
click at [776, 33] on span "Publish" at bounding box center [796, 27] width 40 height 16
click at [296, 178] on button "Submissions (1)" at bounding box center [298, 174] width 94 height 48
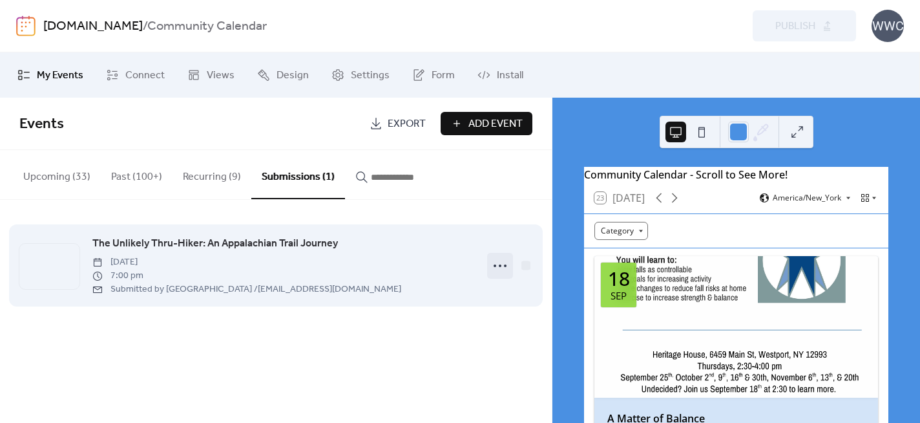
click at [498, 264] on icon at bounding box center [500, 265] width 21 height 21
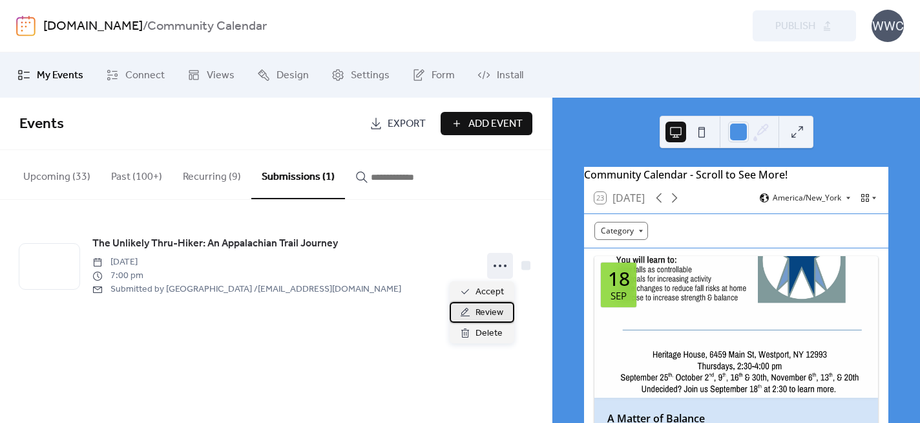
click at [485, 313] on span "Review" at bounding box center [490, 313] width 28 height 16
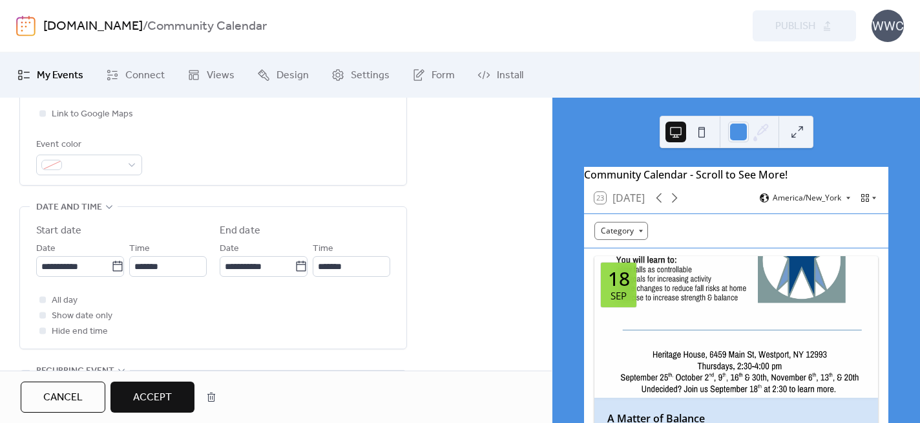
scroll to position [380, 0]
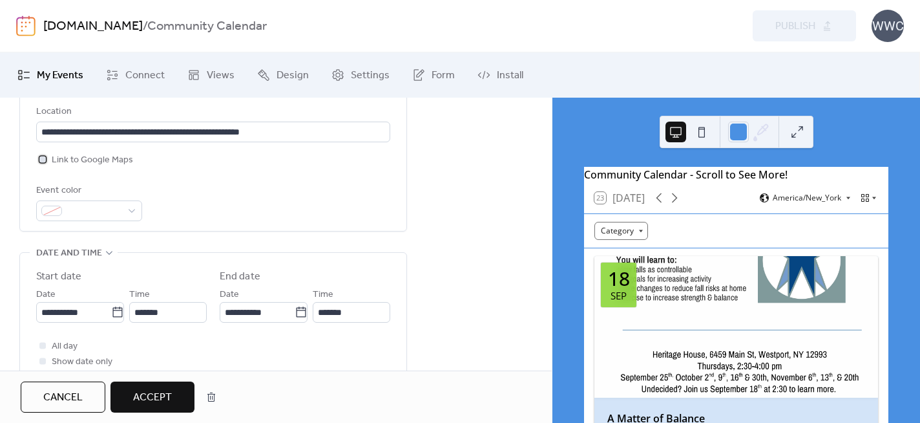
click at [43, 159] on div at bounding box center [42, 159] width 6 height 6
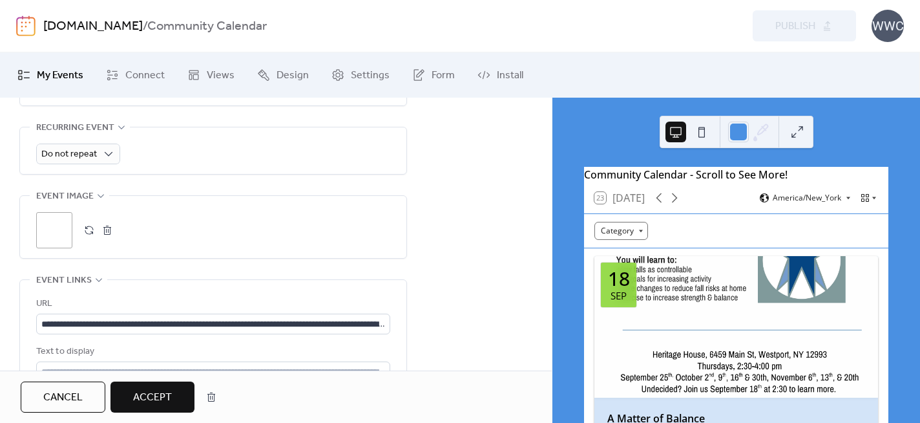
scroll to position [667, 0]
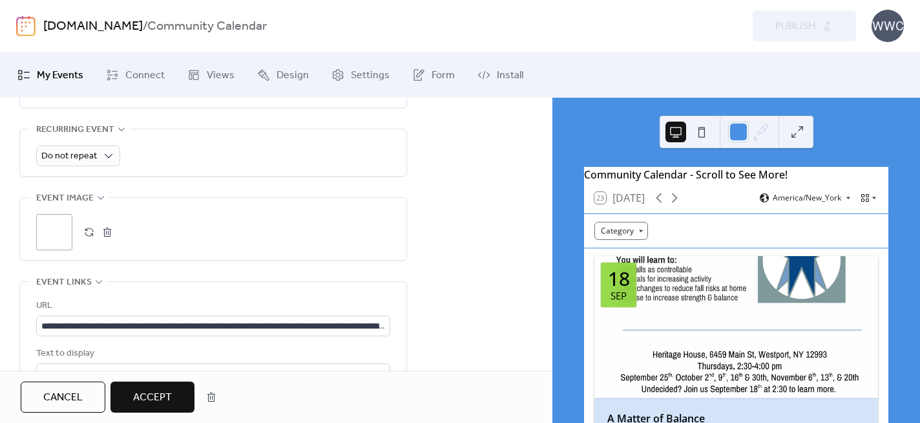
click at [58, 231] on div ";" at bounding box center [54, 232] width 36 height 36
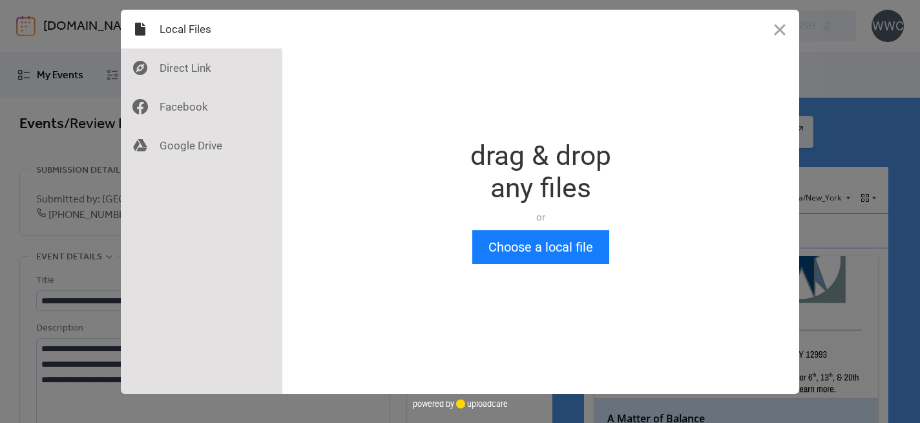
scroll to position [0, 0]
click at [511, 251] on button "Choose a local file" at bounding box center [540, 247] width 137 height 34
click at [509, 253] on button "Choose a local file" at bounding box center [540, 247] width 137 height 34
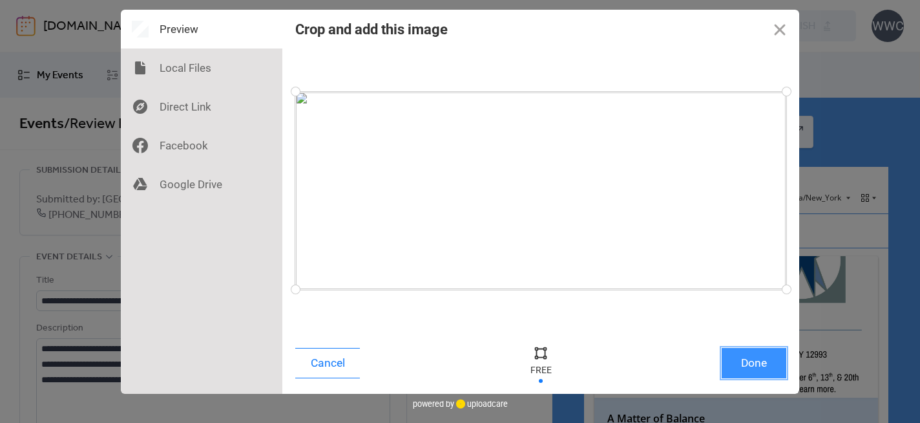
click at [748, 359] on button "Done" at bounding box center [754, 363] width 65 height 30
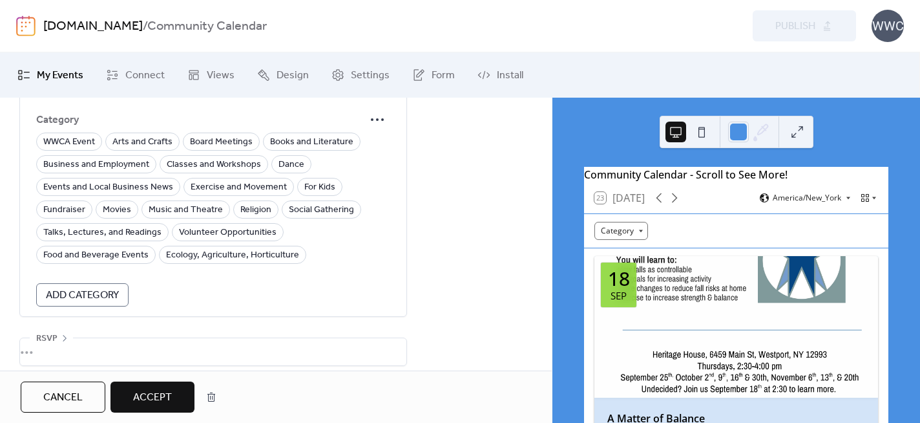
scroll to position [1021, 0]
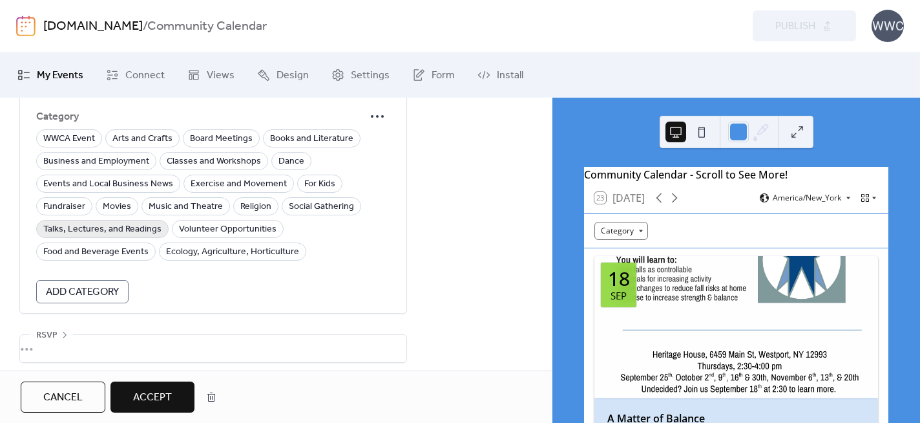
click at [103, 227] on span "Talks, Lectures, and Readings" at bounding box center [102, 230] width 118 height 16
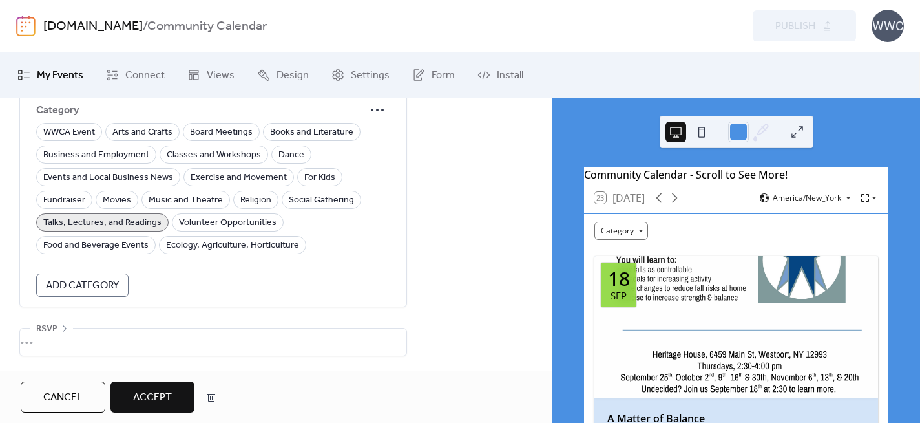
click at [152, 396] on span "Accept" at bounding box center [152, 398] width 39 height 16
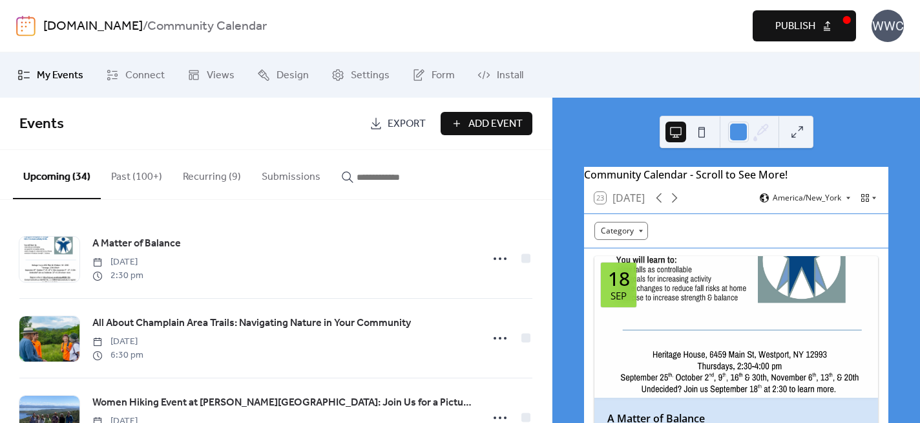
click at [786, 26] on span "Publish" at bounding box center [796, 27] width 40 height 16
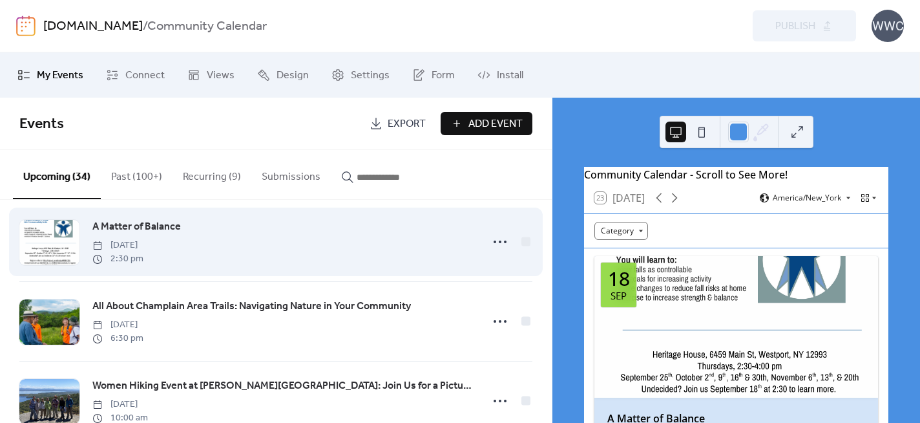
scroll to position [20, 0]
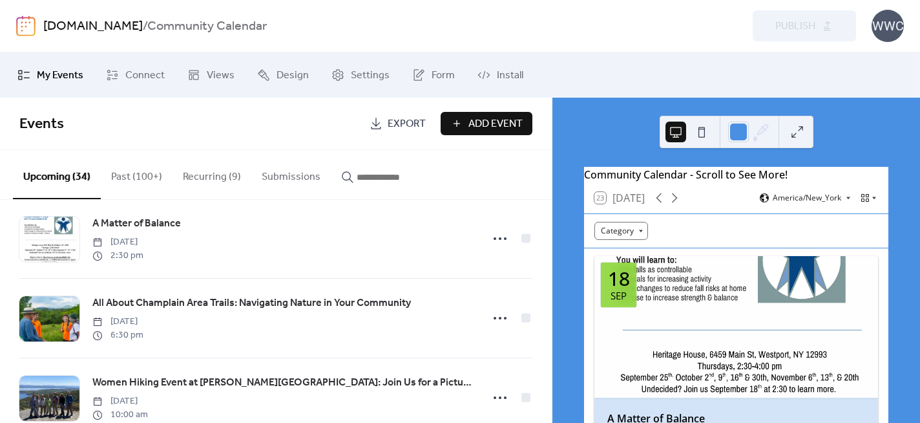
click at [212, 178] on button "Recurring (9)" at bounding box center [212, 174] width 79 height 48
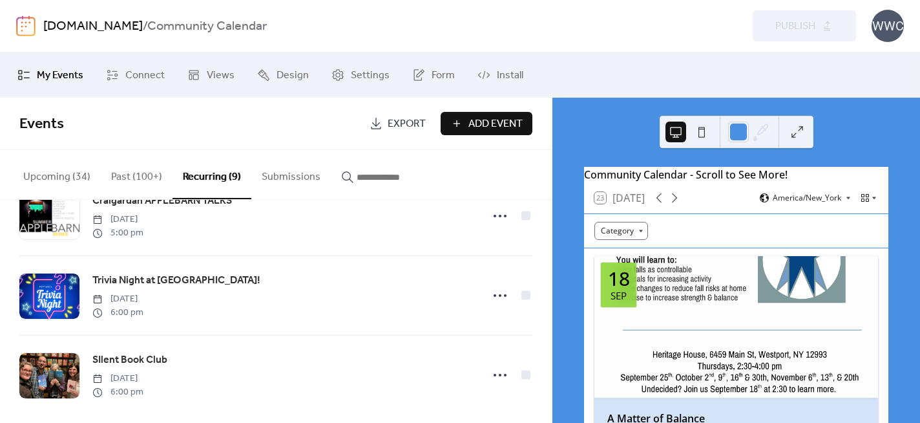
scroll to position [533, 0]
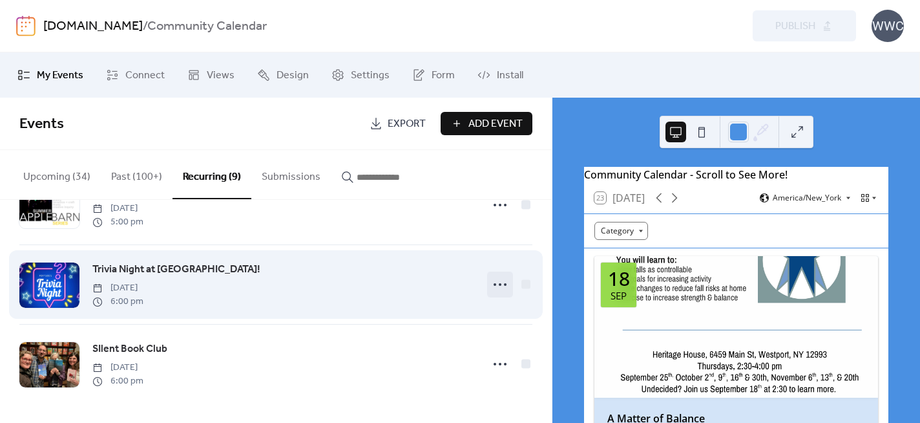
click at [498, 284] on icon at bounding box center [500, 284] width 21 height 21
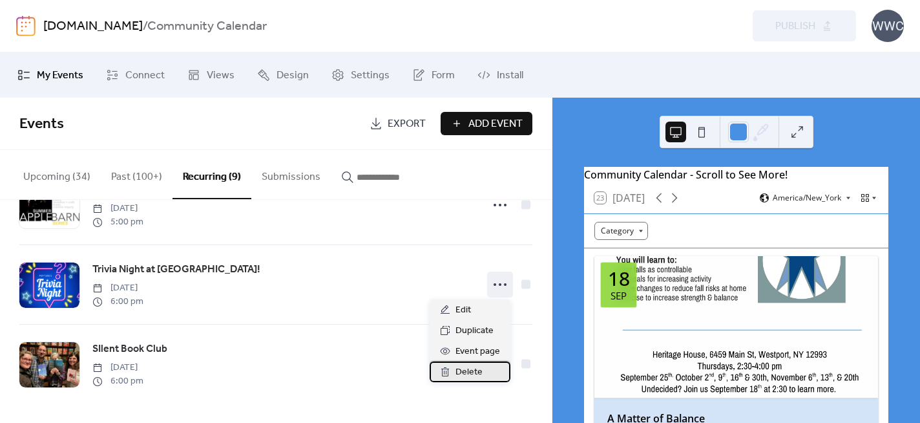
click at [469, 372] on span "Delete" at bounding box center [469, 373] width 27 height 16
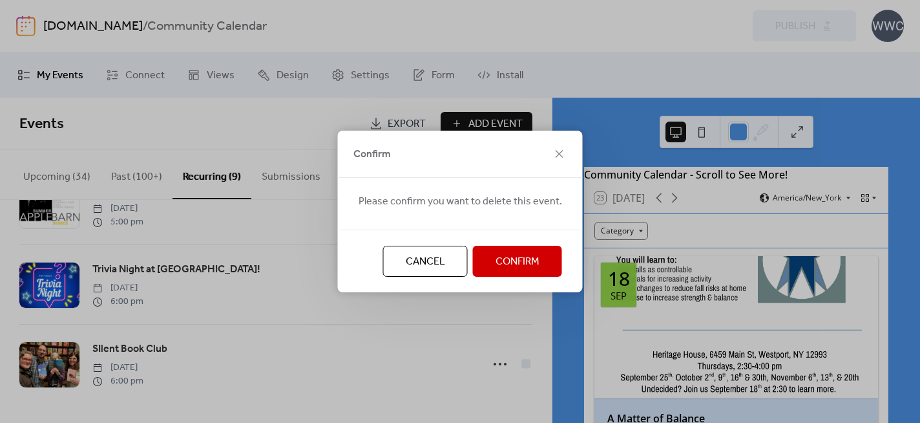
click at [505, 256] on span "Confirm" at bounding box center [518, 262] width 44 height 16
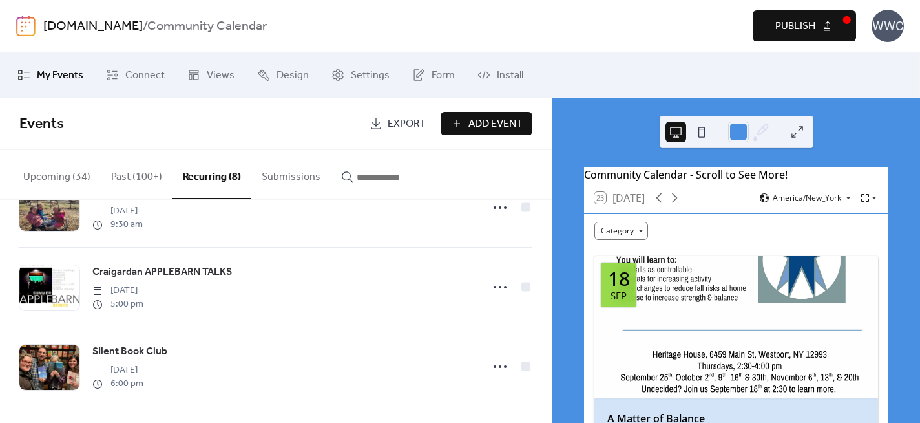
scroll to position [454, 0]
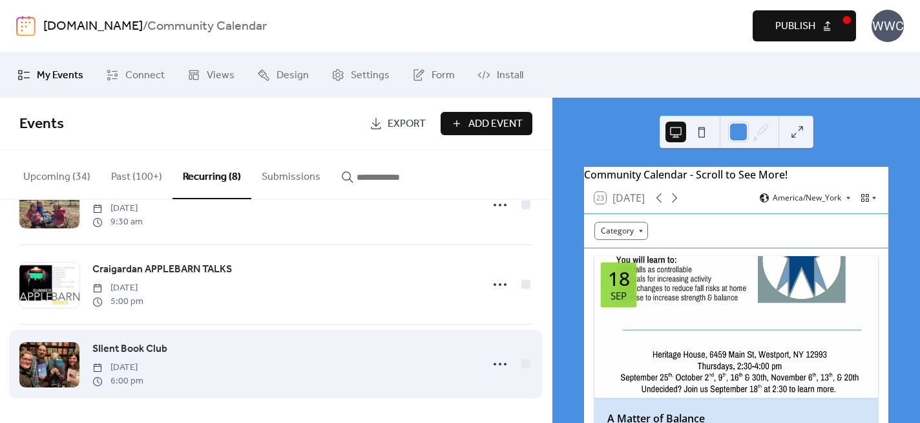
click at [129, 347] on span "SIlent Book Club" at bounding box center [129, 349] width 75 height 16
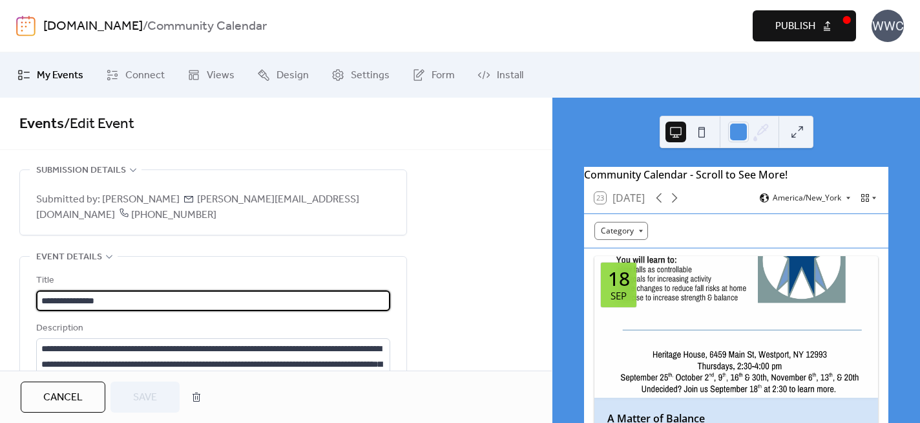
click at [71, 399] on span "Cancel" at bounding box center [62, 398] width 39 height 16
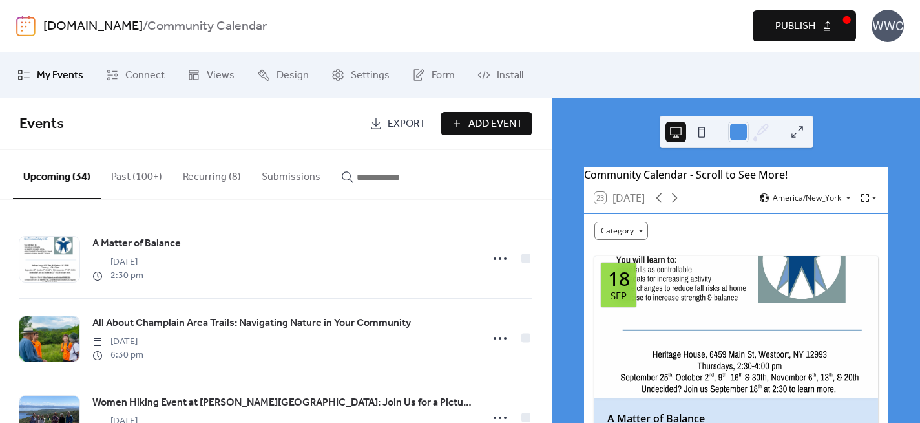
click at [462, 122] on button "Add Event" at bounding box center [487, 123] width 92 height 23
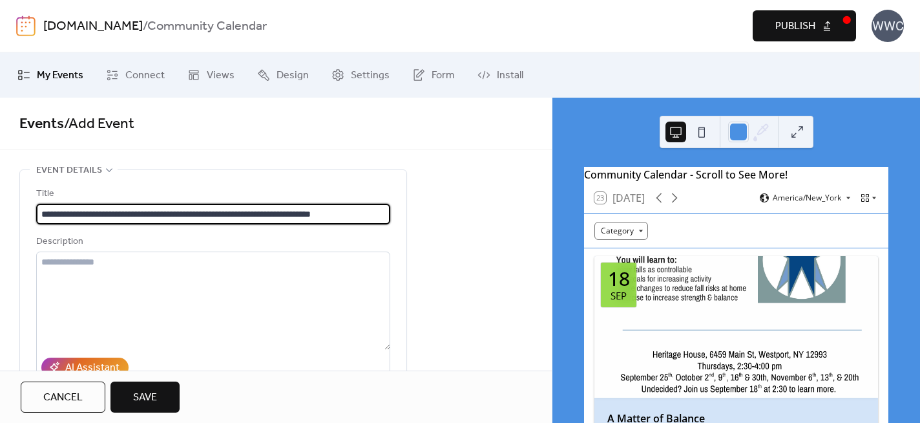
scroll to position [0, 11]
type input "**********"
click at [71, 270] on textarea at bounding box center [213, 300] width 354 height 98
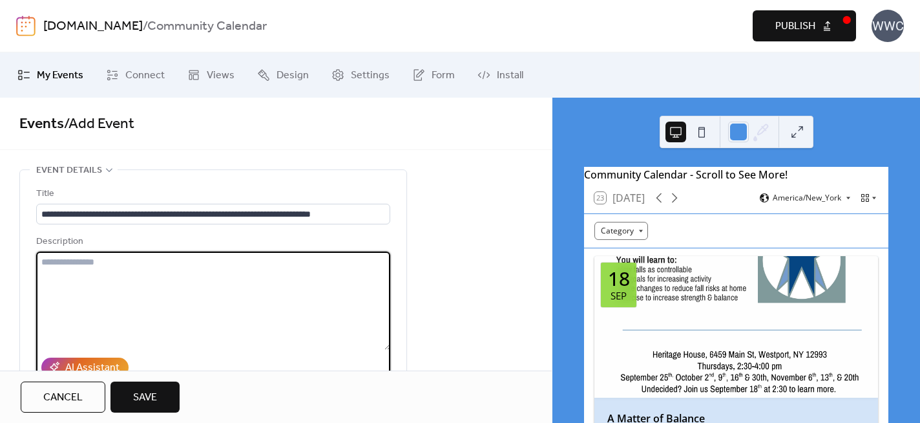
click at [59, 271] on textarea at bounding box center [213, 300] width 354 height 98
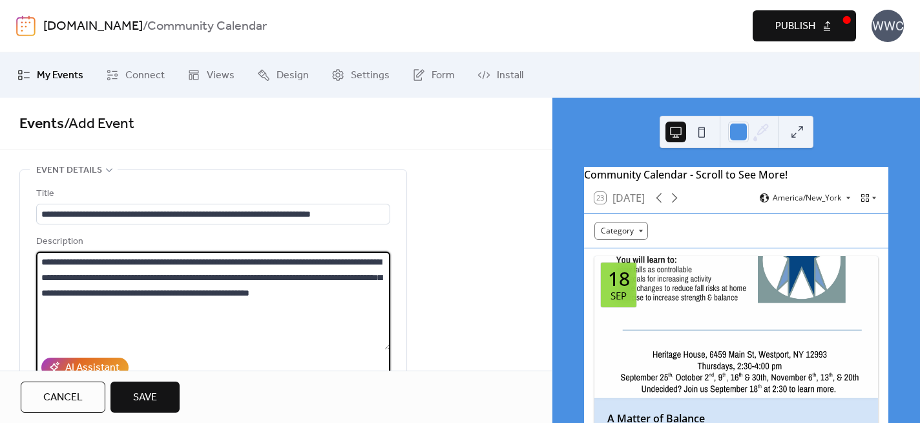
click at [108, 261] on textarea "**********" at bounding box center [213, 300] width 354 height 98
click at [114, 262] on textarea "**********" at bounding box center [213, 300] width 354 height 98
click at [154, 261] on textarea "**********" at bounding box center [213, 300] width 354 height 98
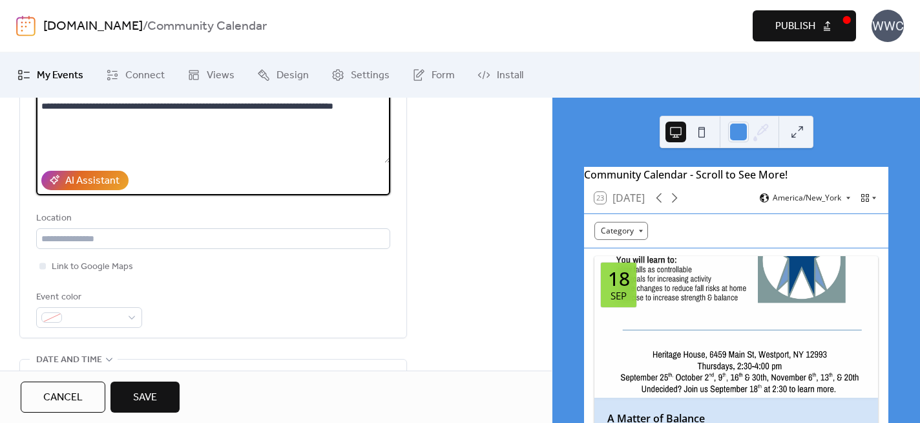
scroll to position [191, 0]
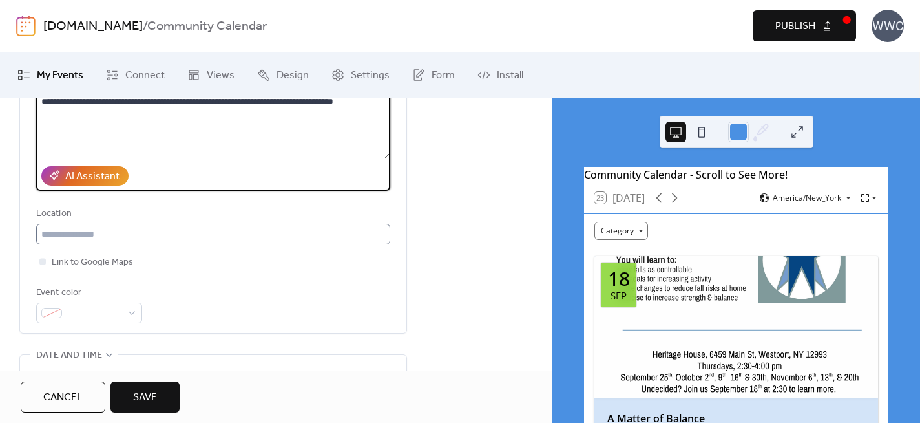
type textarea "**********"
click at [59, 238] on input "text" at bounding box center [213, 234] width 354 height 21
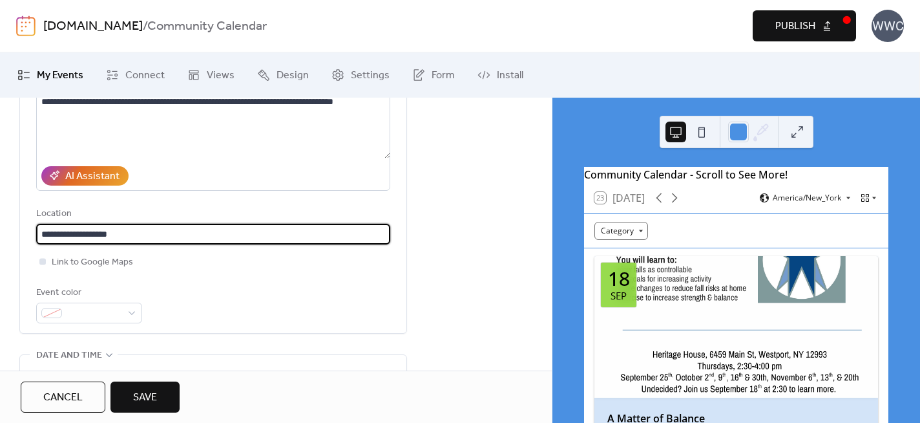
type input "**********"
click at [41, 261] on div at bounding box center [42, 261] width 6 height 6
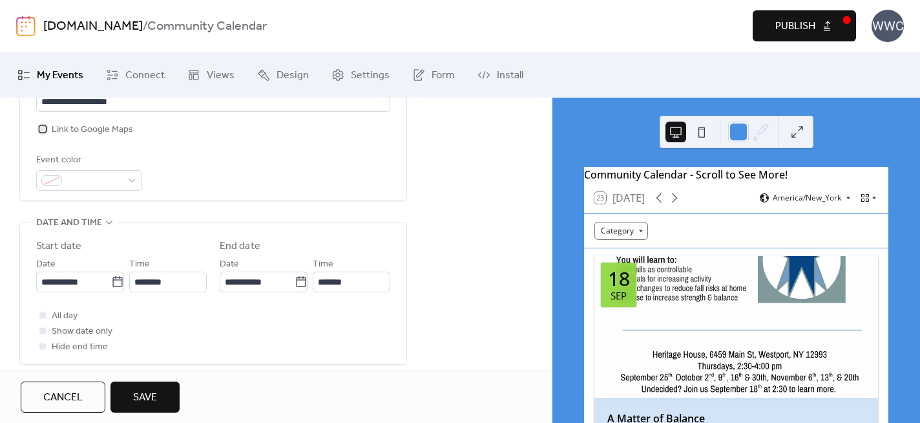
scroll to position [357, 0]
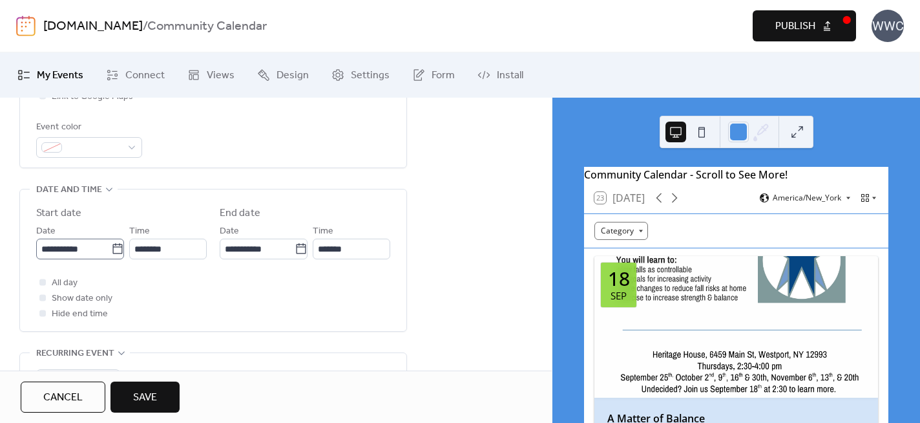
click at [116, 246] on icon at bounding box center [117, 248] width 10 height 10
click at [111, 246] on input "**********" at bounding box center [73, 248] width 75 height 21
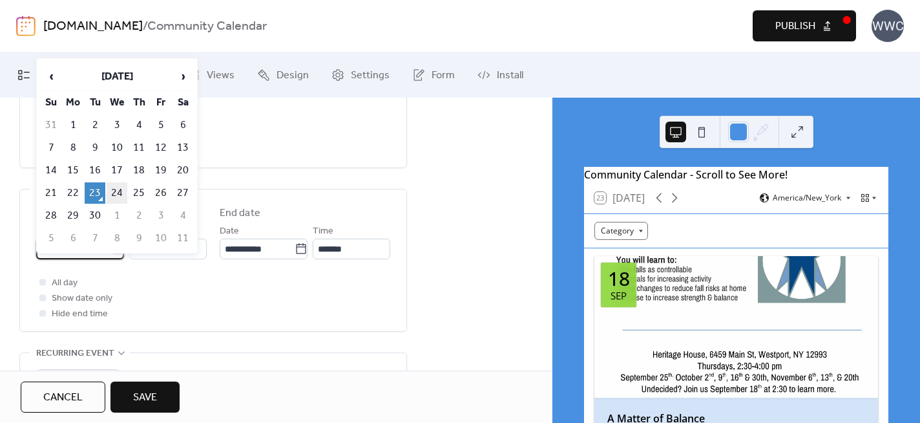
click at [119, 192] on td "24" at bounding box center [117, 192] width 21 height 21
type input "**********"
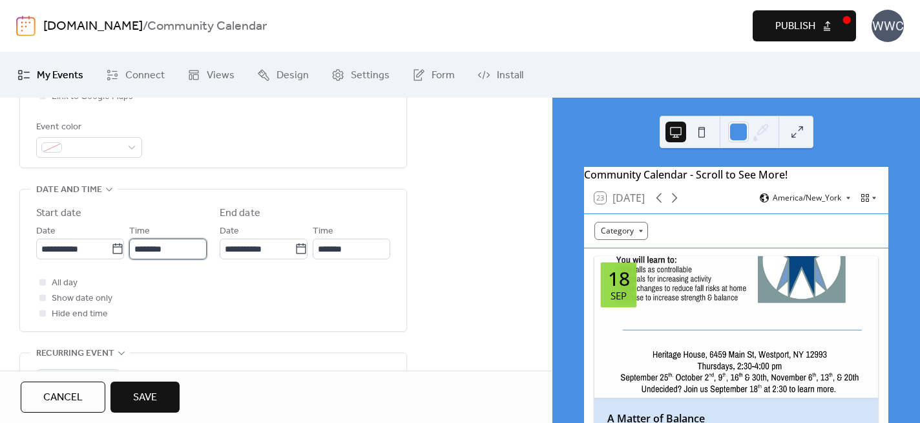
click at [175, 248] on input "********" at bounding box center [168, 248] width 78 height 21
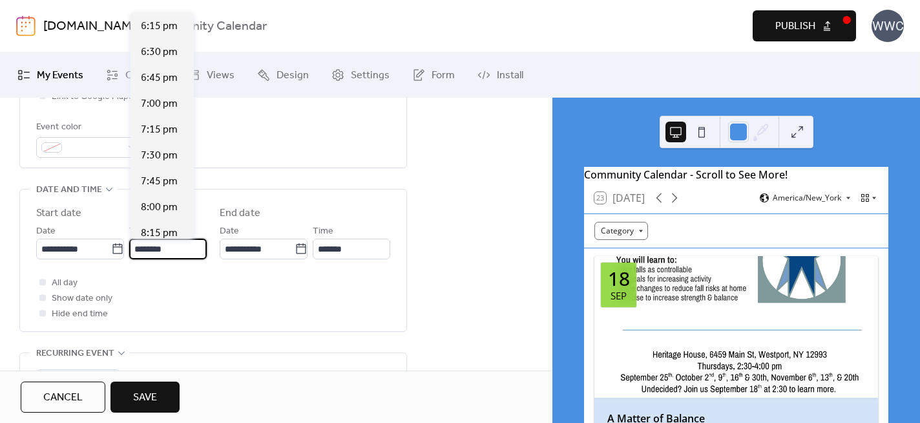
scroll to position [1889, 0]
click at [163, 101] on span "7:00 pm" at bounding box center [159, 102] width 37 height 16
type input "*******"
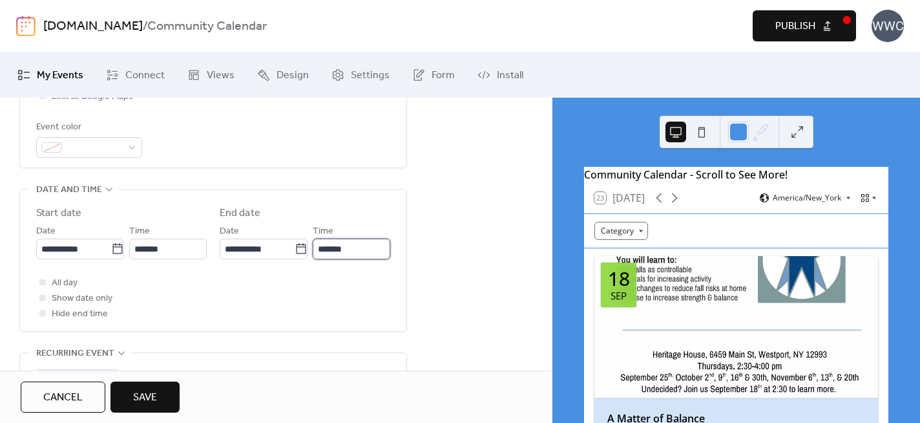
click at [351, 248] on input "*******" at bounding box center [352, 248] width 78 height 21
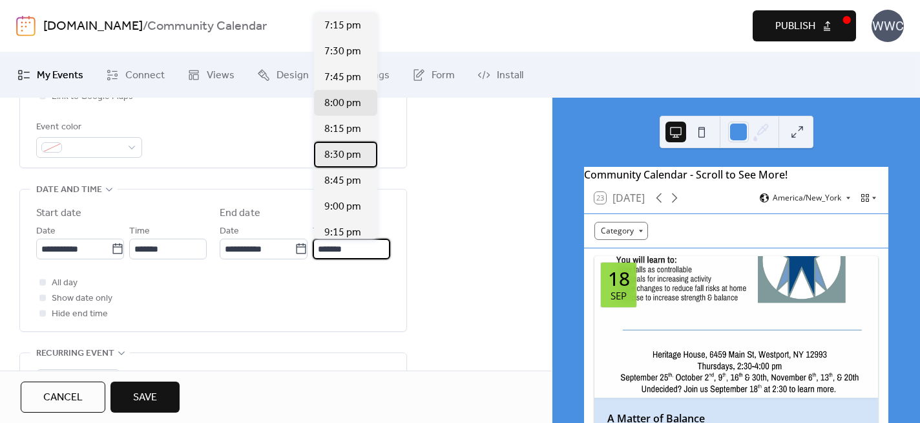
click at [344, 155] on span "8:30 pm" at bounding box center [342, 155] width 37 height 16
type input "*******"
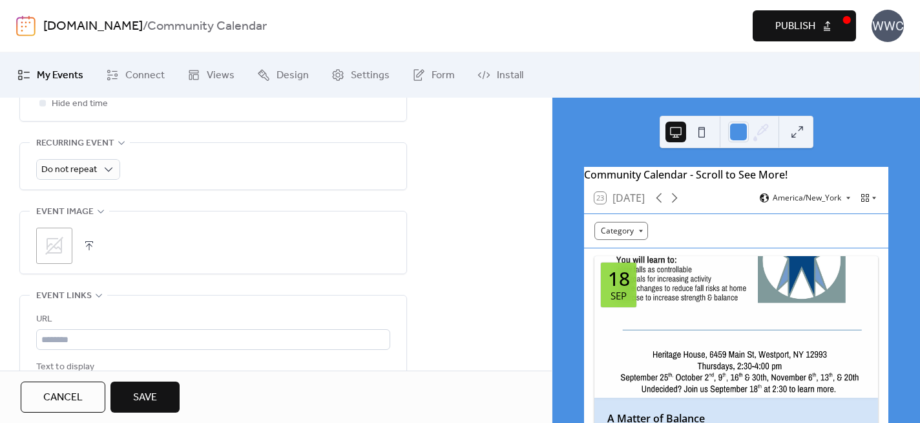
scroll to position [569, 0]
click at [57, 239] on icon at bounding box center [54, 243] width 21 height 21
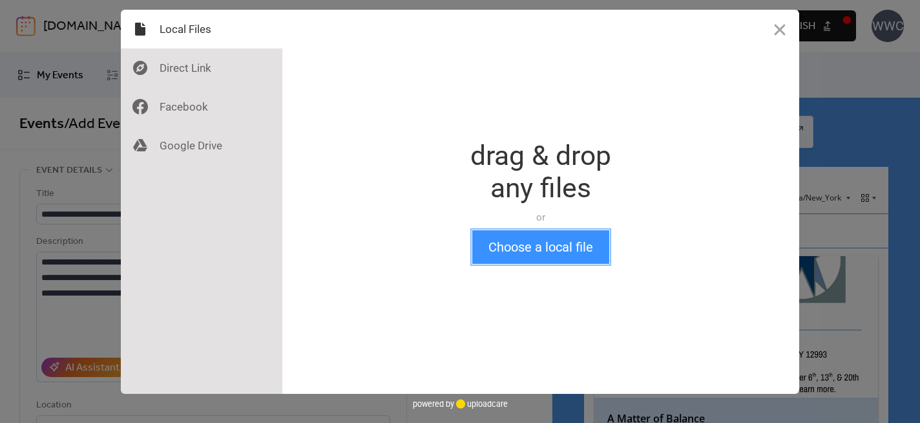
click at [500, 246] on button "Choose a local file" at bounding box center [540, 247] width 137 height 34
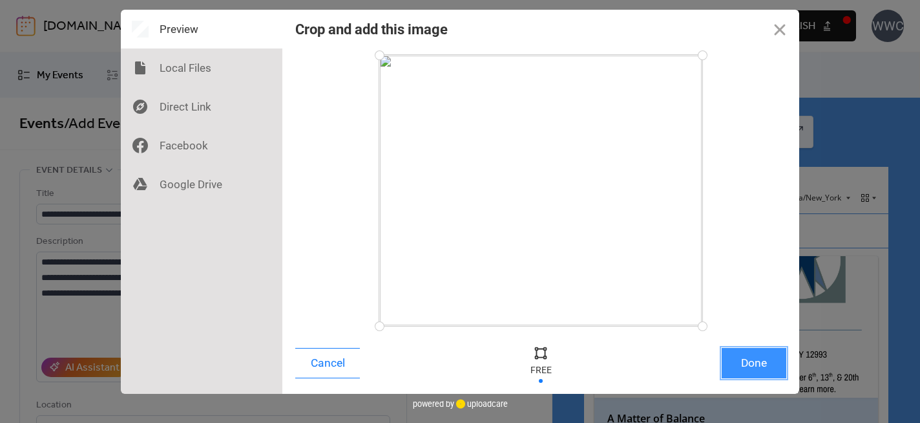
click at [754, 362] on button "Done" at bounding box center [754, 363] width 65 height 30
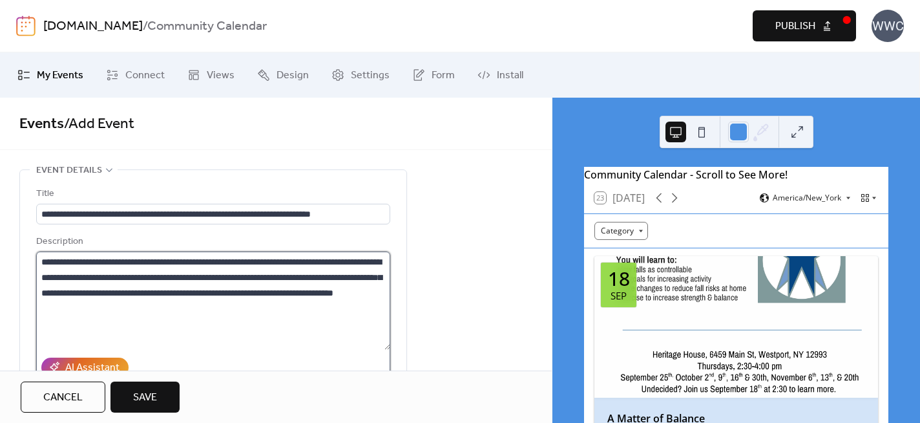
click at [42, 261] on textarea "**********" at bounding box center [213, 300] width 354 height 98
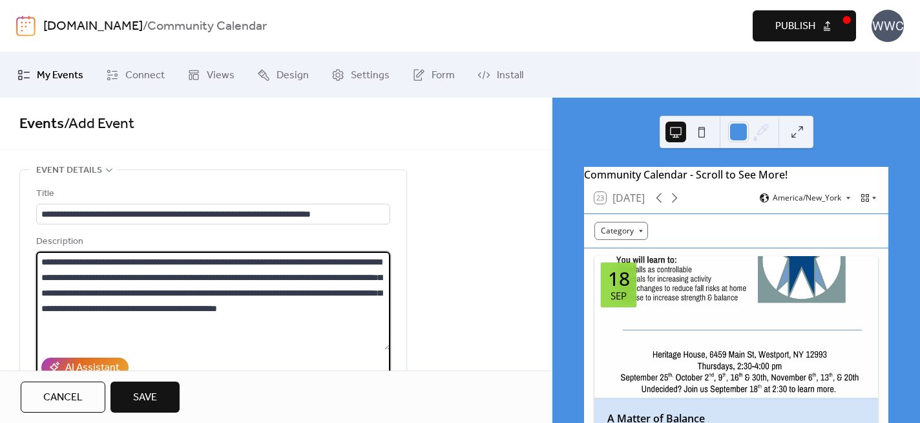
click at [320, 261] on textarea "**********" at bounding box center [213, 300] width 354 height 98
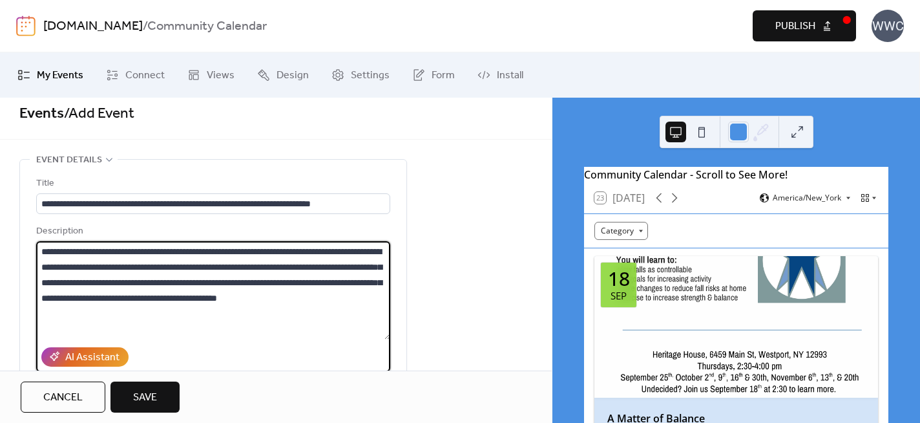
scroll to position [13, 0]
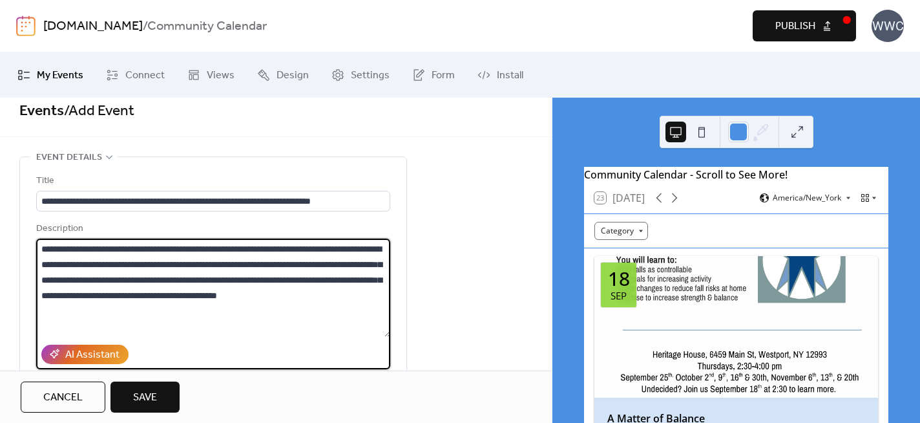
click at [328, 251] on textarea "**********" at bounding box center [213, 287] width 354 height 98
click at [119, 281] on textarea "**********" at bounding box center [213, 287] width 354 height 98
click at [132, 281] on textarea "**********" at bounding box center [213, 287] width 354 height 98
click at [127, 281] on textarea "**********" at bounding box center [213, 287] width 354 height 98
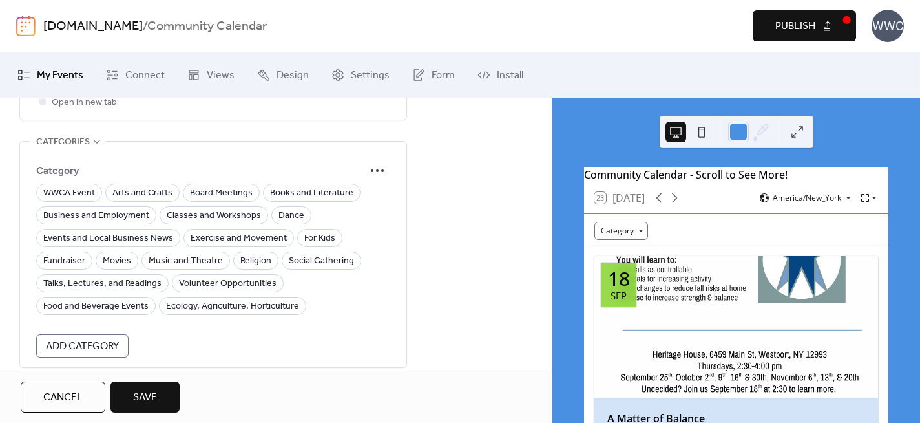
scroll to position [883, 0]
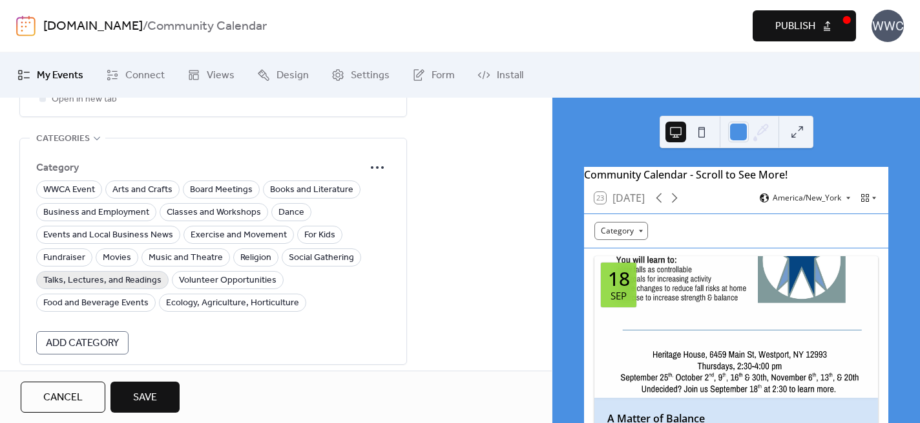
type textarea "**********"
click at [131, 276] on span "Talks, Lectures, and Readings" at bounding box center [102, 281] width 118 height 16
click at [150, 393] on span "Save" at bounding box center [145, 398] width 24 height 16
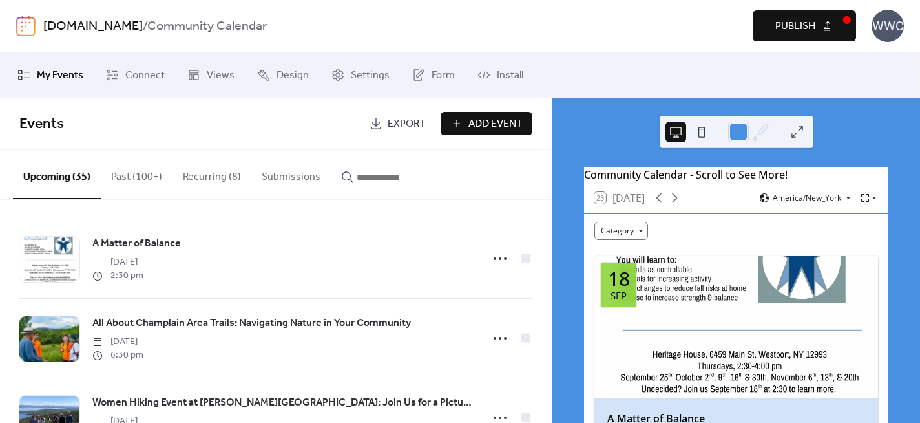
click at [781, 24] on span "Publish" at bounding box center [796, 27] width 40 height 16
